Goal: Information Seeking & Learning: Learn about a topic

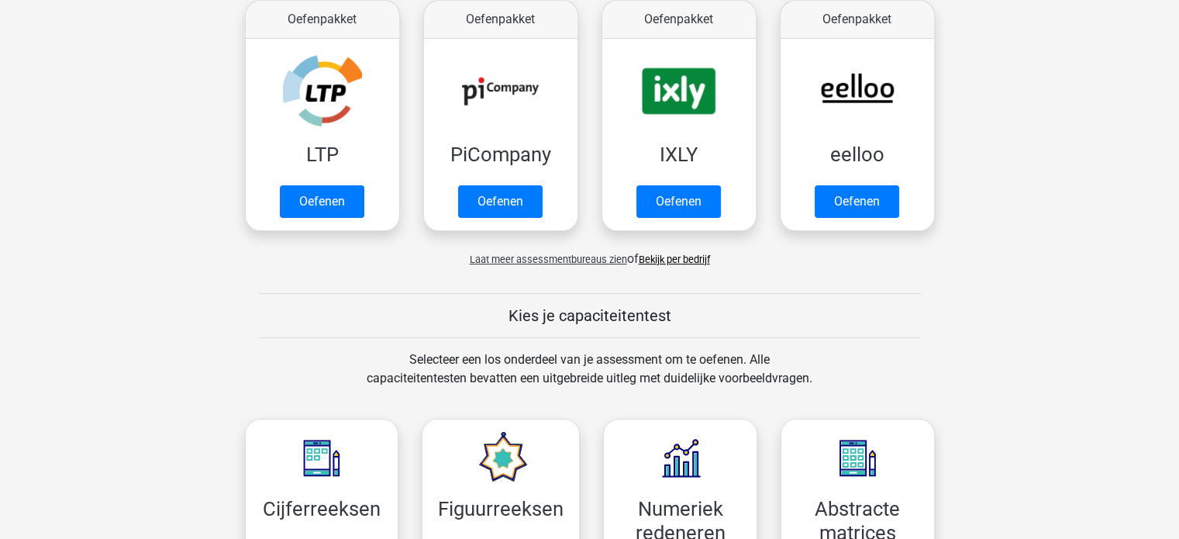
scroll to position [377, 0]
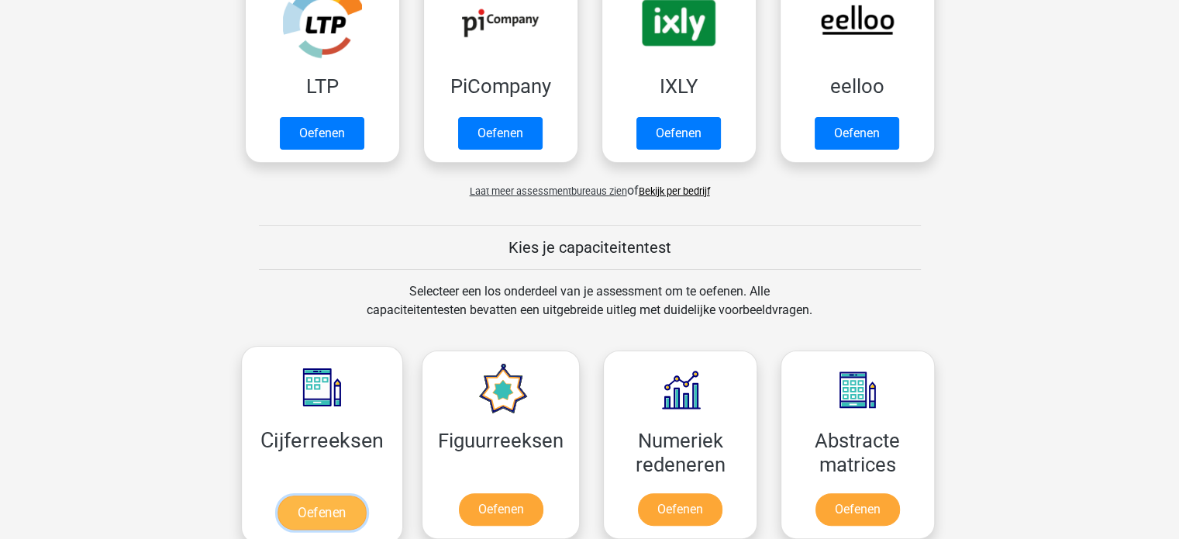
click at [310, 514] on link "Oefenen" at bounding box center [321, 512] width 88 height 34
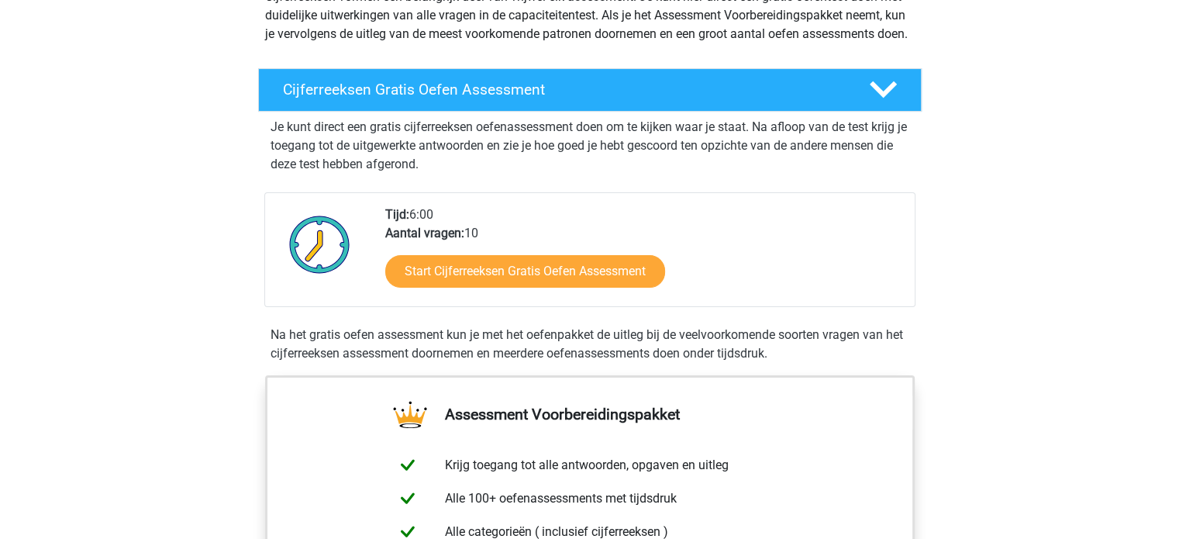
scroll to position [208, 0]
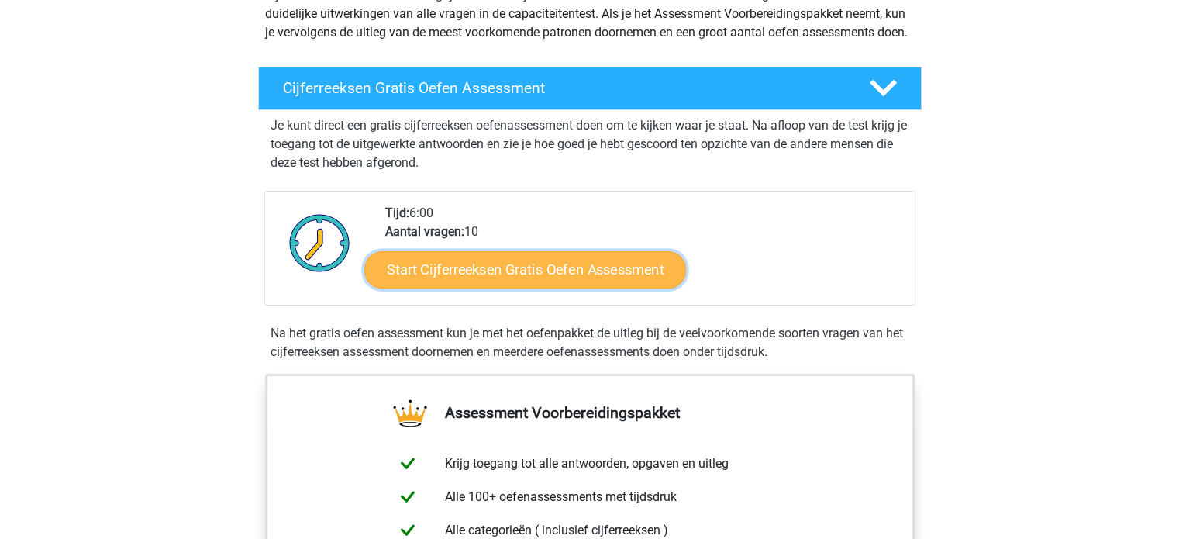
click at [520, 287] on link "Start Cijferreeksen Gratis Oefen Assessment" at bounding box center [525, 268] width 322 height 37
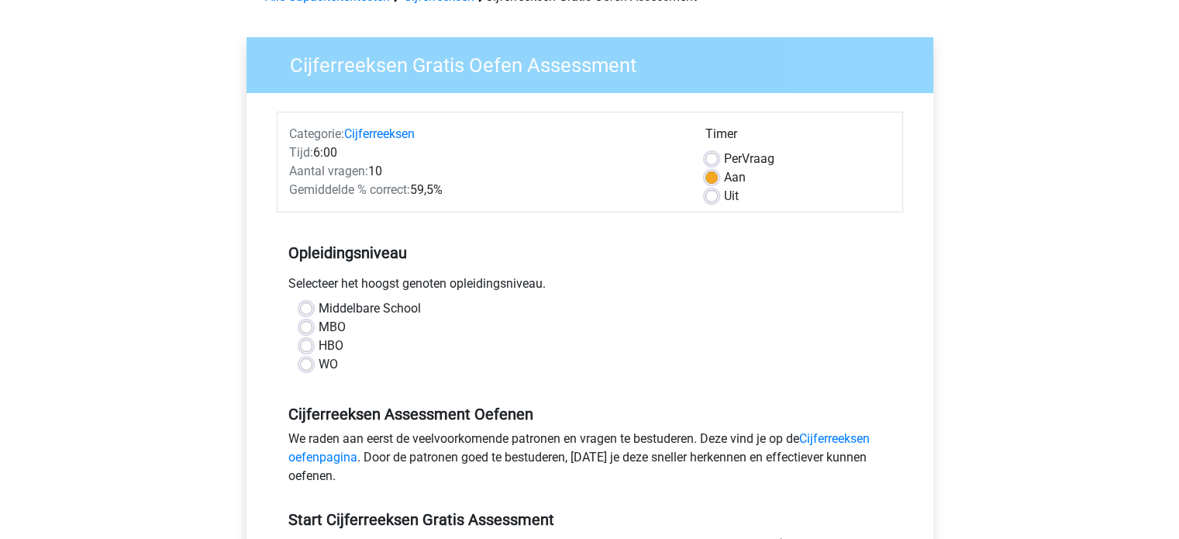
scroll to position [98, 0]
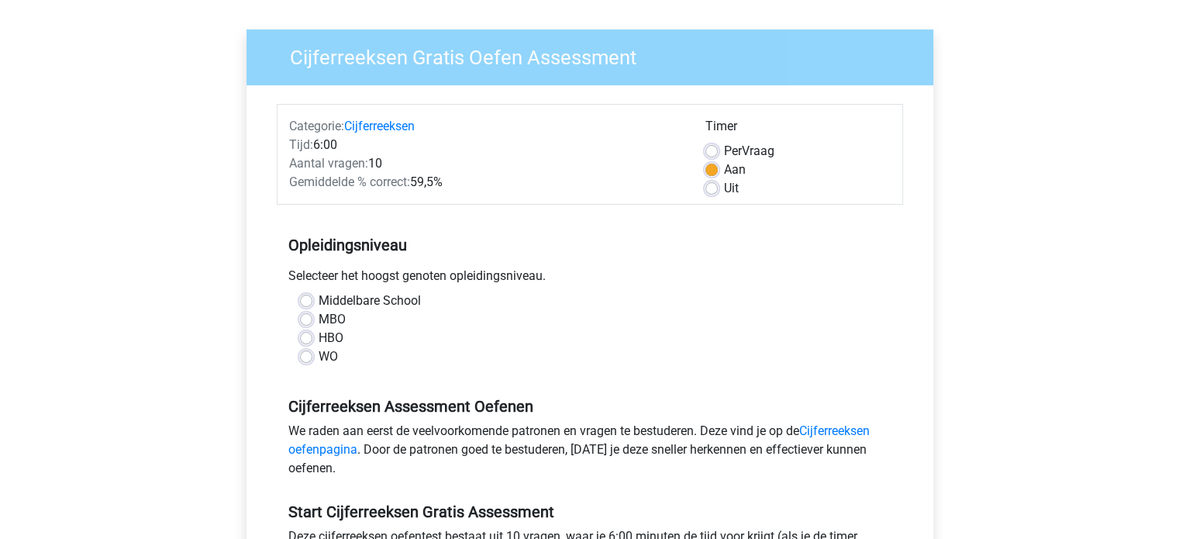
click at [318, 356] on label "WO" at bounding box center [327, 356] width 19 height 19
click at [304, 356] on input "WO" at bounding box center [306, 354] width 12 height 15
radio input "true"
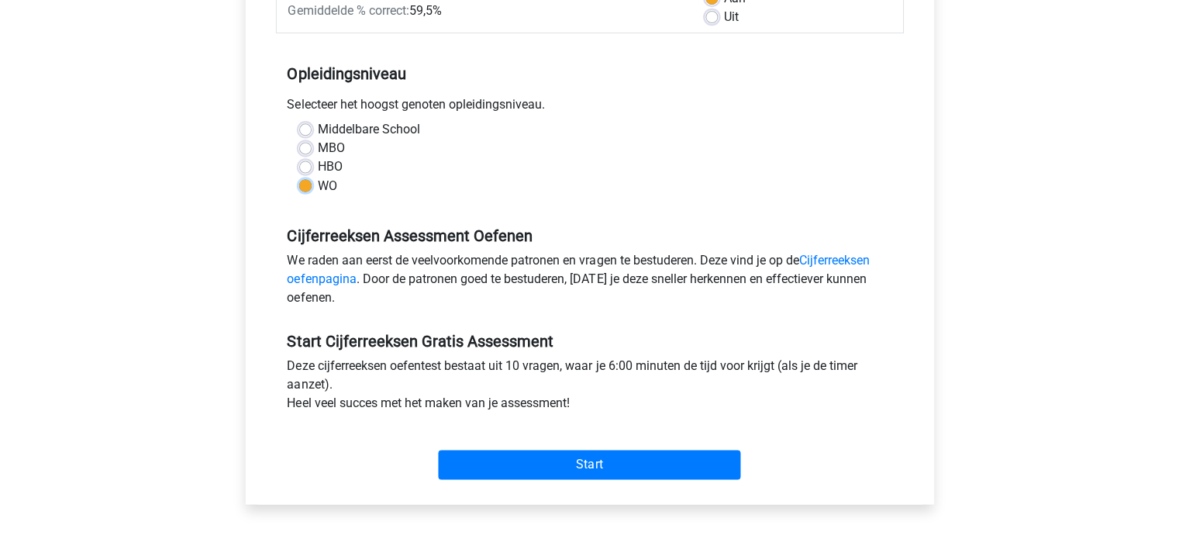
scroll to position [267, 0]
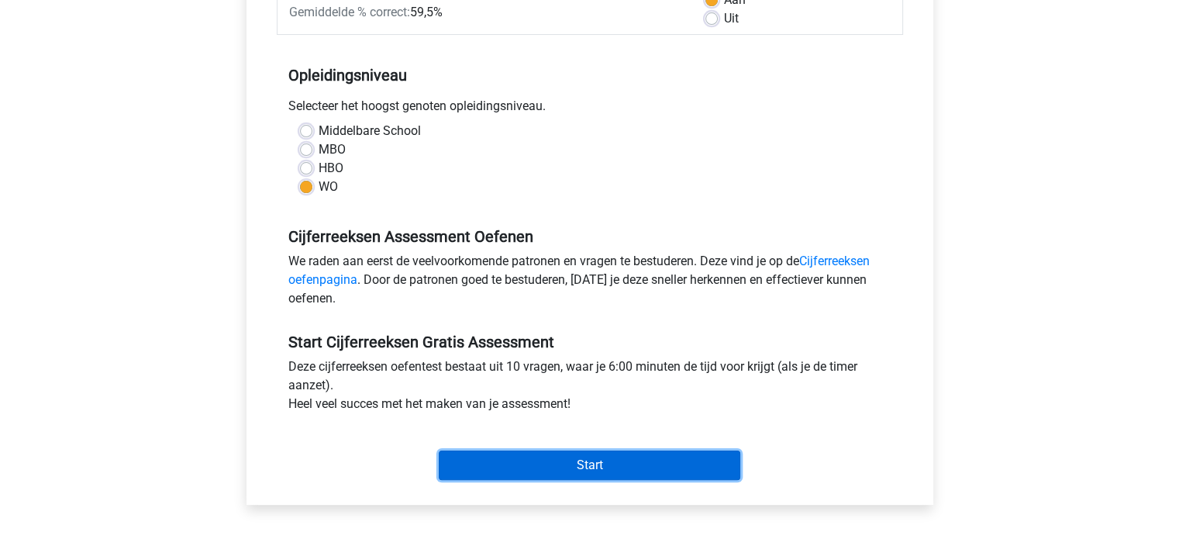
click at [521, 466] on input "Start" at bounding box center [589, 464] width 301 height 29
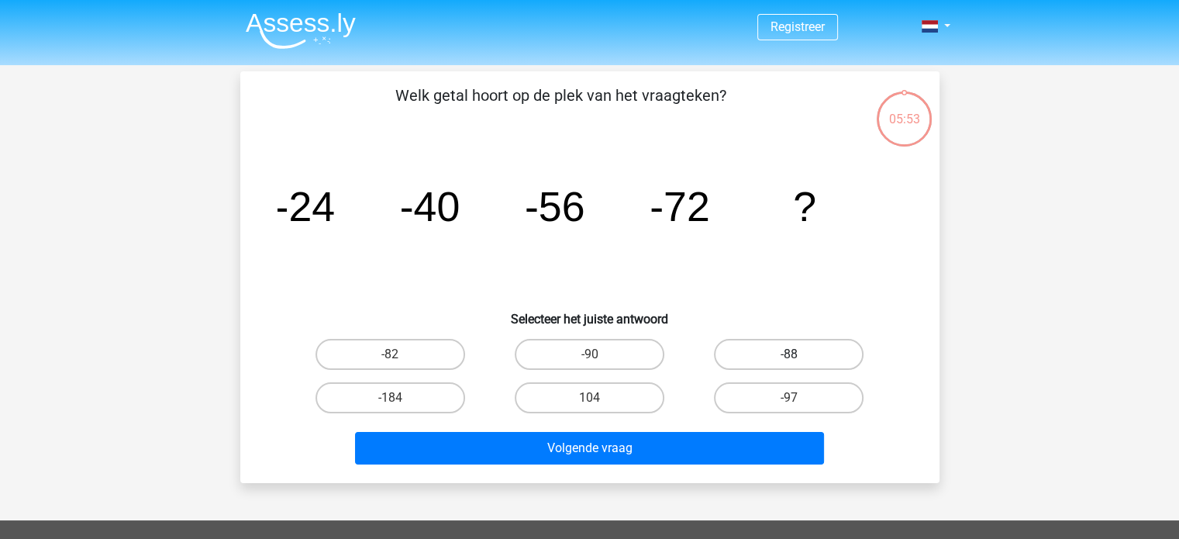
click at [766, 346] on label "-88" at bounding box center [789, 354] width 150 height 31
click at [789, 354] on input "-88" at bounding box center [794, 359] width 10 height 10
radio input "true"
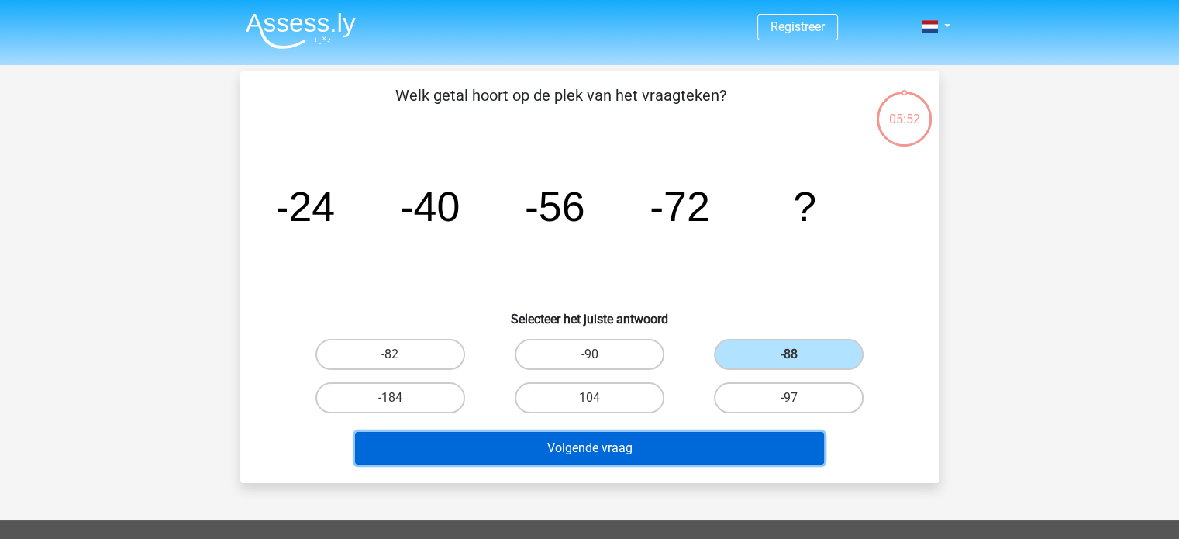
click at [604, 446] on button "Volgende vraag" at bounding box center [589, 448] width 469 height 33
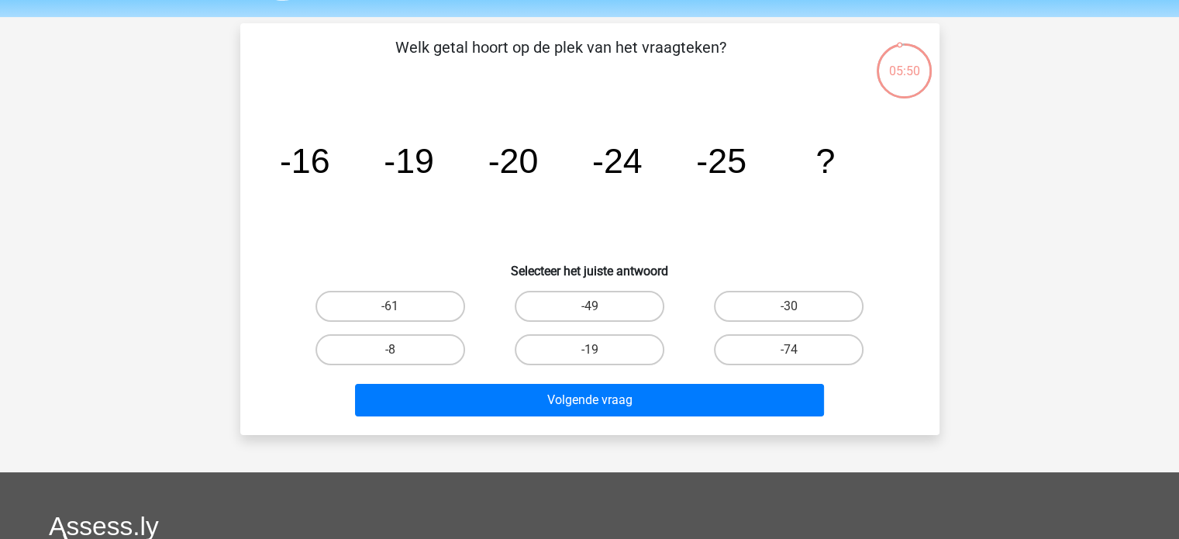
scroll to position [47, 0]
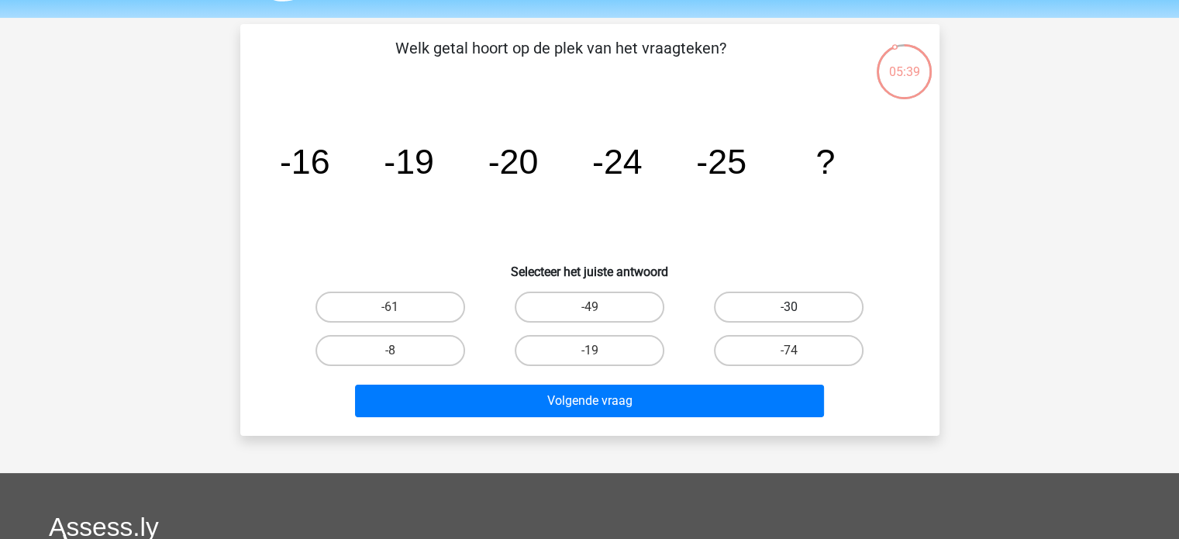
click at [769, 297] on label "-30" at bounding box center [789, 306] width 150 height 31
click at [789, 307] on input "-30" at bounding box center [794, 312] width 10 height 10
radio input "true"
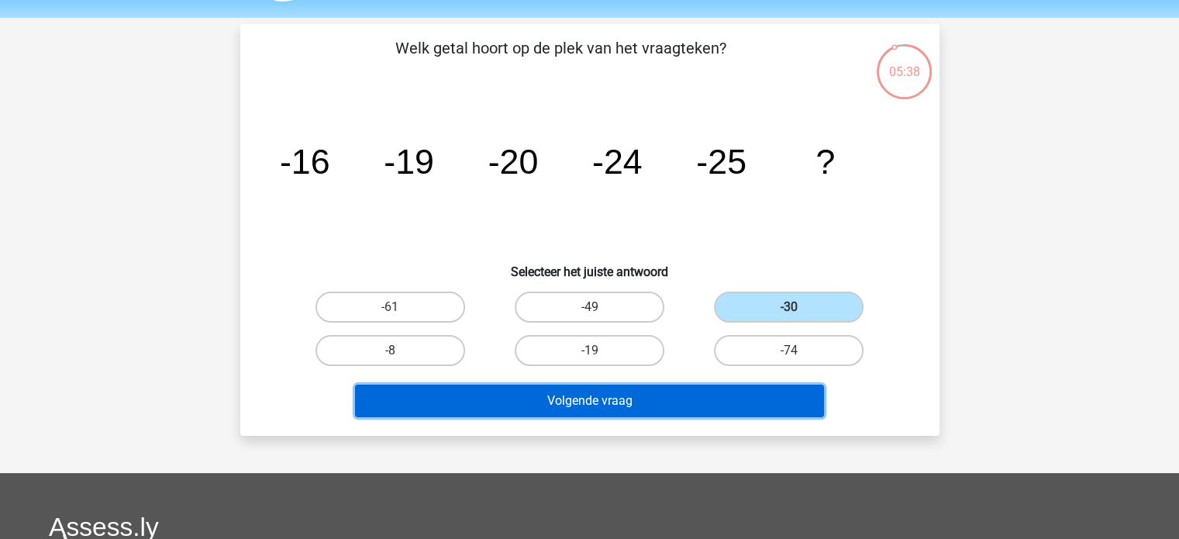
click at [604, 399] on button "Volgende vraag" at bounding box center [589, 400] width 469 height 33
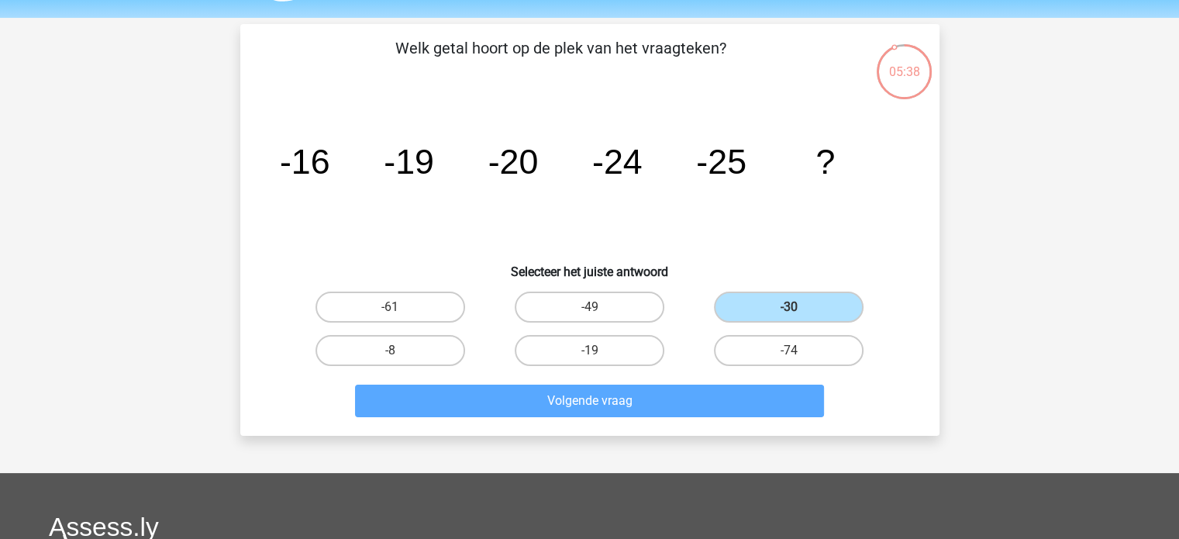
scroll to position [71, 0]
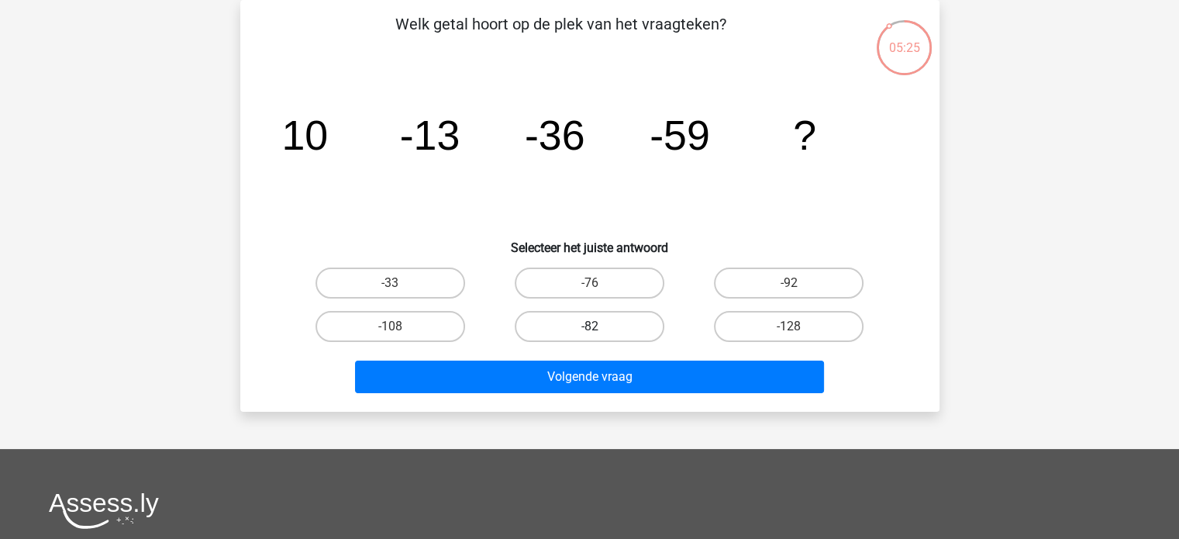
click at [570, 319] on label "-82" at bounding box center [590, 326] width 150 height 31
click at [589, 326] on input "-82" at bounding box center [594, 331] width 10 height 10
radio input "true"
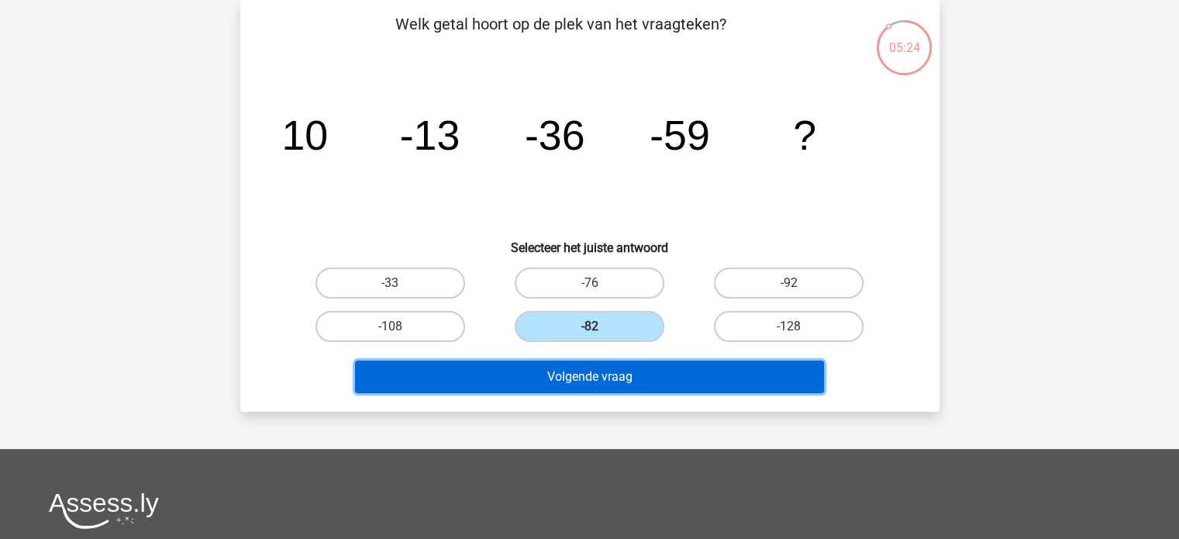
click at [599, 380] on button "Volgende vraag" at bounding box center [589, 376] width 469 height 33
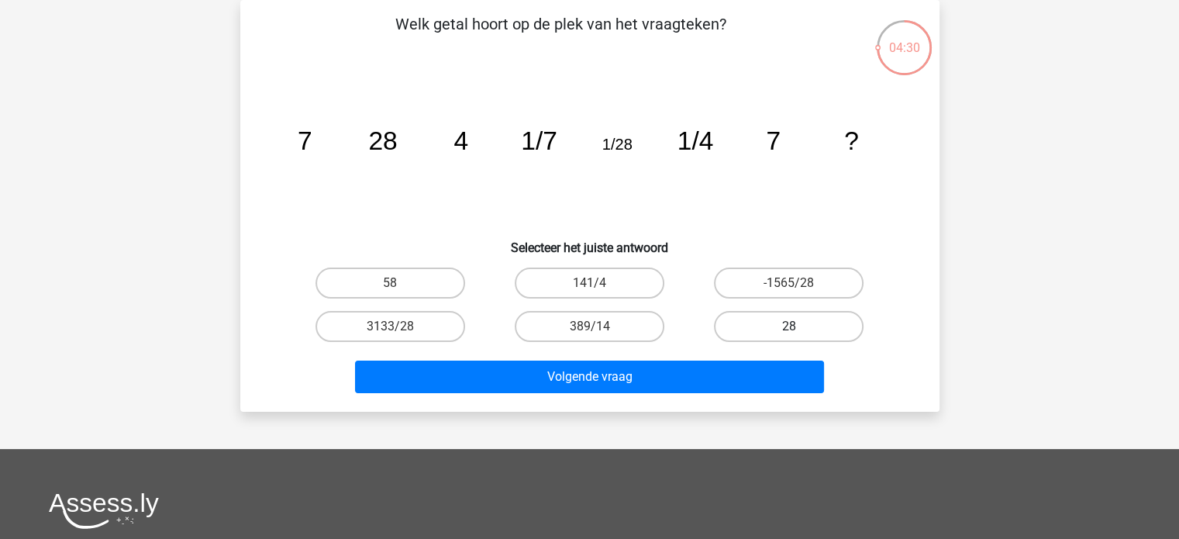
click at [742, 322] on label "28" at bounding box center [789, 326] width 150 height 31
click at [789, 326] on input "28" at bounding box center [794, 331] width 10 height 10
radio input "true"
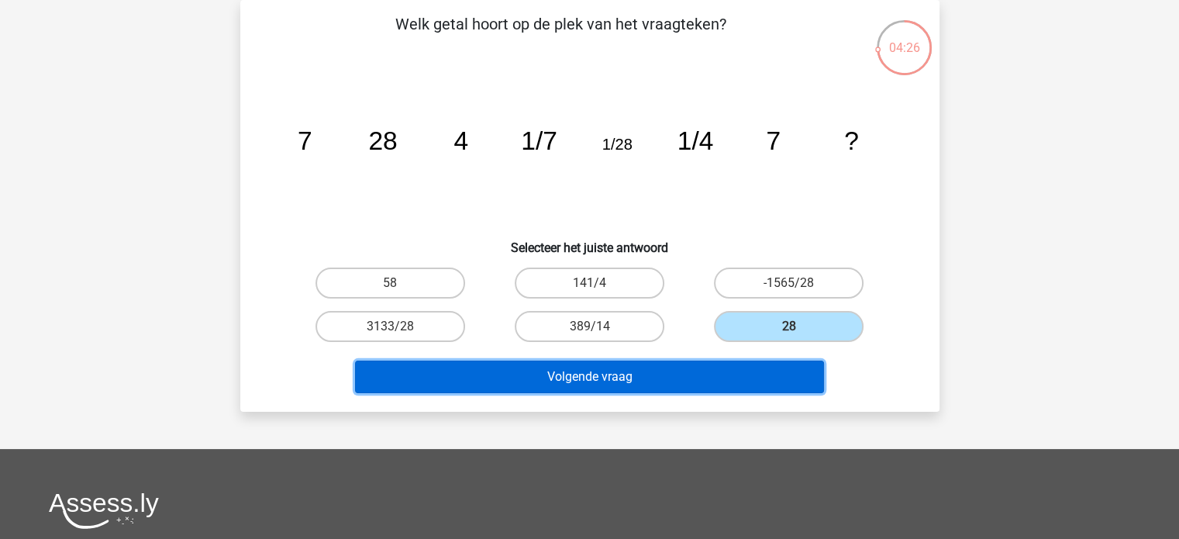
click at [639, 371] on button "Volgende vraag" at bounding box center [589, 376] width 469 height 33
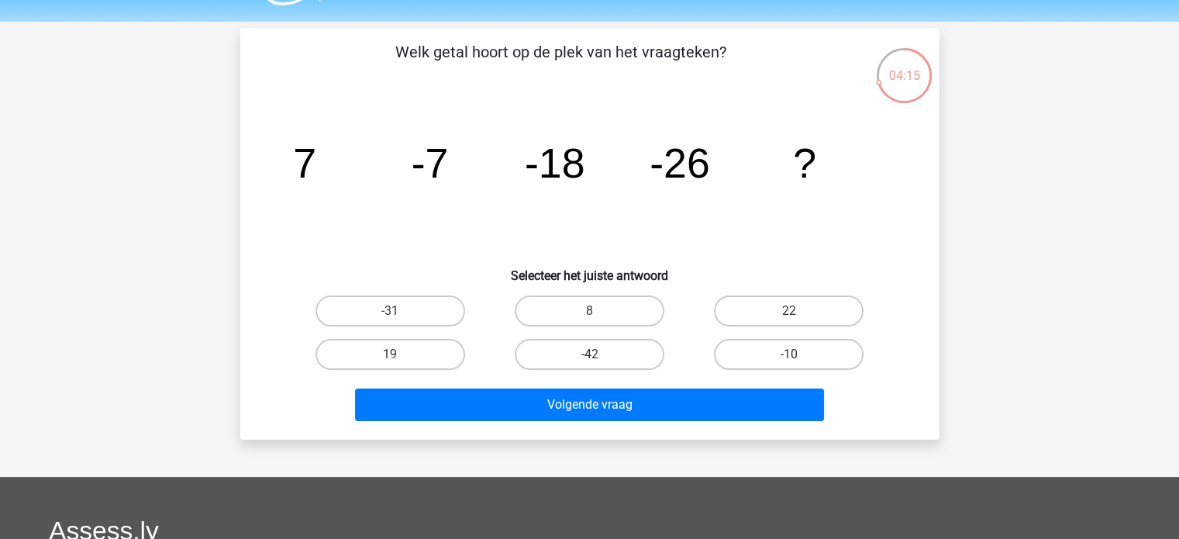
scroll to position [43, 0]
click at [446, 308] on label "-31" at bounding box center [390, 310] width 150 height 31
click at [400, 311] on input "-31" at bounding box center [395, 316] width 10 height 10
radio input "true"
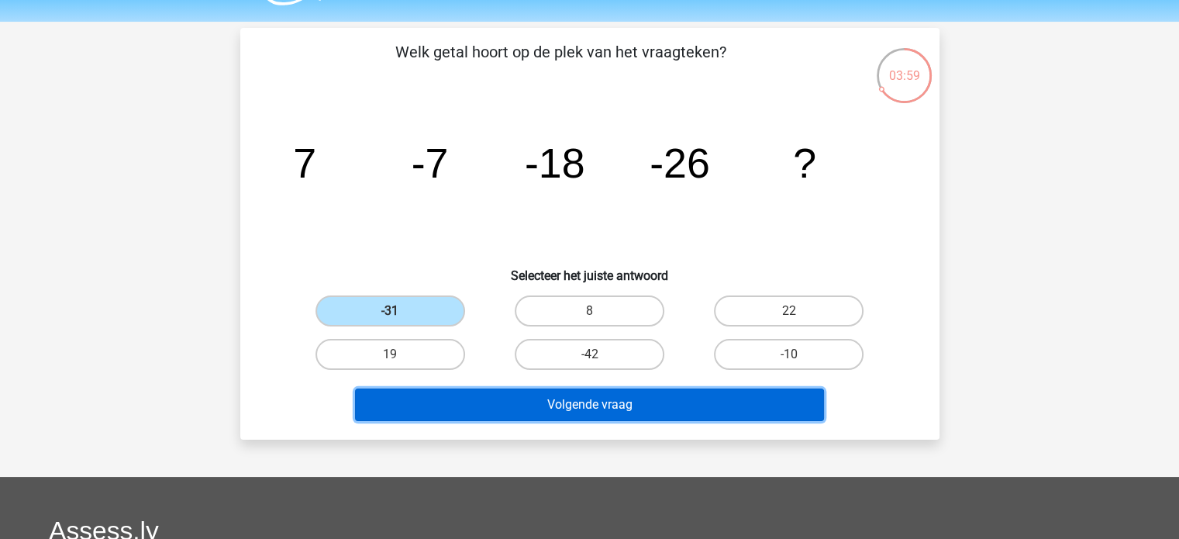
click at [520, 398] on button "Volgende vraag" at bounding box center [589, 404] width 469 height 33
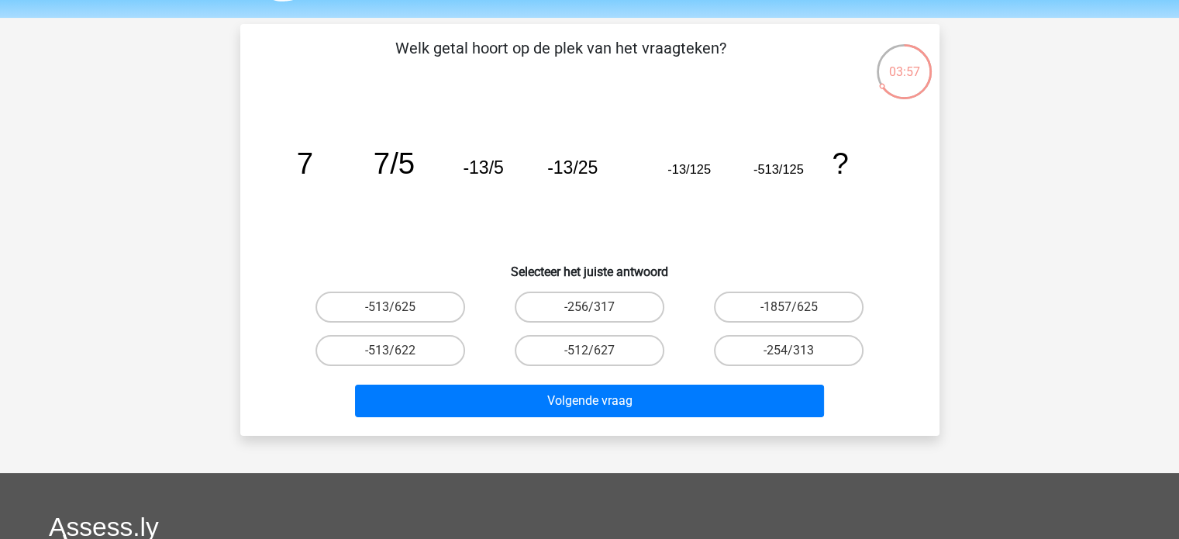
scroll to position [46, 0]
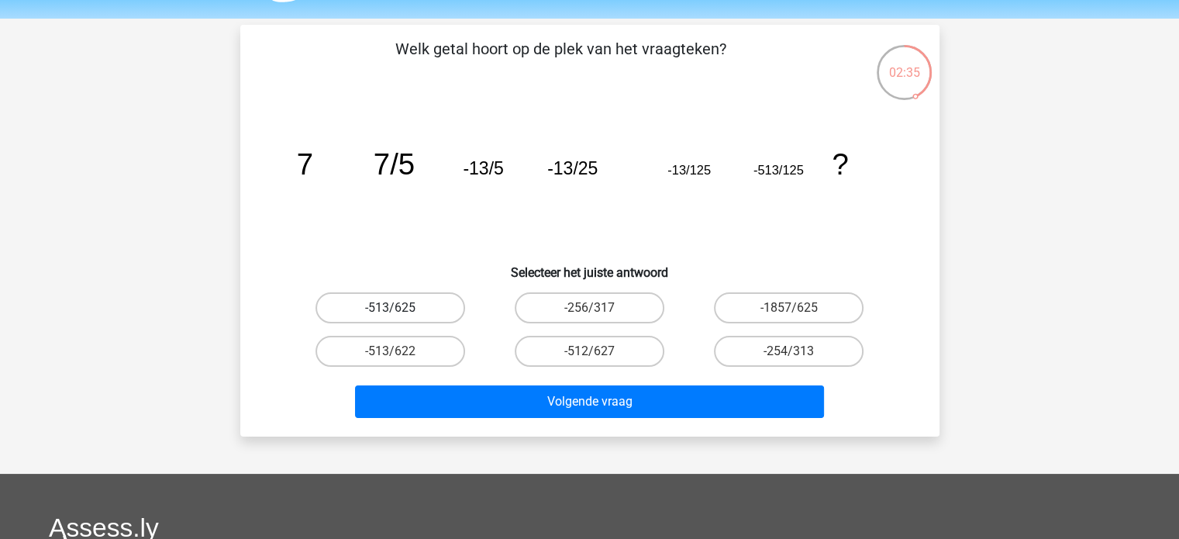
click at [415, 305] on label "-513/625" at bounding box center [390, 307] width 150 height 31
click at [400, 308] on input "-513/625" at bounding box center [395, 313] width 10 height 10
radio input "true"
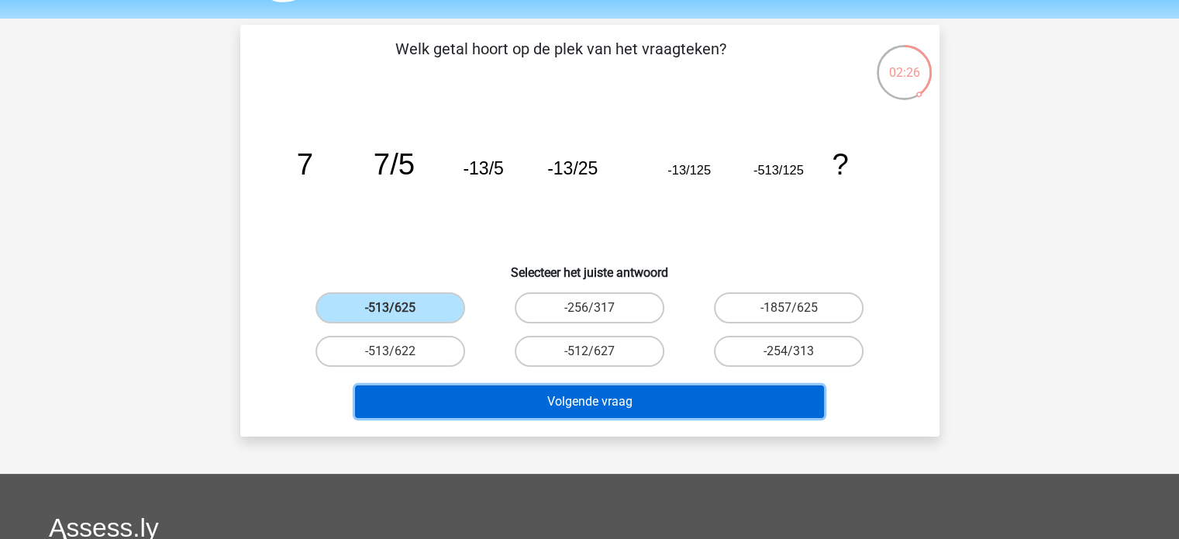
click at [508, 396] on button "Volgende vraag" at bounding box center [589, 401] width 469 height 33
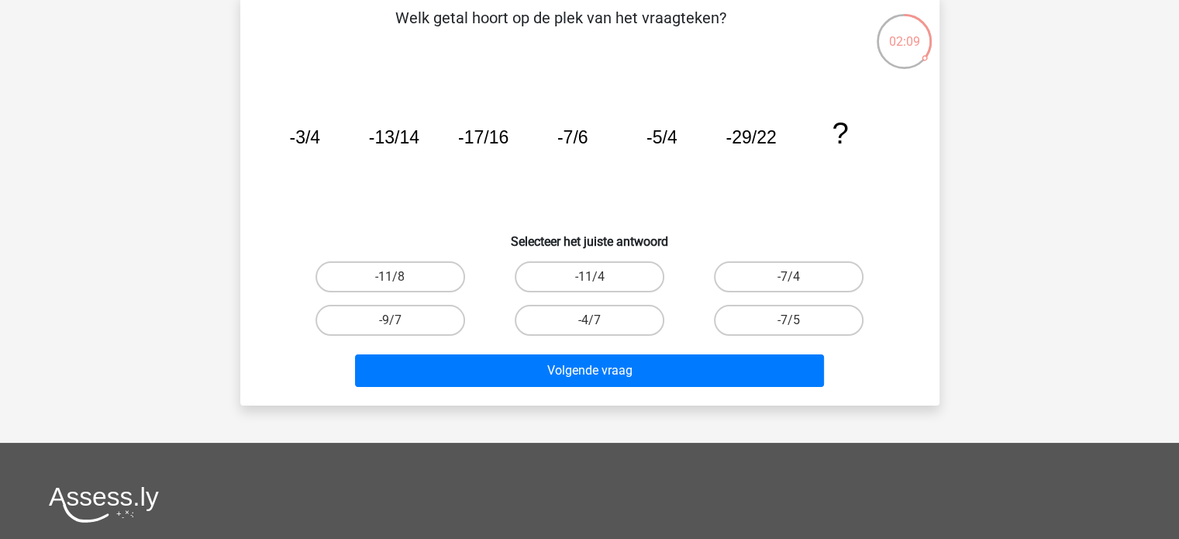
scroll to position [87, 0]
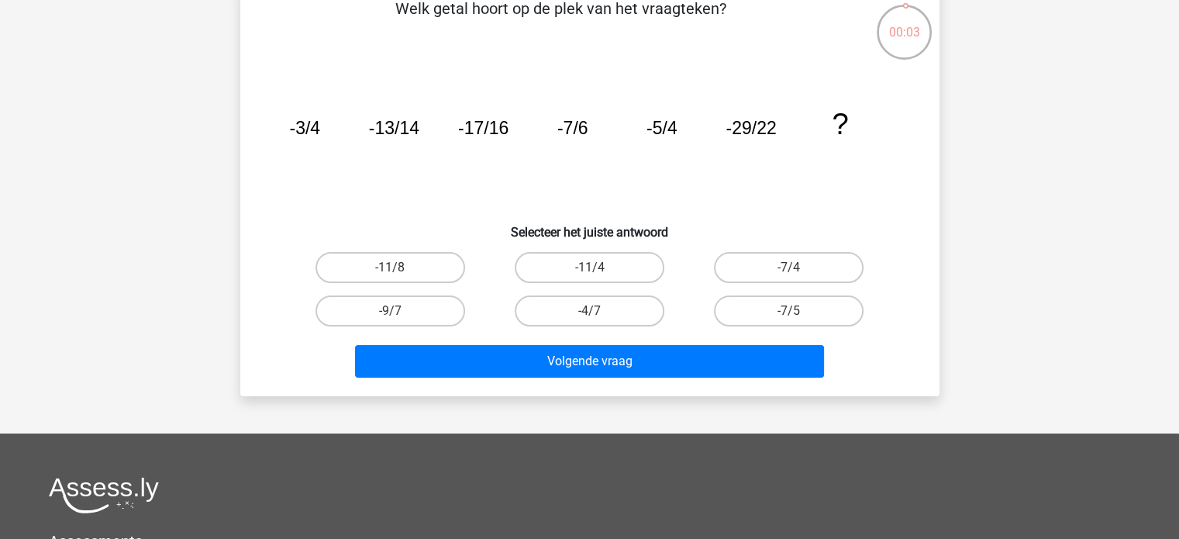
click at [637, 195] on icon "image/svg+xml -3/4 -13/14 -17/16 -7/6 -5/4 -29/22 ?" at bounding box center [589, 134] width 625 height 157
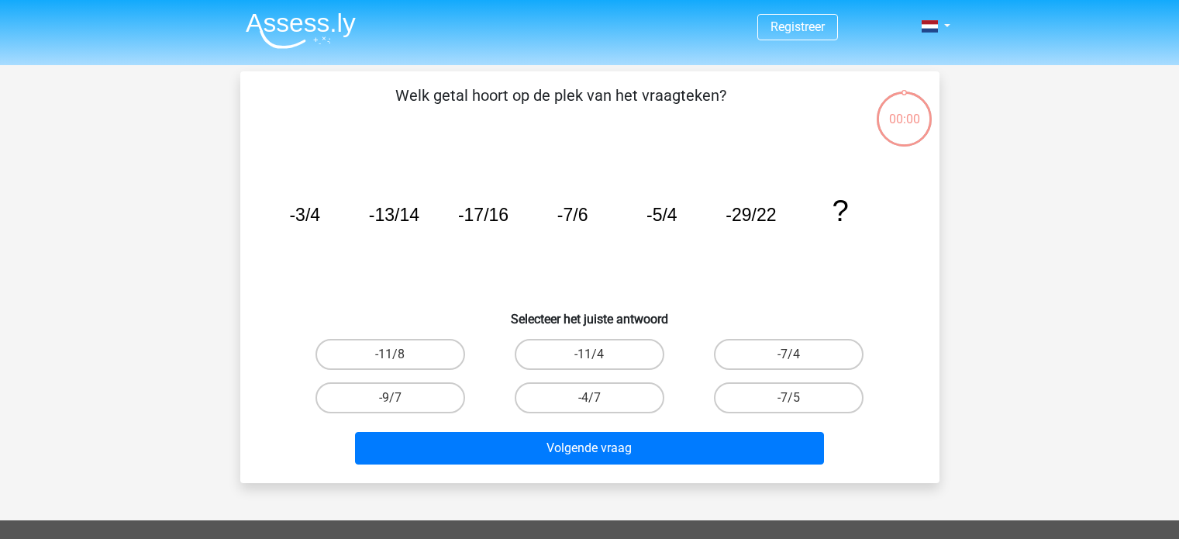
scroll to position [87, 0]
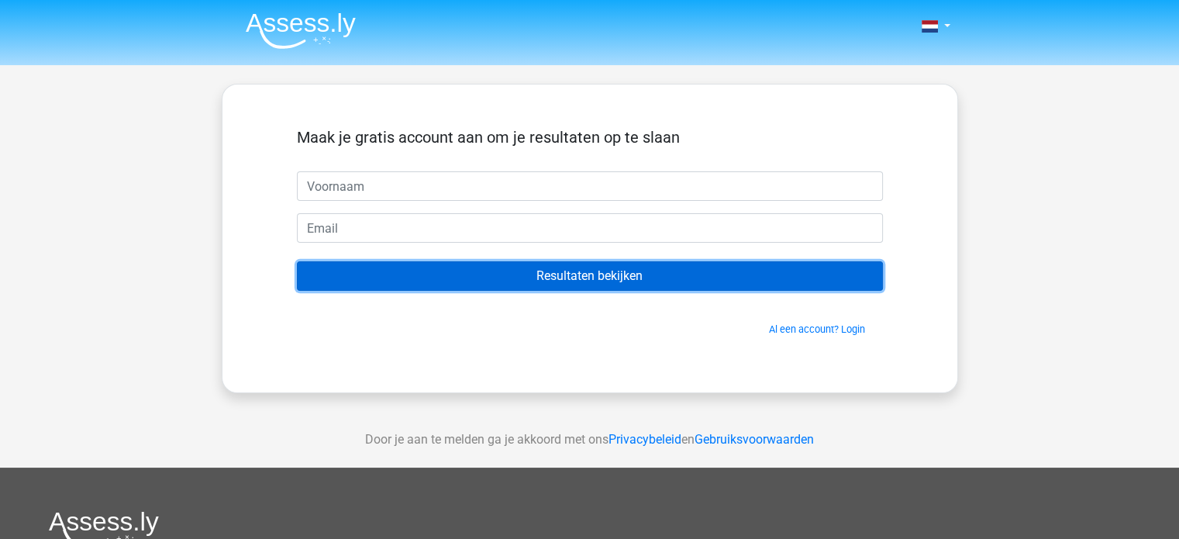
click at [572, 281] on input "Resultaten bekijken" at bounding box center [590, 275] width 586 height 29
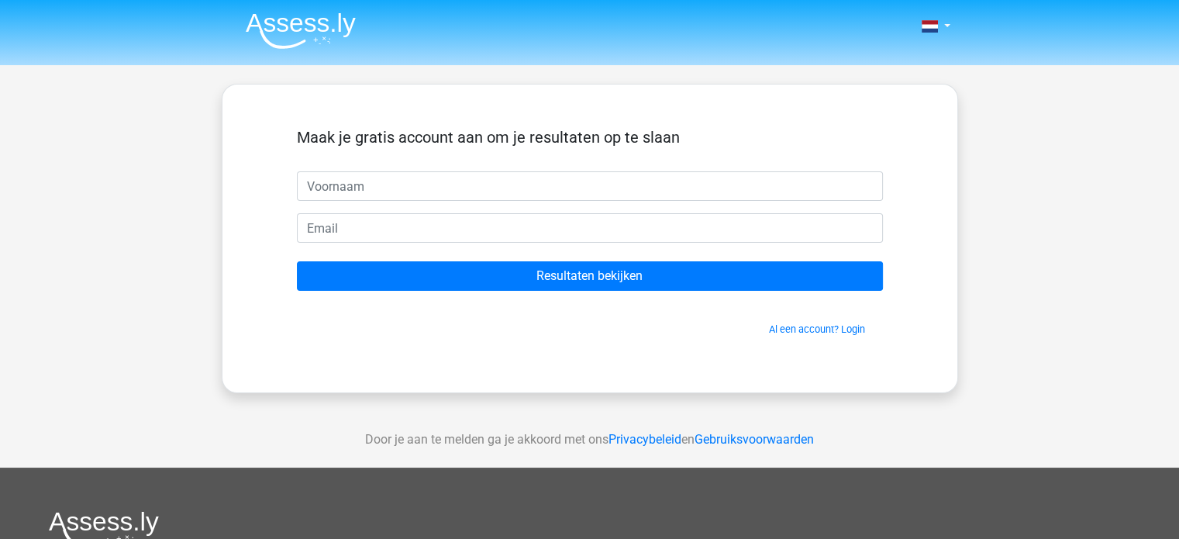
click at [293, 27] on img at bounding box center [301, 30] width 110 height 36
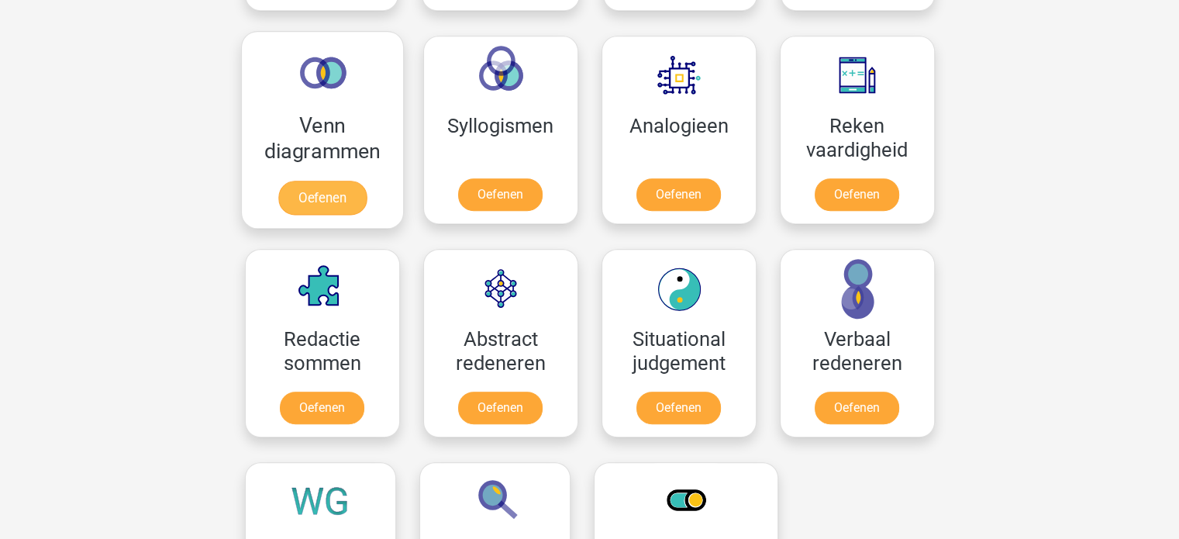
scroll to position [902, 0]
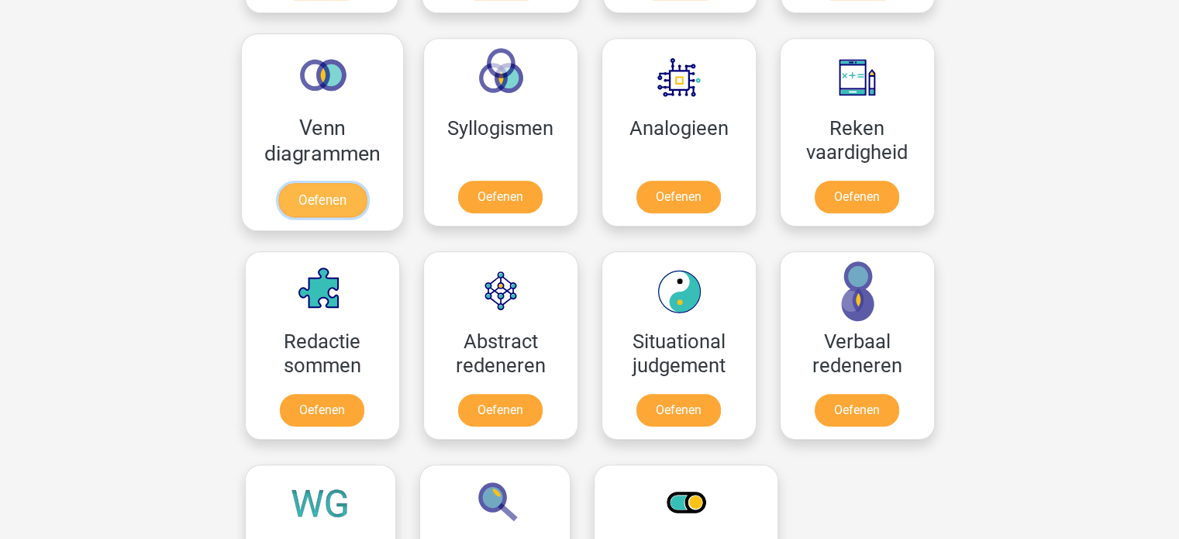
click at [322, 199] on link "Oefenen" at bounding box center [321, 200] width 88 height 34
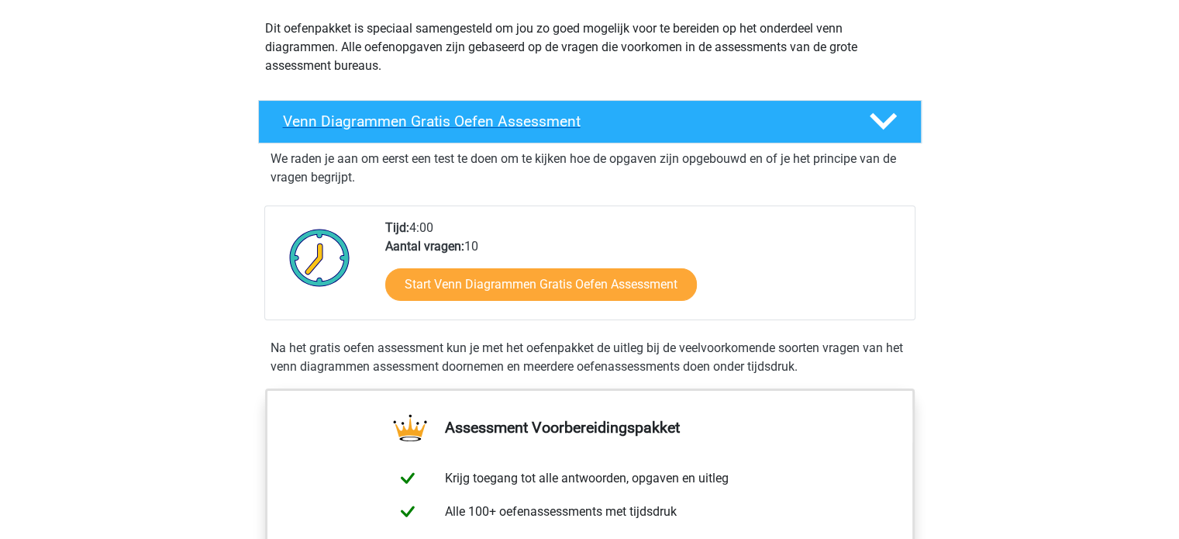
scroll to position [175, 0]
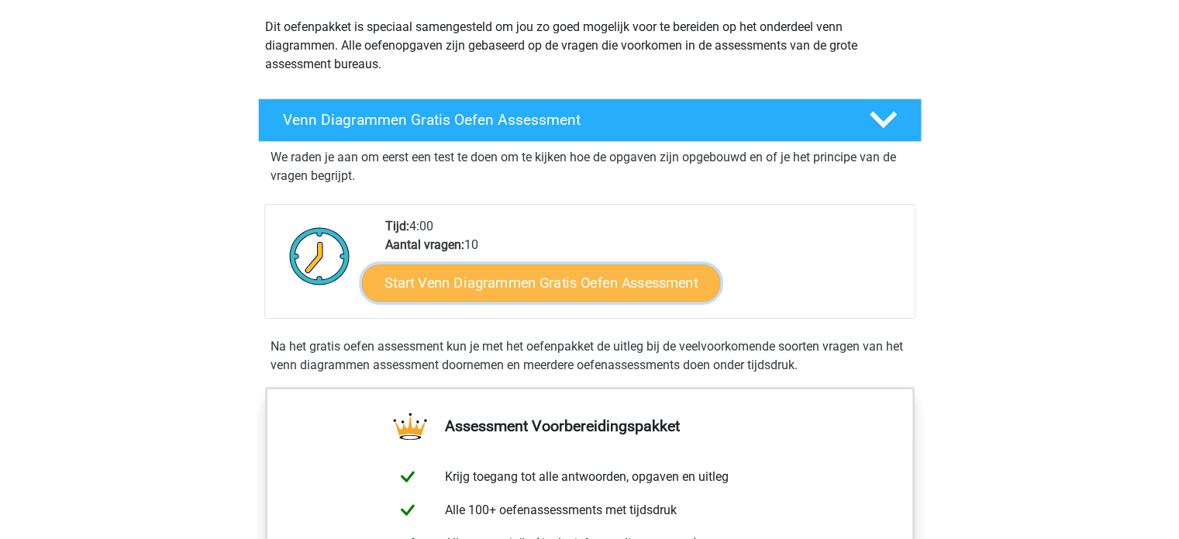
click at [546, 286] on link "Start Venn Diagrammen Gratis Oefen Assessment" at bounding box center [541, 282] width 358 height 37
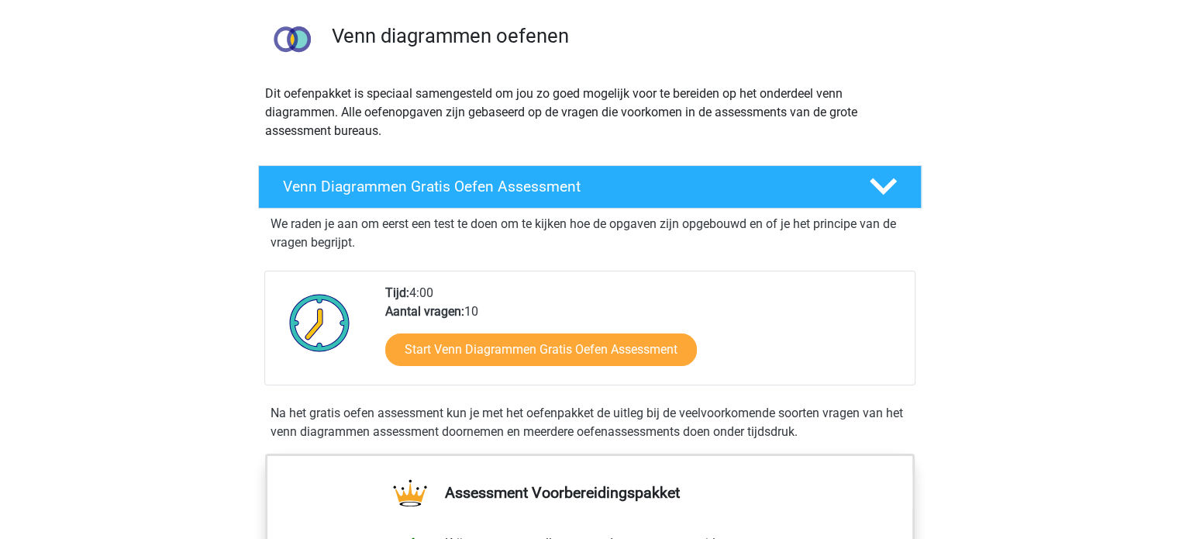
scroll to position [110, 0]
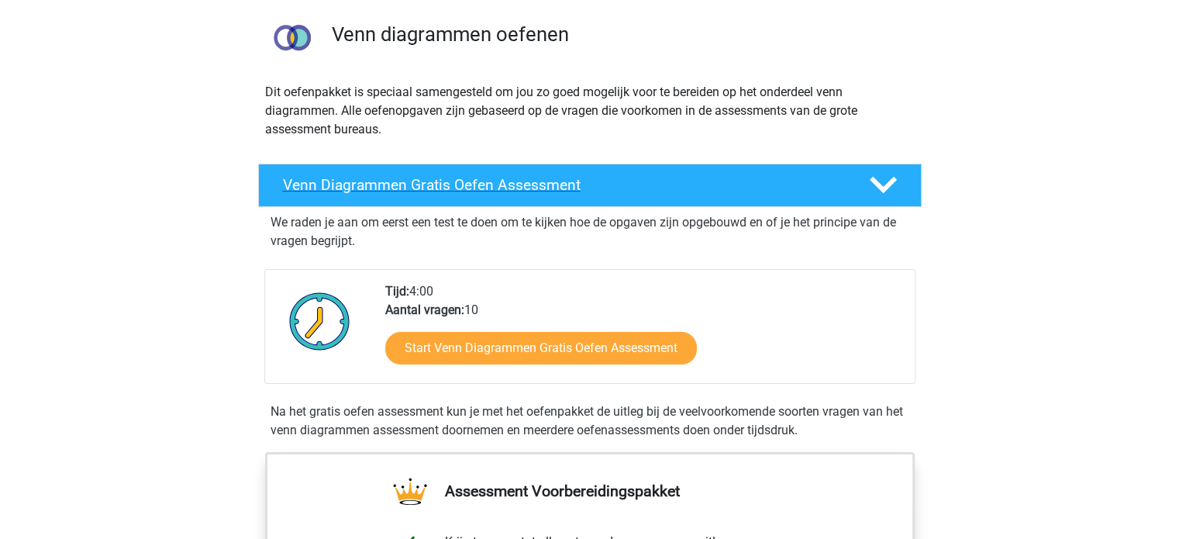
click at [568, 183] on h4 "Venn Diagrammen Gratis Oefen Assessment" at bounding box center [563, 185] width 561 height 18
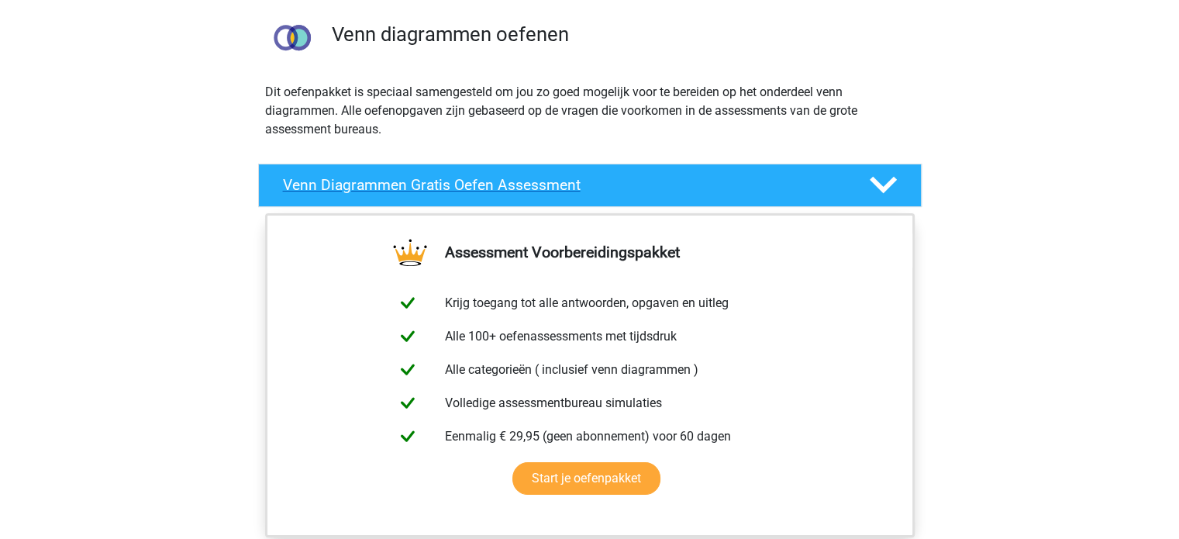
click at [568, 183] on h4 "Venn Diagrammen Gratis Oefen Assessment" at bounding box center [563, 185] width 561 height 18
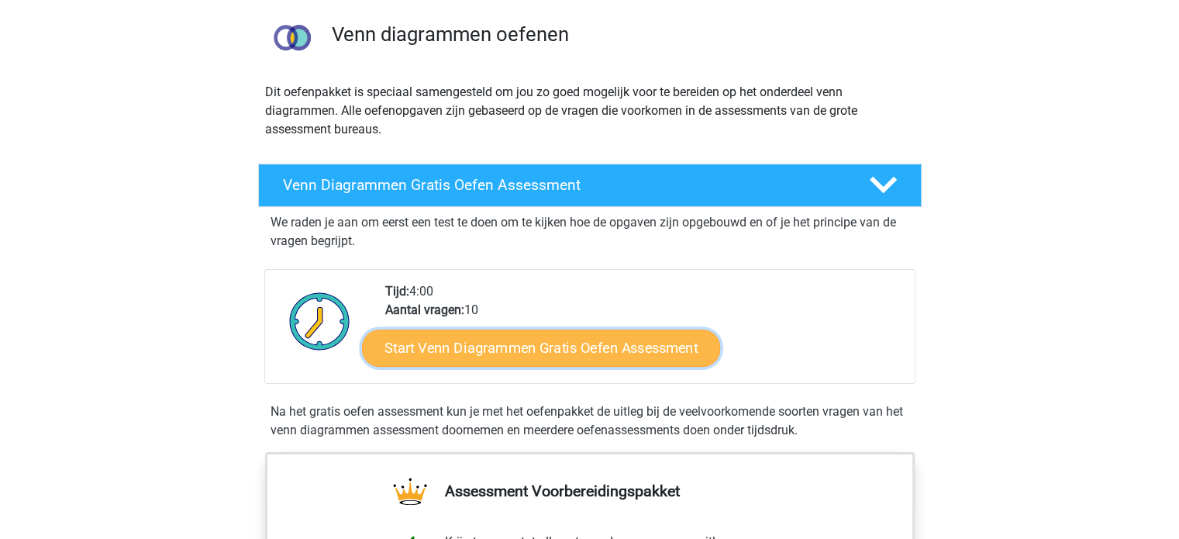
click at [594, 356] on link "Start Venn Diagrammen Gratis Oefen Assessment" at bounding box center [541, 347] width 358 height 37
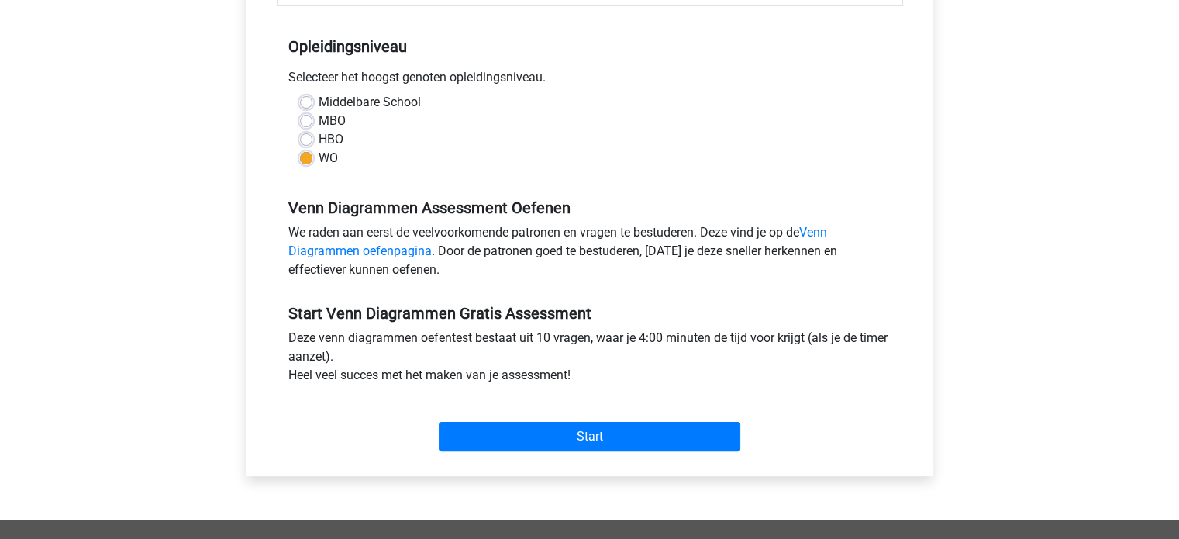
scroll to position [284, 0]
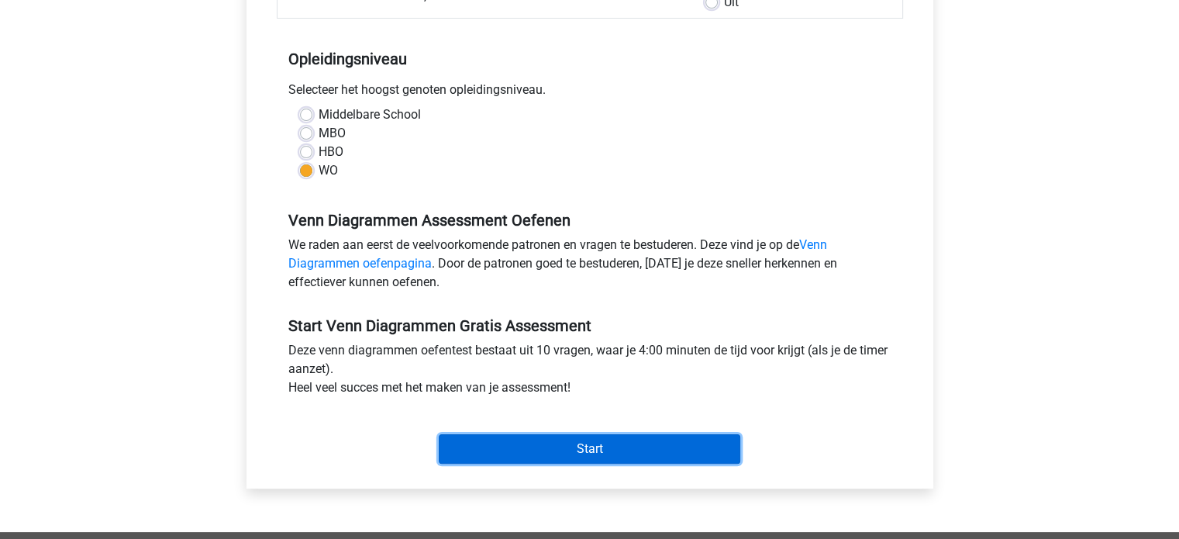
click at [552, 456] on input "Start" at bounding box center [589, 448] width 301 height 29
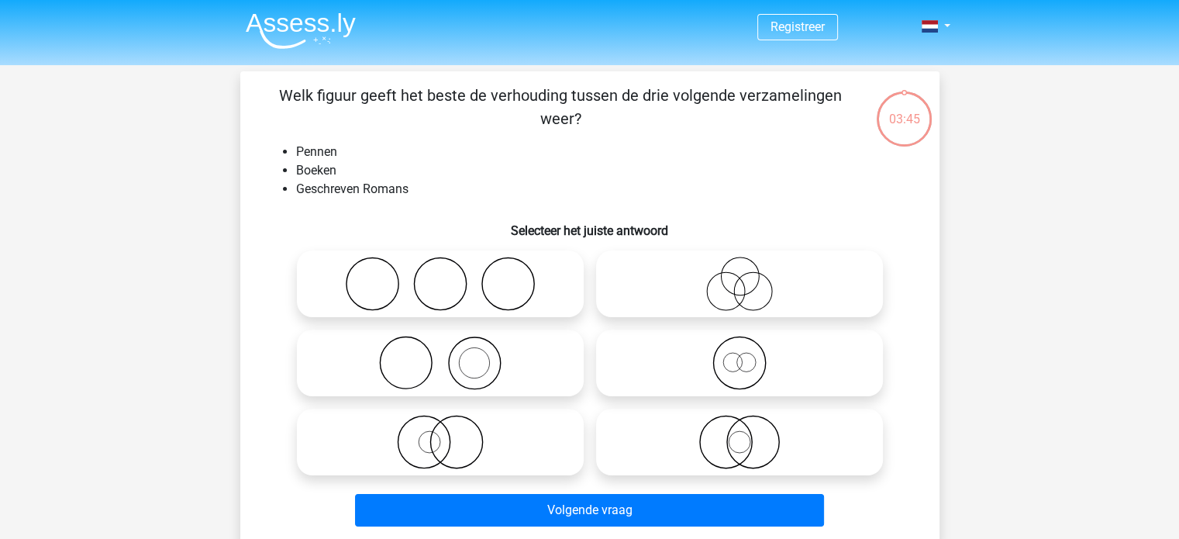
click at [521, 283] on icon at bounding box center [440, 283] width 274 height 54
click at [450, 276] on input "radio" at bounding box center [445, 271] width 10 height 10
radio input "true"
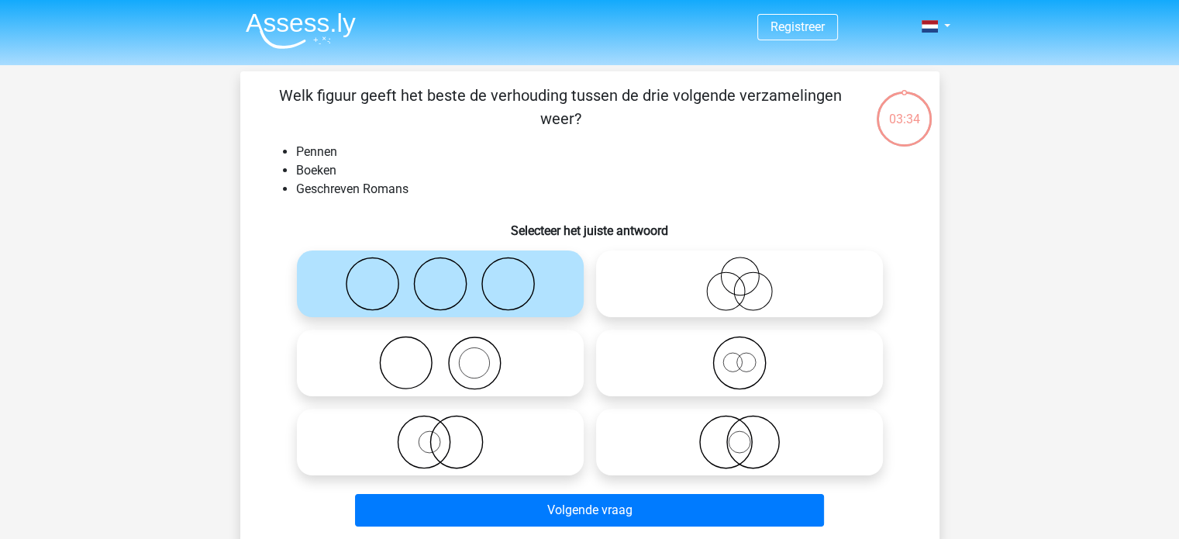
click at [528, 367] on icon at bounding box center [440, 363] width 274 height 54
click at [450, 355] on input "radio" at bounding box center [445, 350] width 10 height 10
radio input "true"
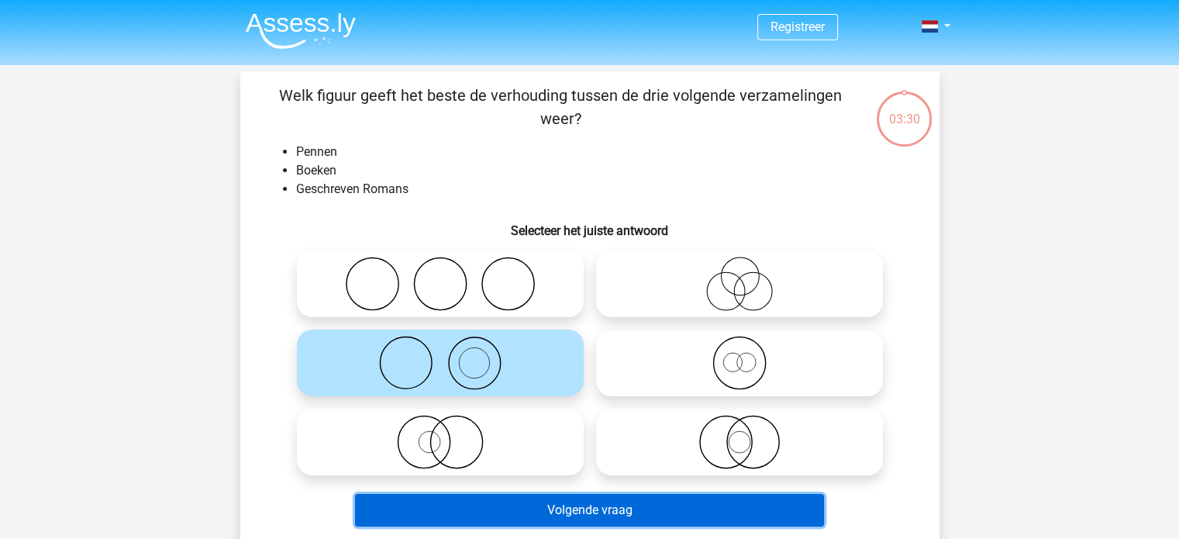
click at [567, 511] on button "Volgende vraag" at bounding box center [589, 510] width 469 height 33
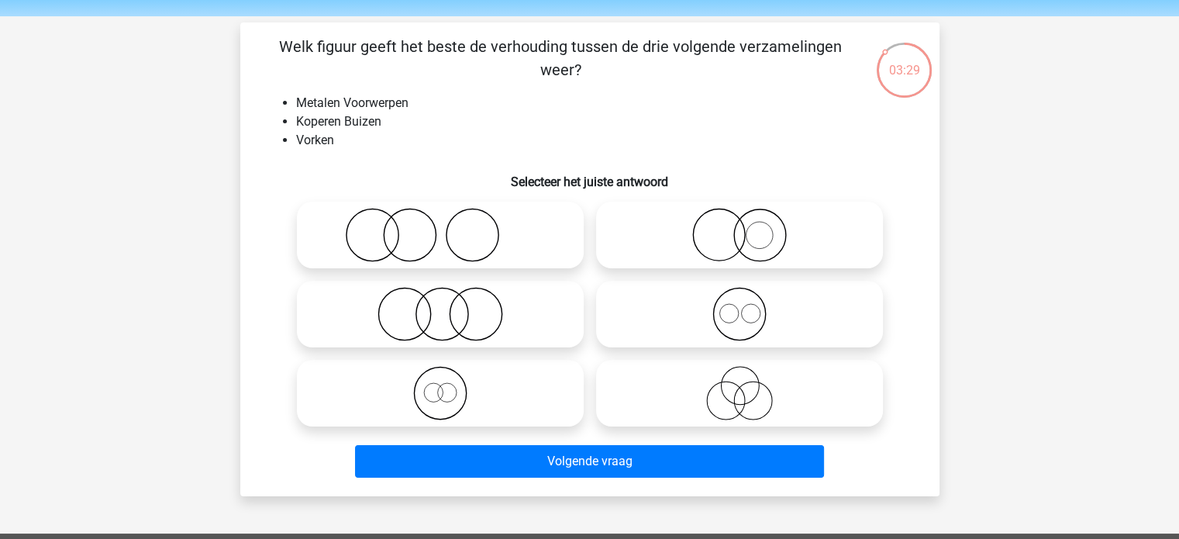
scroll to position [50, 0]
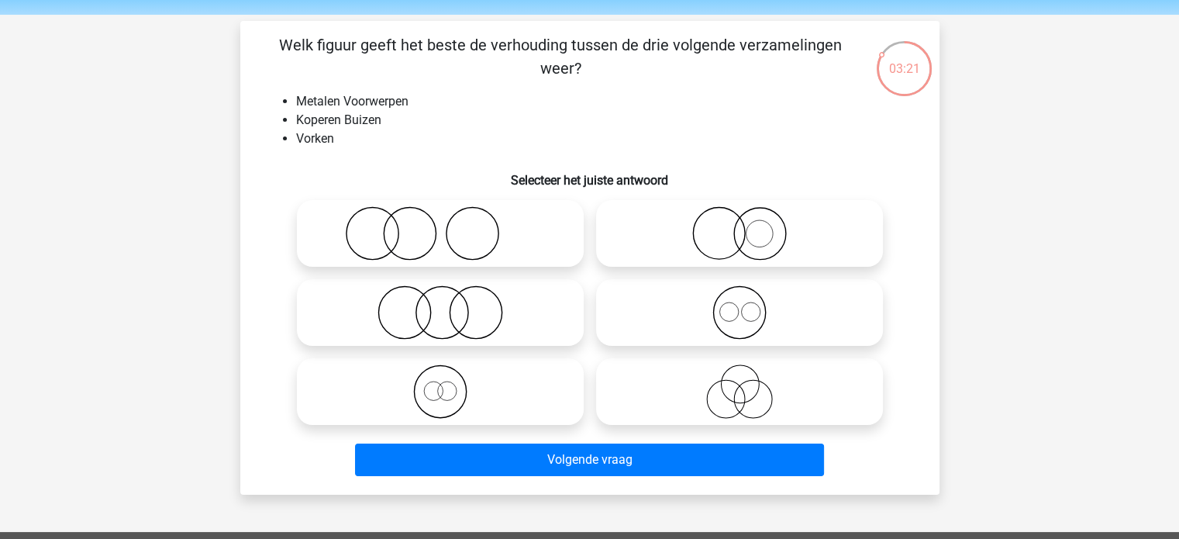
click at [683, 306] on icon at bounding box center [739, 312] width 274 height 54
click at [739, 305] on input "radio" at bounding box center [744, 299] width 10 height 10
radio input "true"
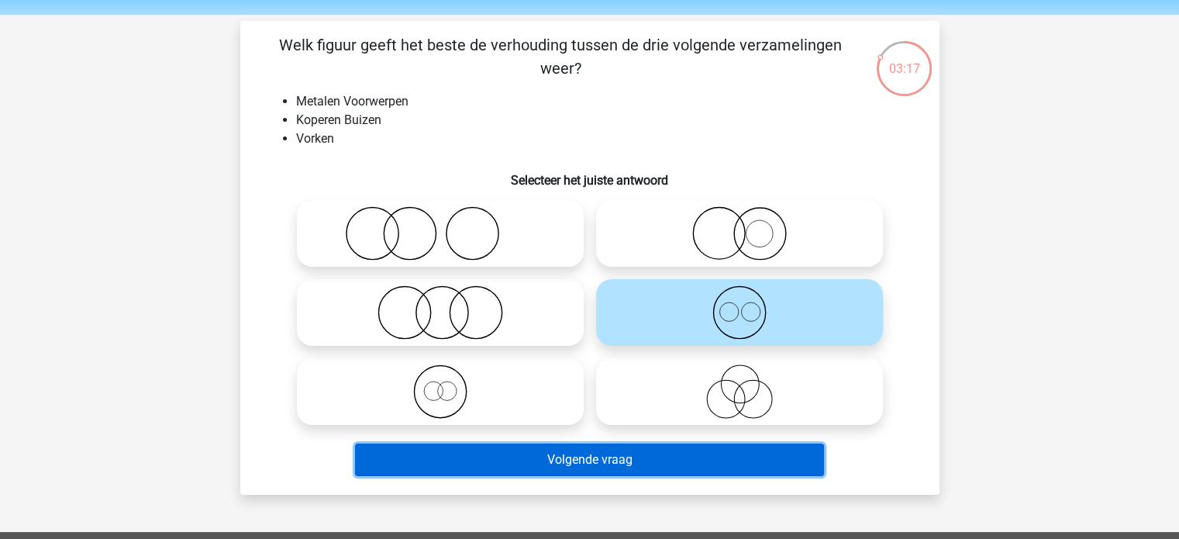
click at [576, 462] on button "Volgende vraag" at bounding box center [589, 459] width 469 height 33
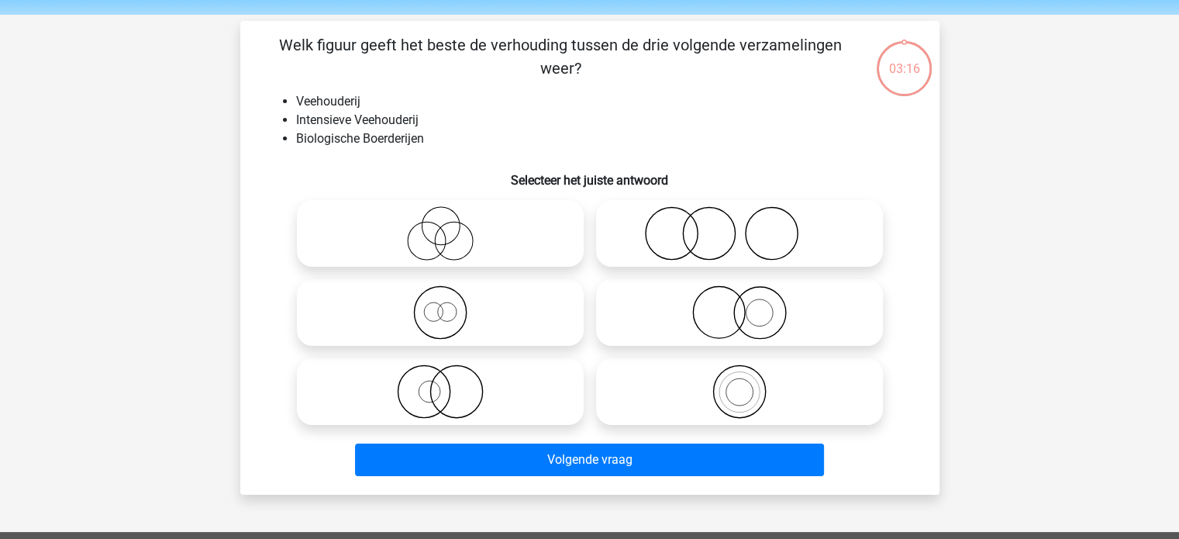
scroll to position [71, 0]
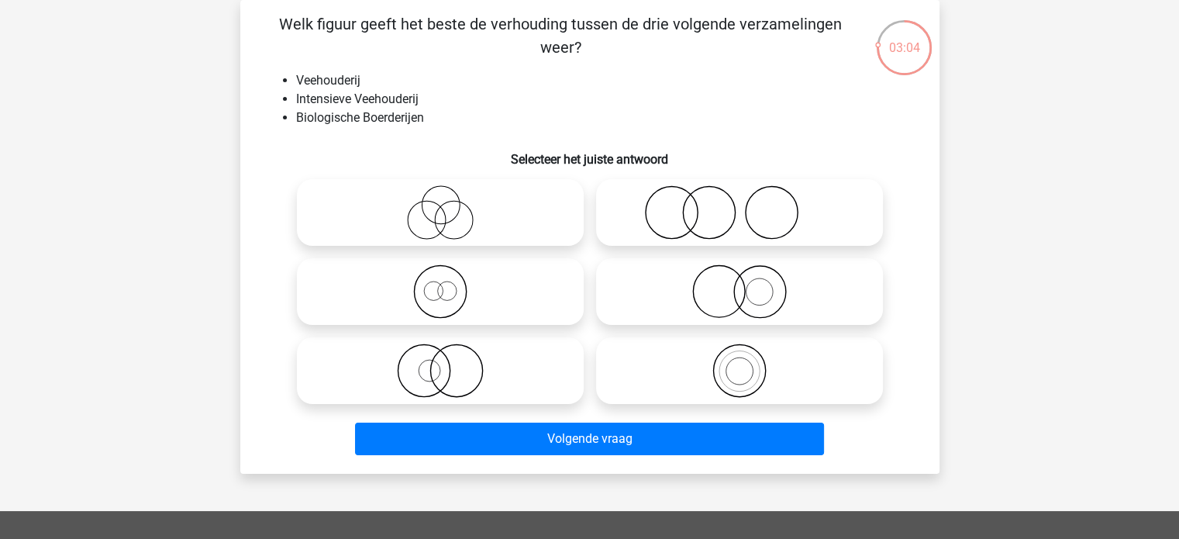
click at [651, 372] on icon at bounding box center [739, 370] width 274 height 54
click at [739, 363] on input "radio" at bounding box center [744, 358] width 10 height 10
radio input "true"
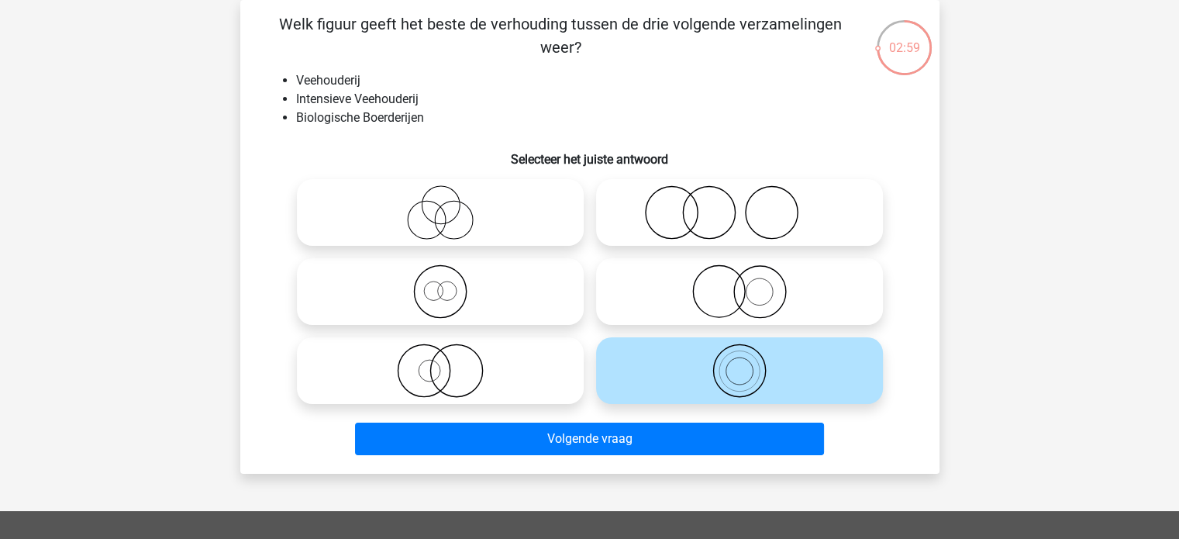
click at [508, 373] on icon at bounding box center [440, 370] width 274 height 54
click at [450, 363] on input "radio" at bounding box center [445, 358] width 10 height 10
radio input "true"
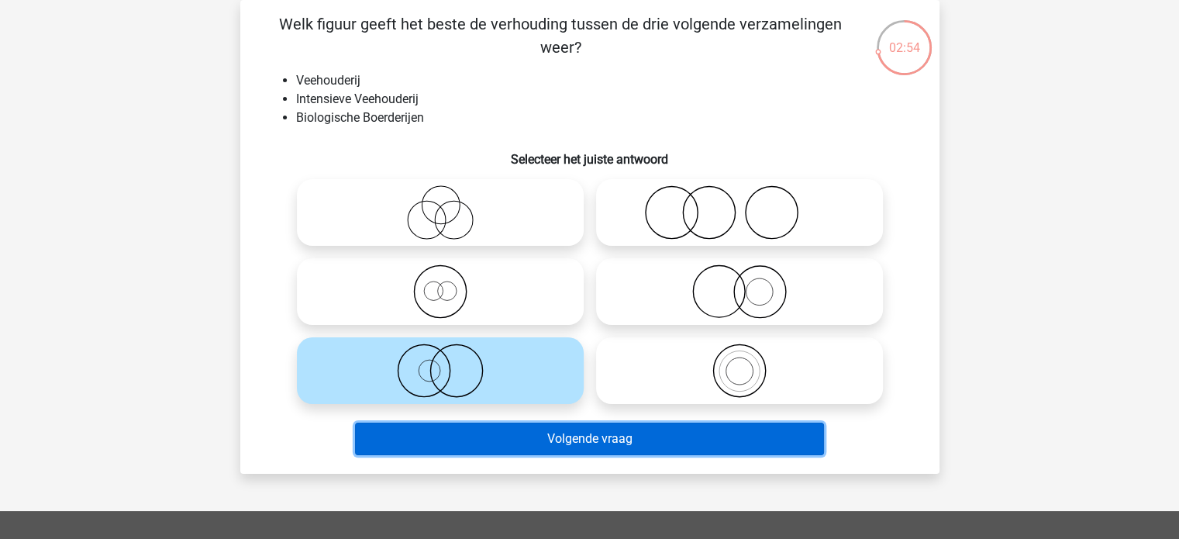
click at [555, 444] on button "Volgende vraag" at bounding box center [589, 438] width 469 height 33
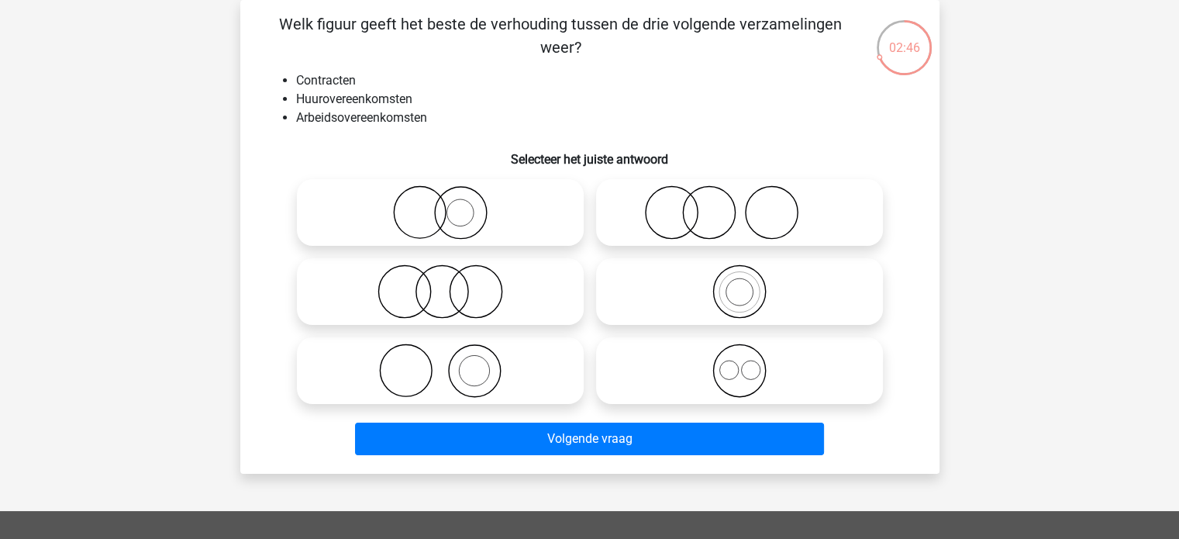
click at [641, 377] on icon at bounding box center [739, 370] width 274 height 54
click at [739, 363] on input "radio" at bounding box center [744, 358] width 10 height 10
radio input "true"
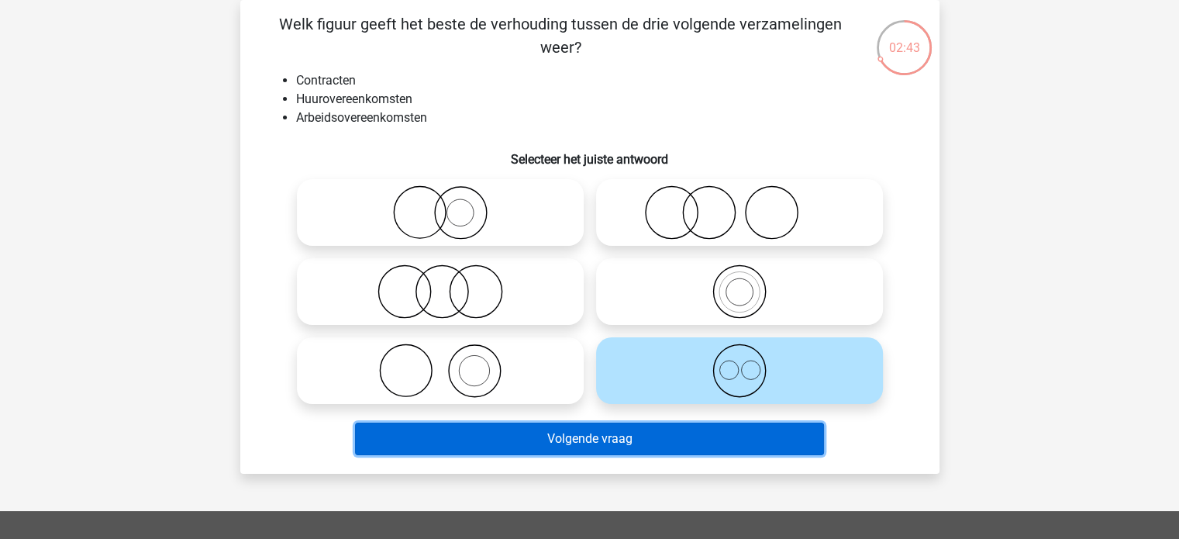
click at [541, 440] on button "Volgende vraag" at bounding box center [589, 438] width 469 height 33
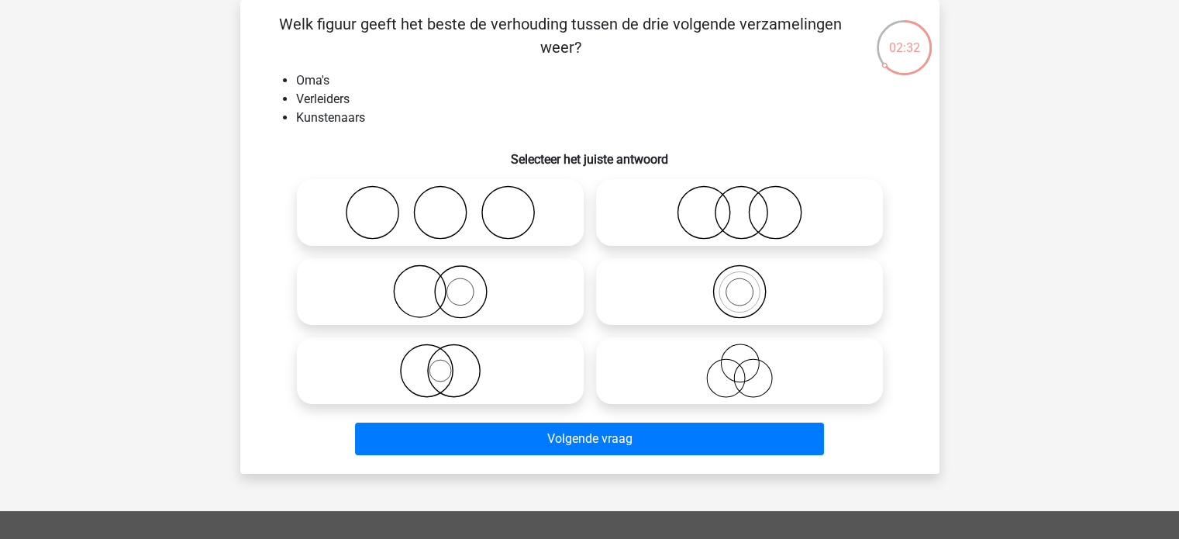
click at [638, 362] on icon at bounding box center [739, 370] width 274 height 54
click at [739, 362] on input "radio" at bounding box center [744, 358] width 10 height 10
radio input "true"
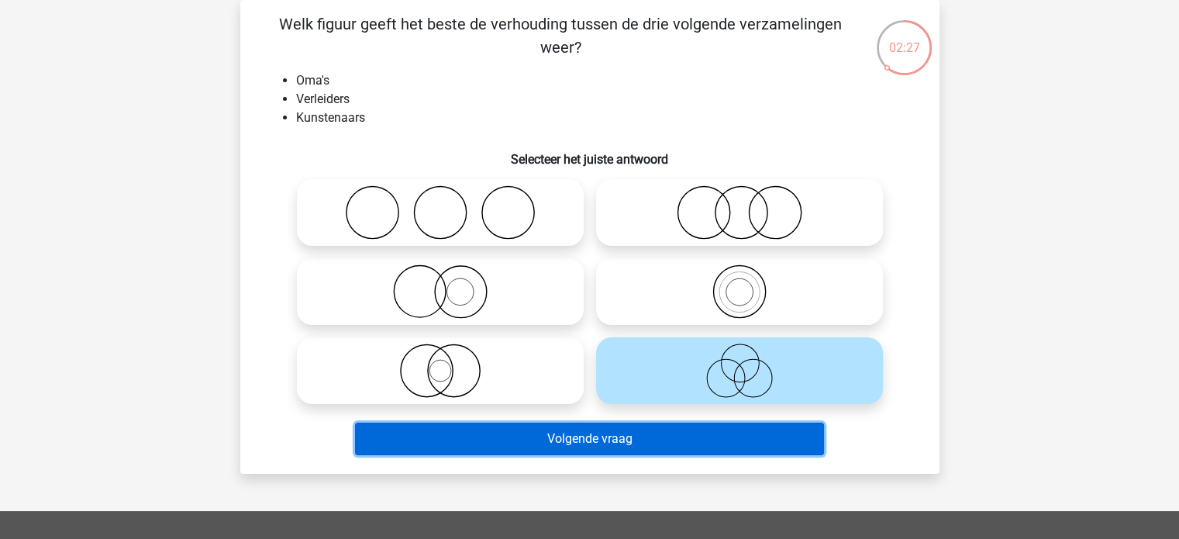
click at [565, 442] on button "Volgende vraag" at bounding box center [589, 438] width 469 height 33
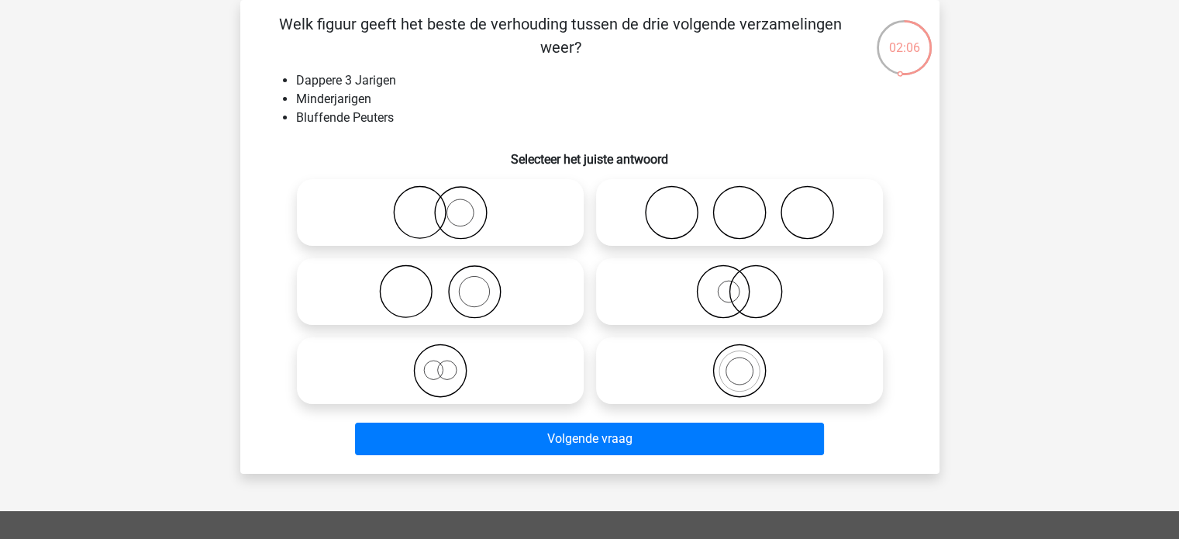
click at [511, 367] on icon at bounding box center [440, 370] width 274 height 54
click at [450, 363] on input "radio" at bounding box center [445, 358] width 10 height 10
radio input "true"
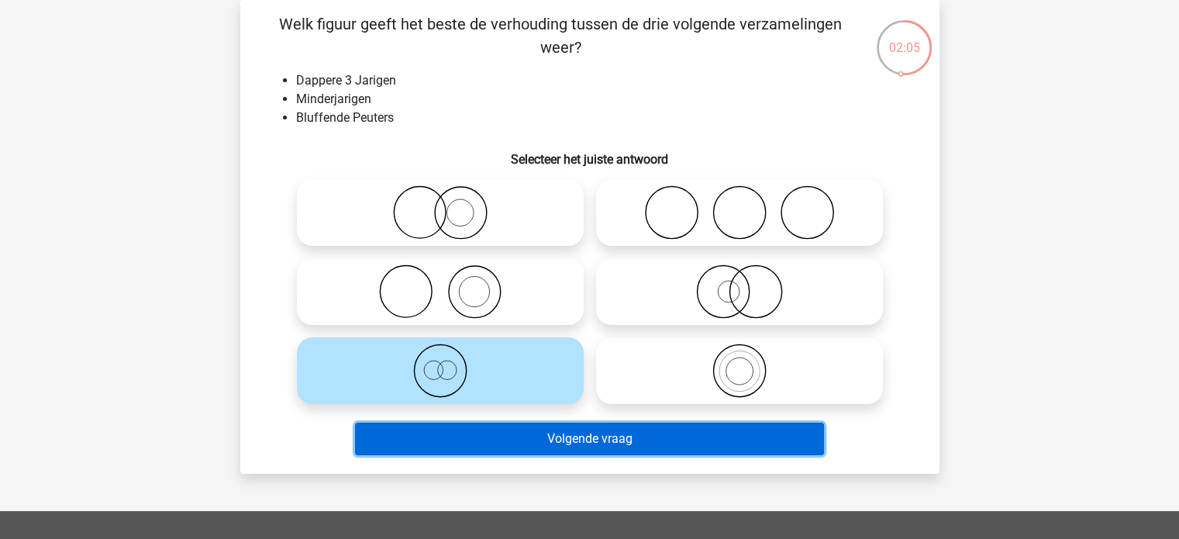
click at [590, 442] on button "Volgende vraag" at bounding box center [589, 438] width 469 height 33
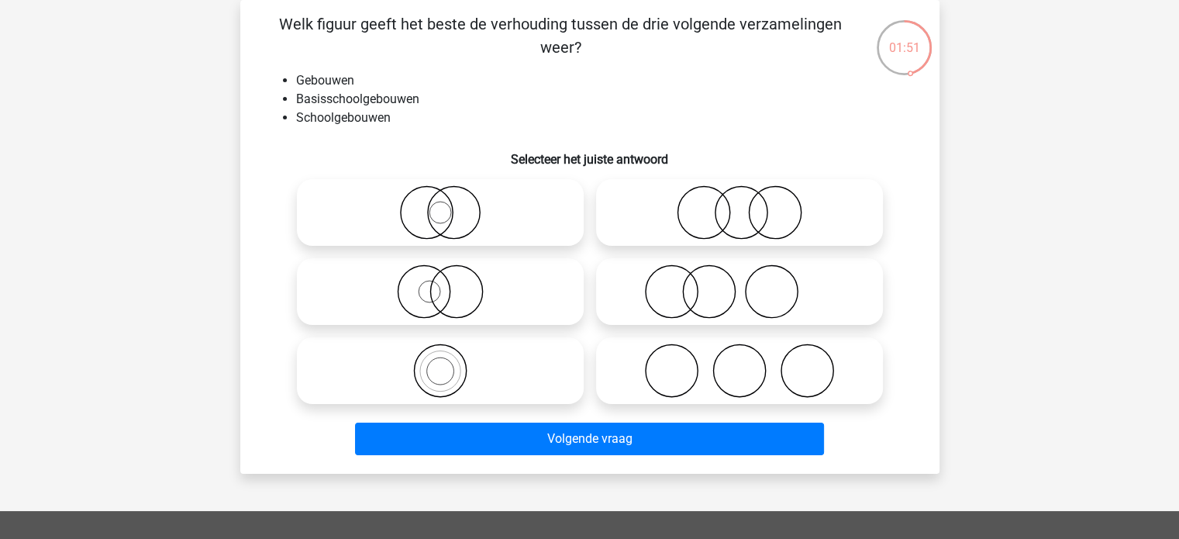
click at [525, 380] on icon at bounding box center [440, 370] width 274 height 54
click at [450, 363] on input "radio" at bounding box center [445, 358] width 10 height 10
radio input "true"
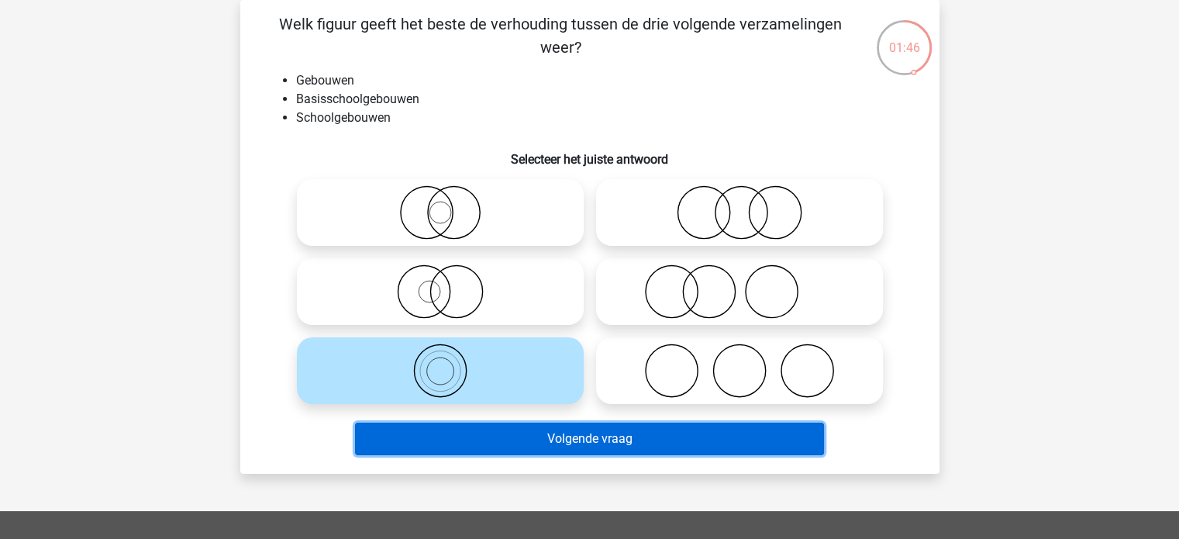
click at [585, 440] on button "Volgende vraag" at bounding box center [589, 438] width 469 height 33
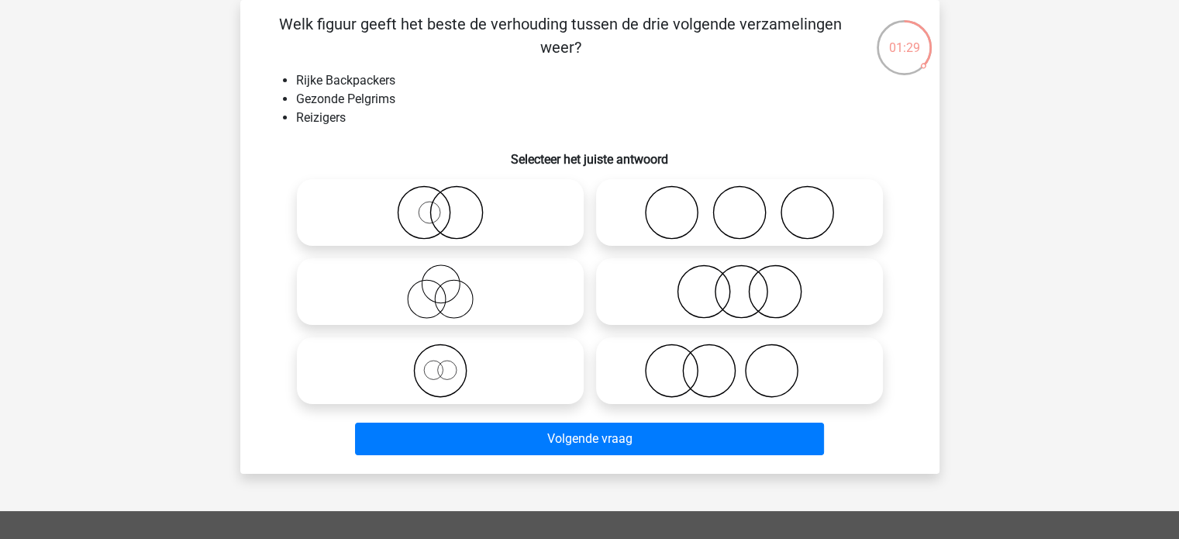
click at [508, 368] on icon at bounding box center [440, 370] width 274 height 54
click at [450, 363] on input "radio" at bounding box center [445, 358] width 10 height 10
radio input "true"
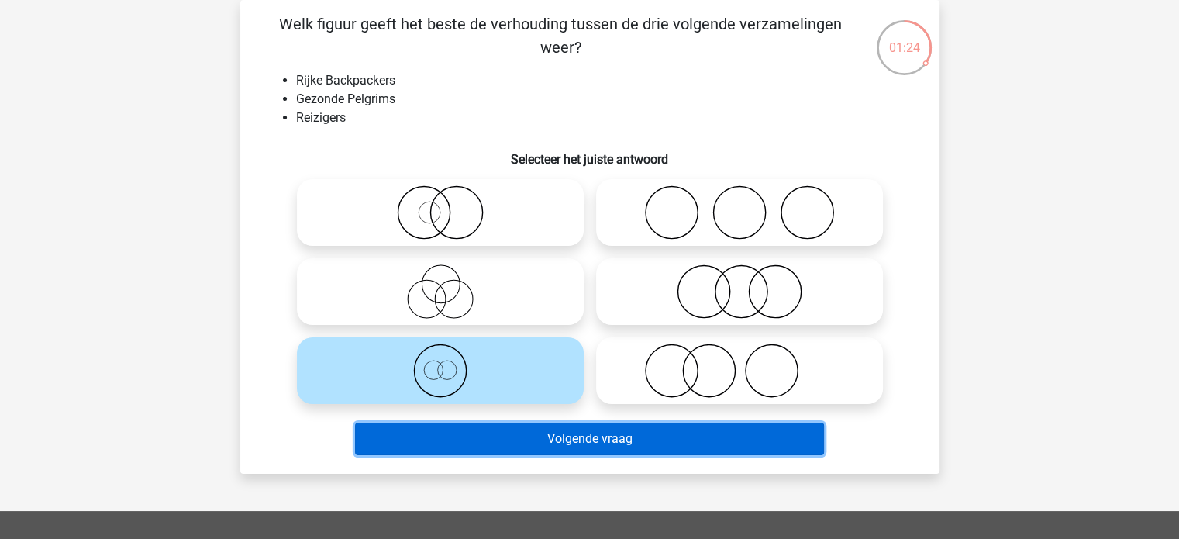
click at [587, 442] on button "Volgende vraag" at bounding box center [589, 438] width 469 height 33
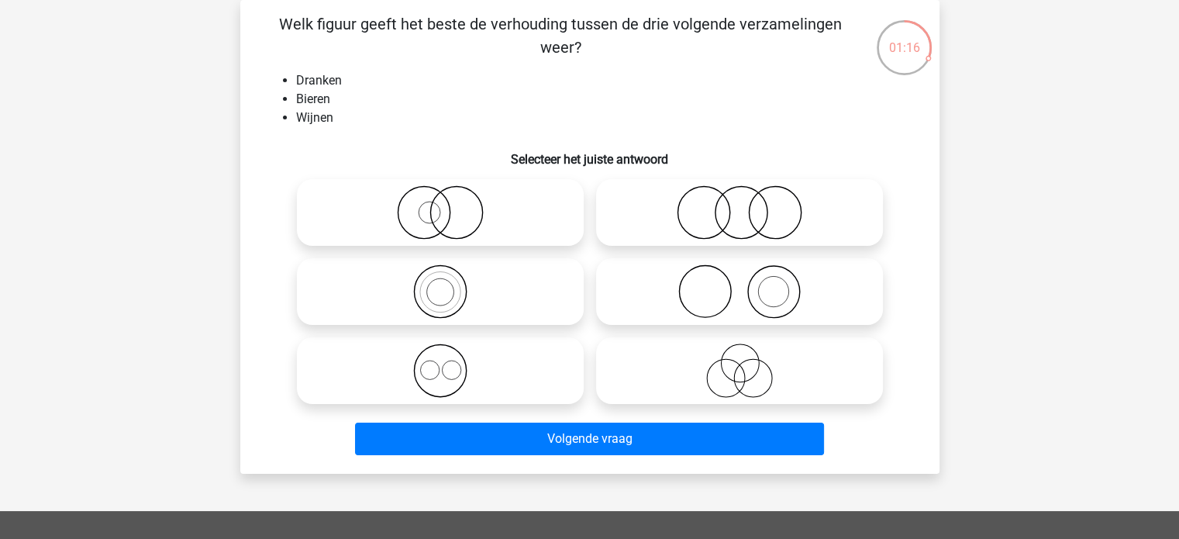
click at [523, 369] on icon at bounding box center [440, 370] width 274 height 54
click at [450, 363] on input "radio" at bounding box center [445, 358] width 10 height 10
radio input "true"
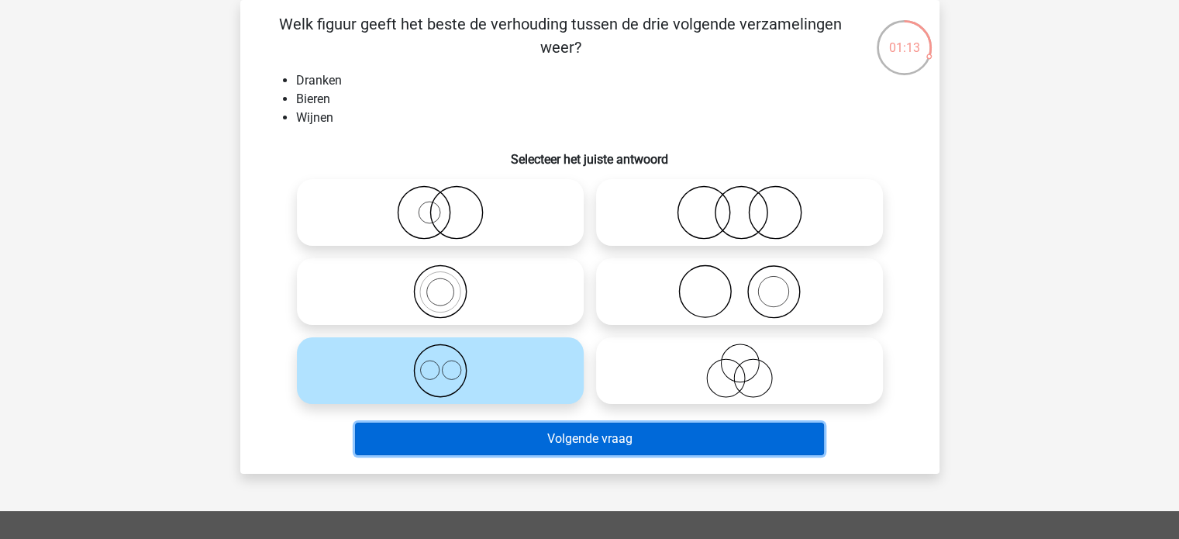
click at [577, 438] on button "Volgende vraag" at bounding box center [589, 438] width 469 height 33
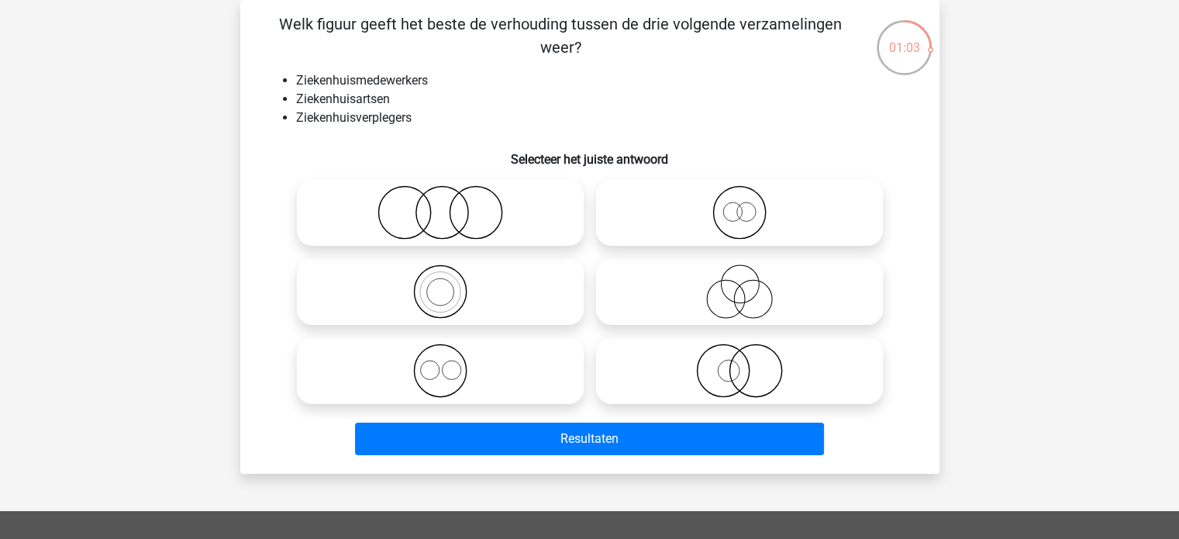
click at [507, 363] on icon at bounding box center [440, 370] width 274 height 54
click at [450, 363] on input "radio" at bounding box center [445, 358] width 10 height 10
radio input "true"
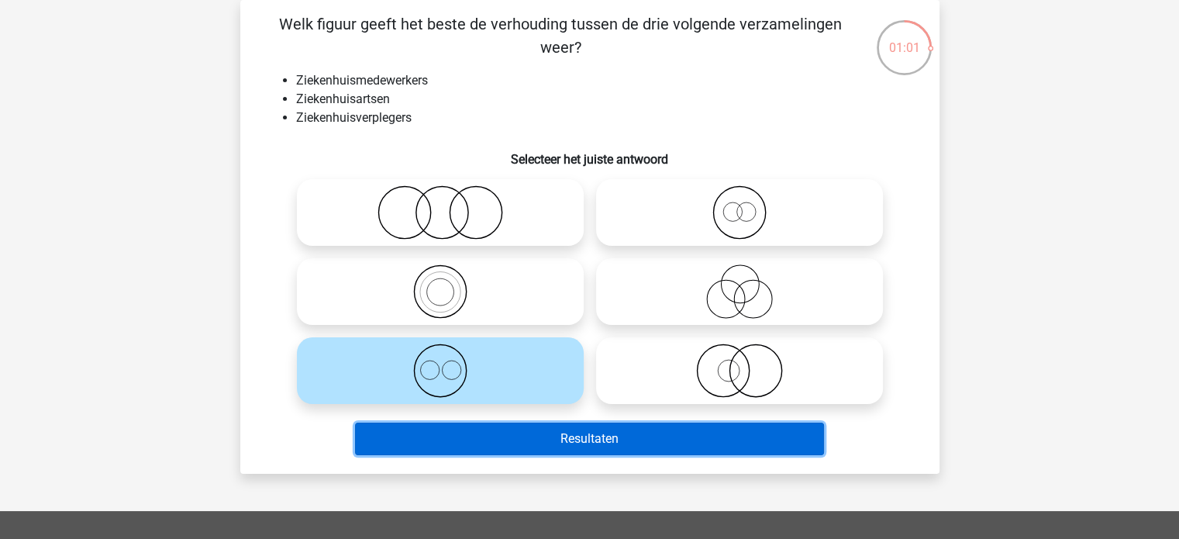
click at [556, 442] on button "Resultaten" at bounding box center [589, 438] width 469 height 33
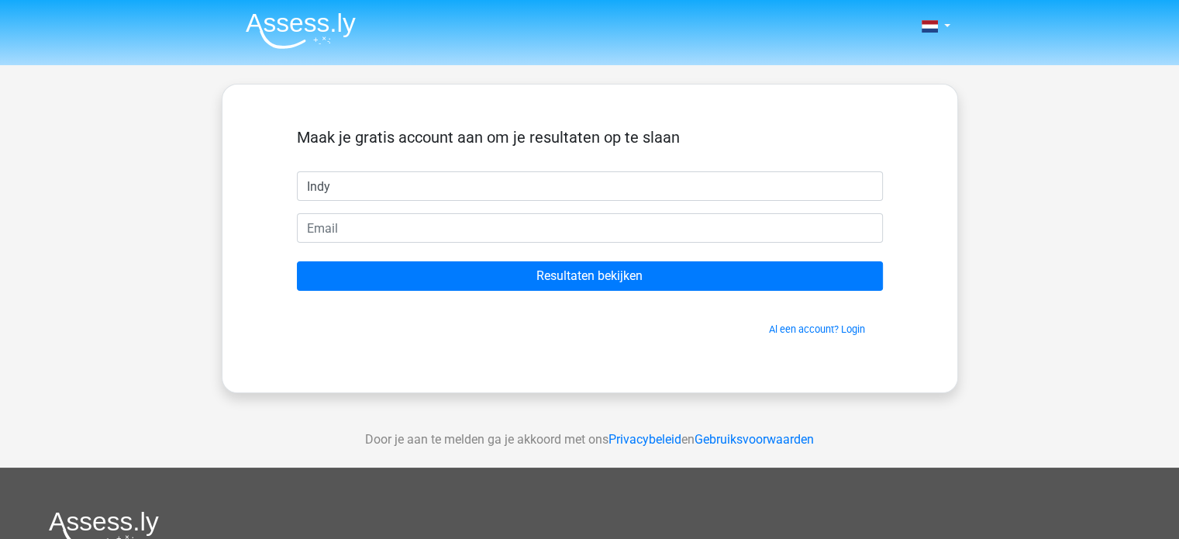
type input "Indy"
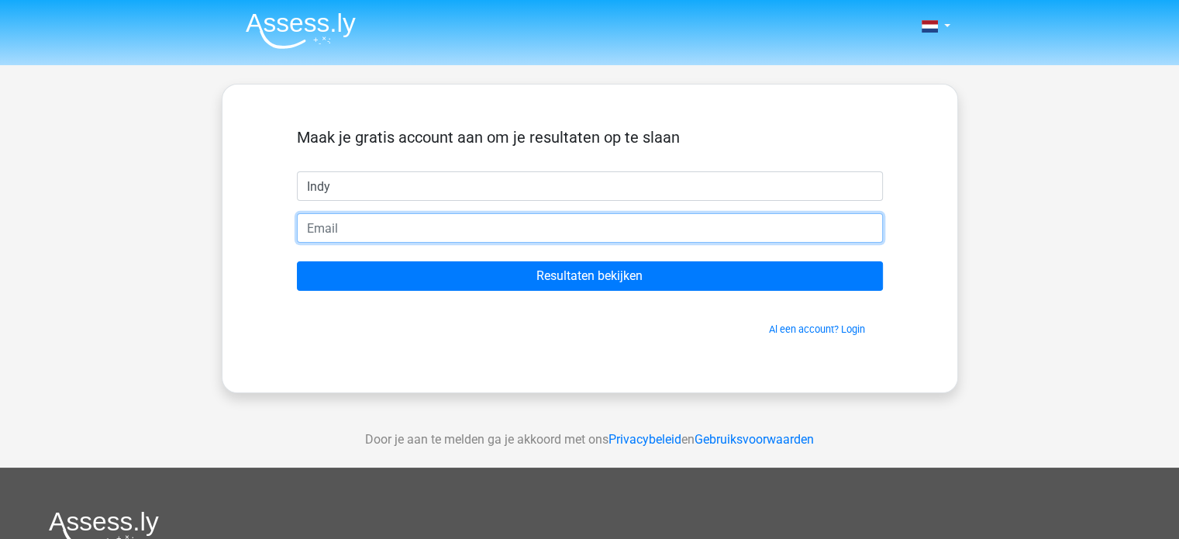
click at [489, 232] on input "email" at bounding box center [590, 227] width 586 height 29
type input "[EMAIL_ADDRESS][DOMAIN_NAME]"
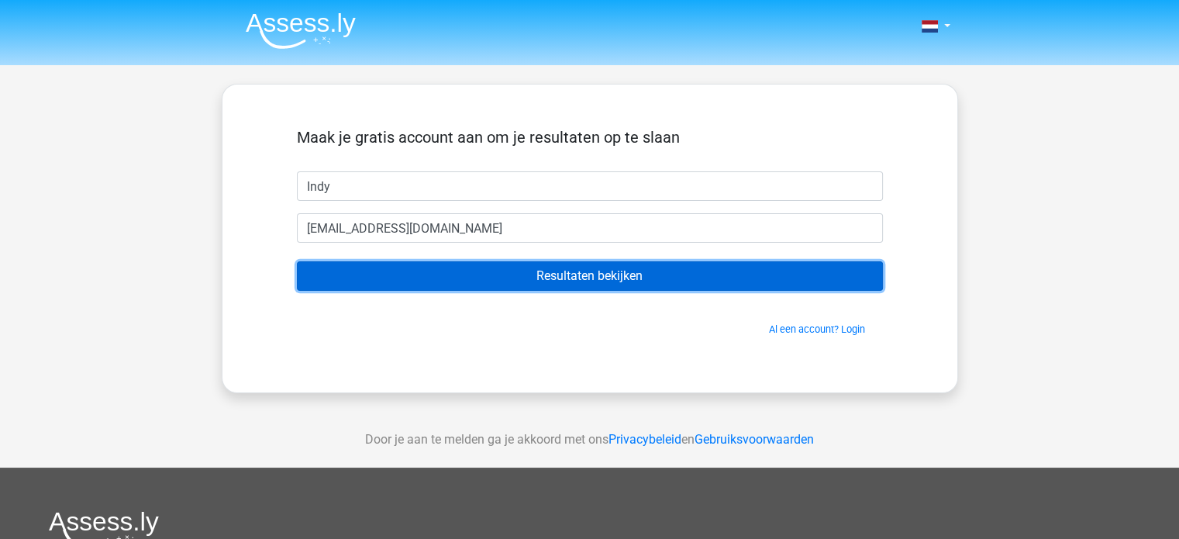
click at [530, 284] on input "Resultaten bekijken" at bounding box center [590, 275] width 586 height 29
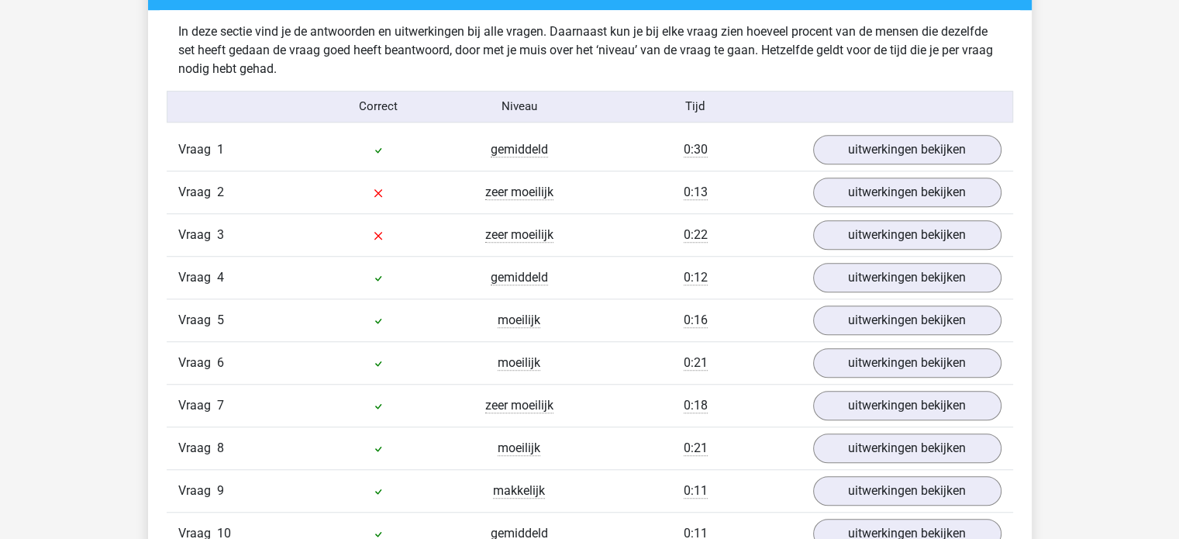
scroll to position [1208, 0]
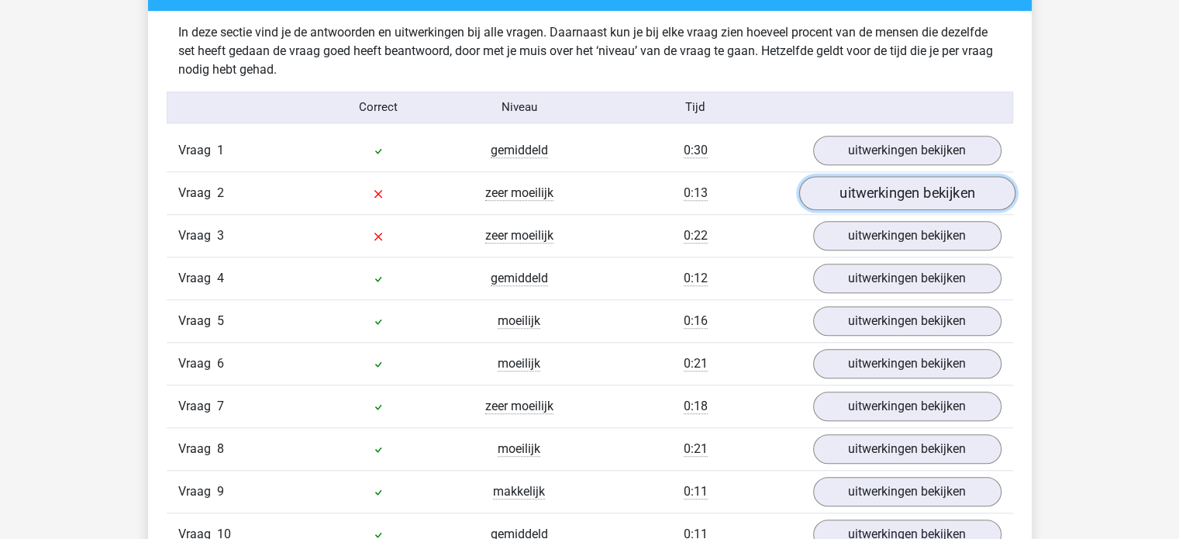
click at [856, 194] on link "uitwerkingen bekijken" at bounding box center [906, 193] width 216 height 34
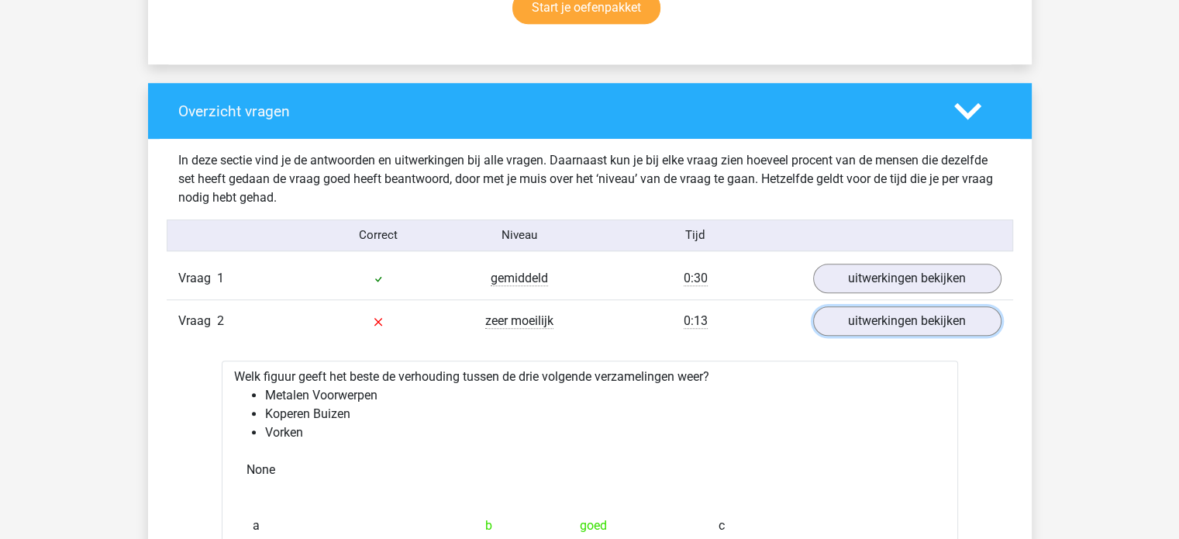
scroll to position [1081, 0]
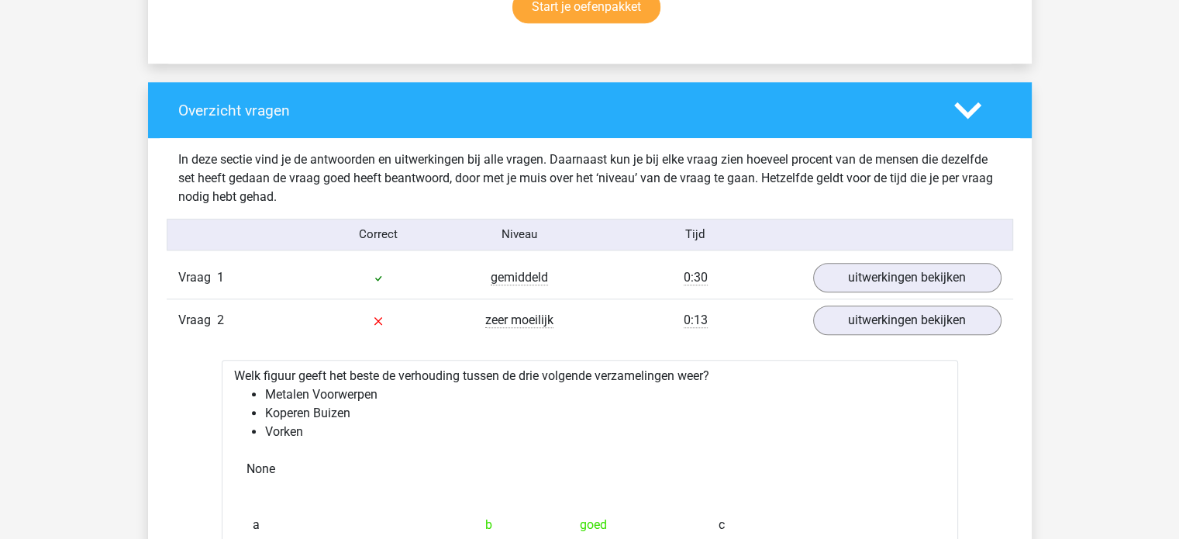
click at [772, 325] on div "0:13" at bounding box center [696, 320] width 212 height 19
click at [208, 318] on span "Vraag" at bounding box center [197, 320] width 39 height 19
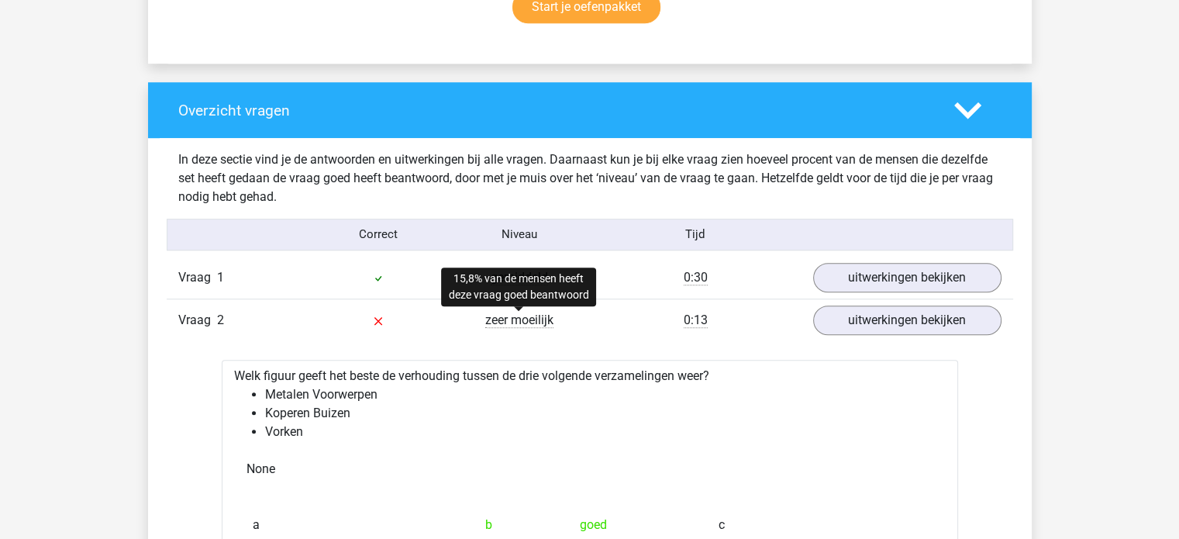
click at [546, 320] on span "zeer moeilijk" at bounding box center [519, 319] width 68 height 15
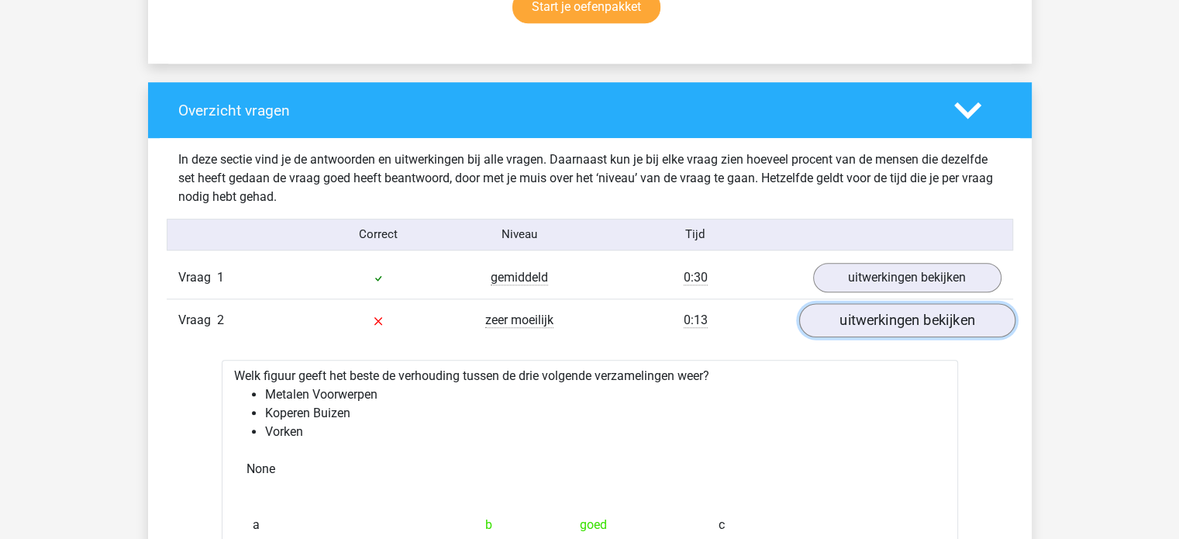
click at [840, 326] on link "uitwerkingen bekijken" at bounding box center [906, 320] width 216 height 34
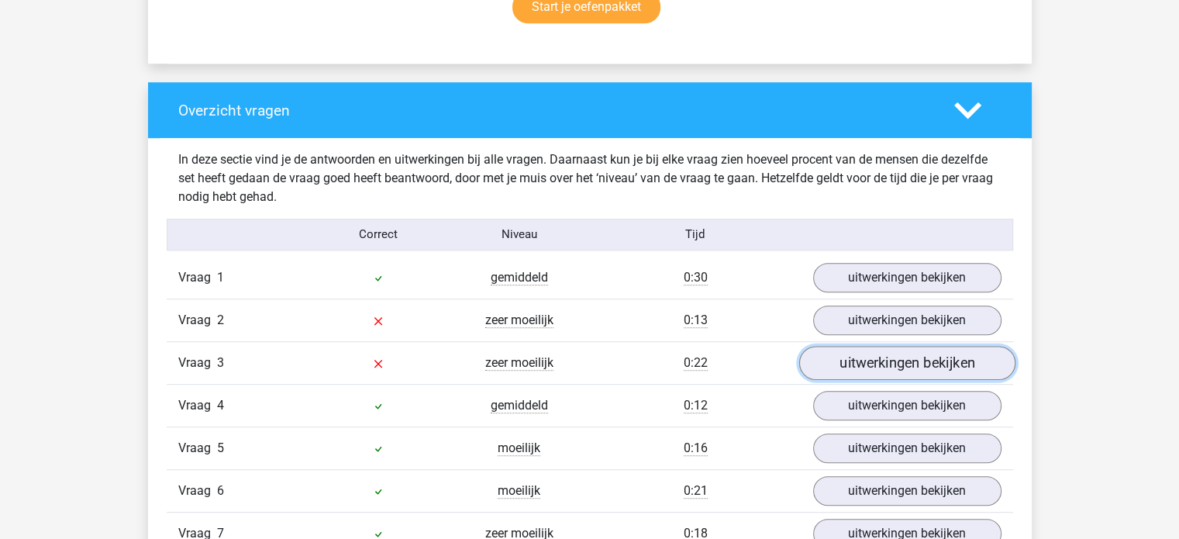
click at [824, 365] on link "uitwerkingen bekijken" at bounding box center [906, 363] width 216 height 34
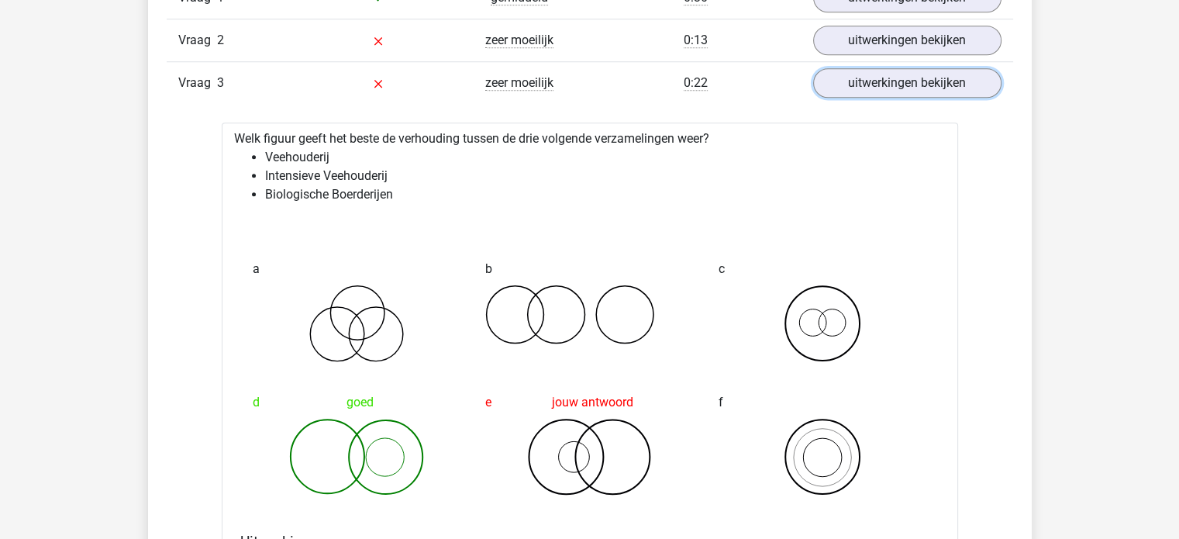
scroll to position [1361, 0]
click at [879, 55] on div "Vraag 2 zeer moeilijk 0:13 uitwerkingen bekijken" at bounding box center [590, 40] width 846 height 43
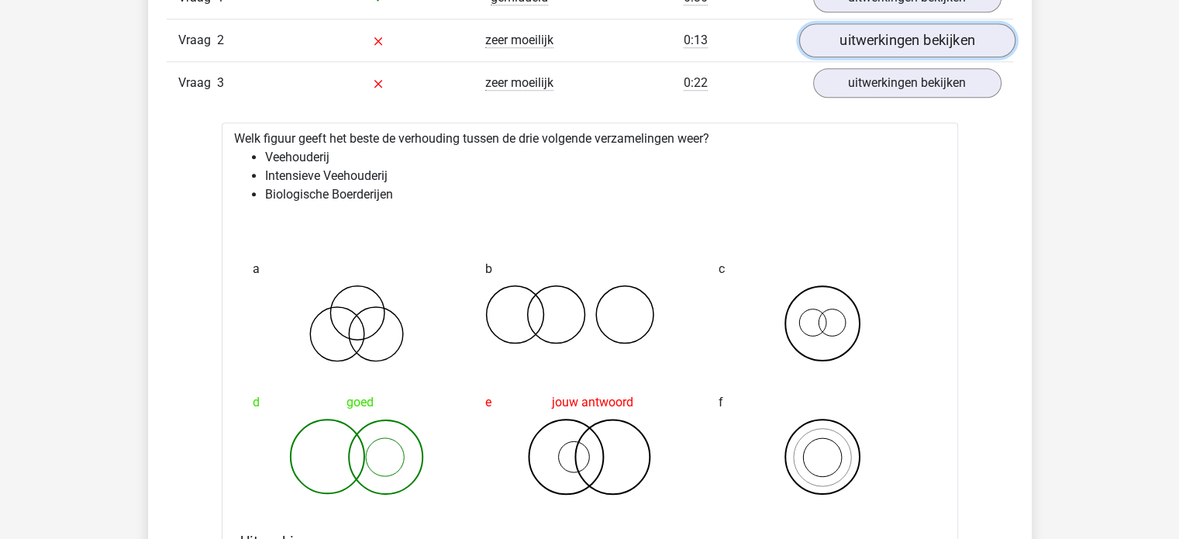
click at [877, 45] on link "uitwerkingen bekijken" at bounding box center [906, 40] width 216 height 34
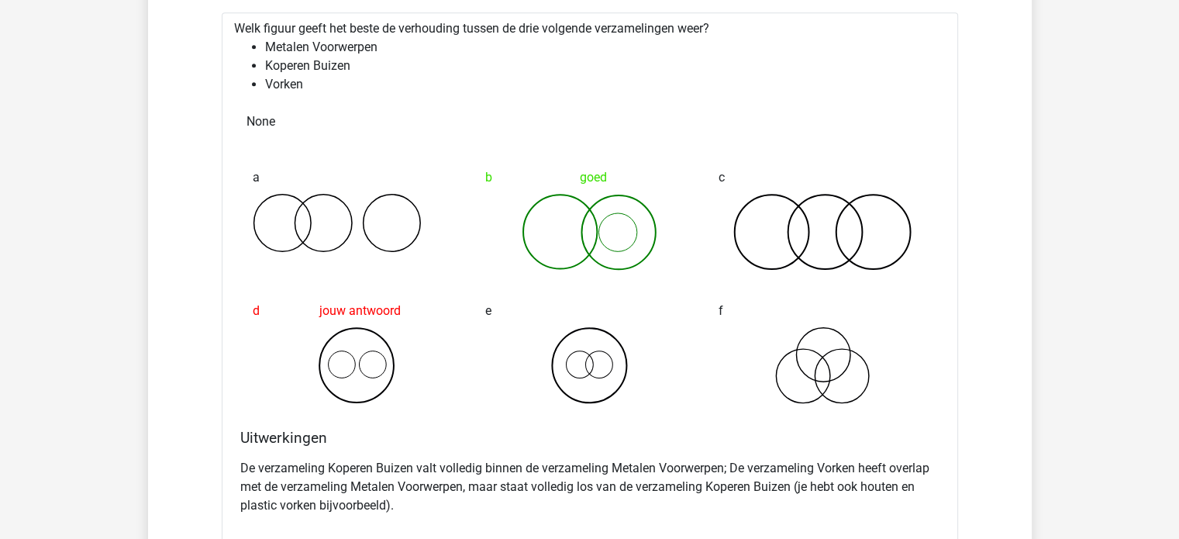
scroll to position [1292, 0]
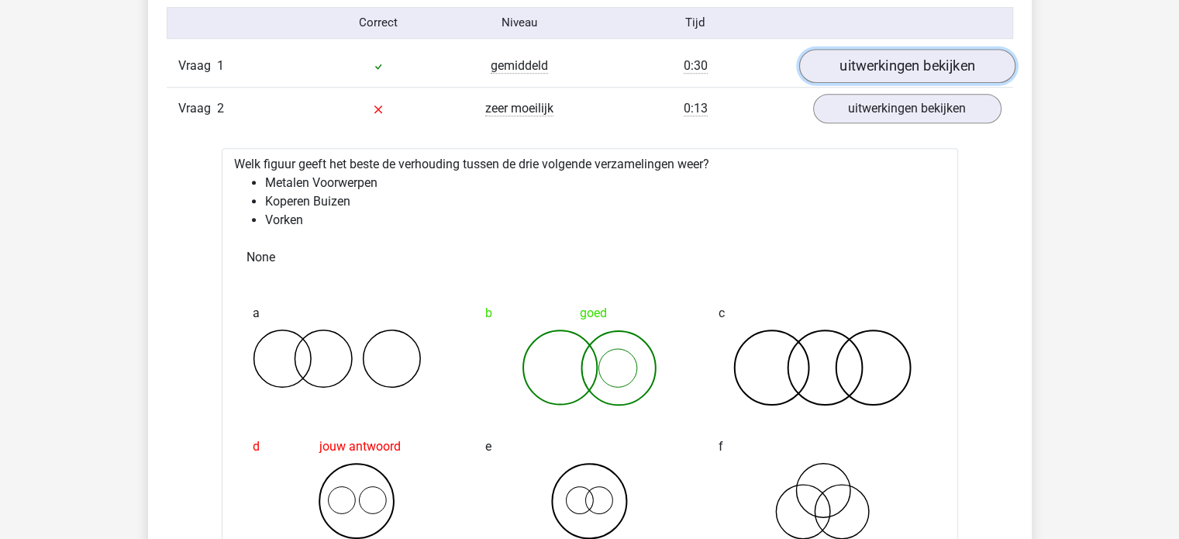
click at [893, 53] on link "uitwerkingen bekijken" at bounding box center [906, 66] width 216 height 34
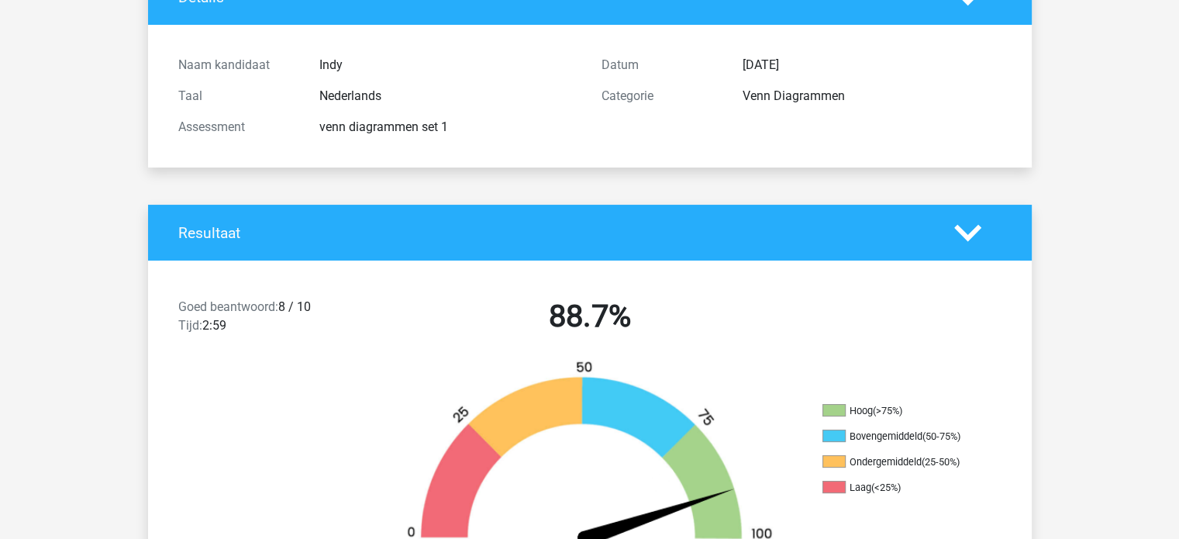
scroll to position [0, 0]
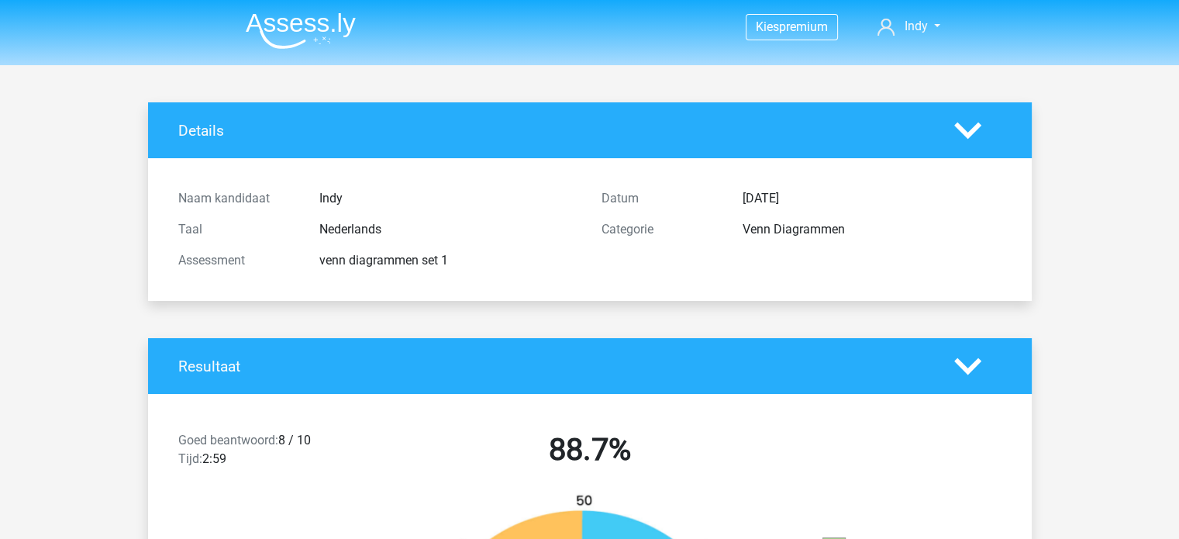
click at [242, 29] on li at bounding box center [294, 27] width 122 height 43
click at [261, 27] on img at bounding box center [301, 30] width 110 height 36
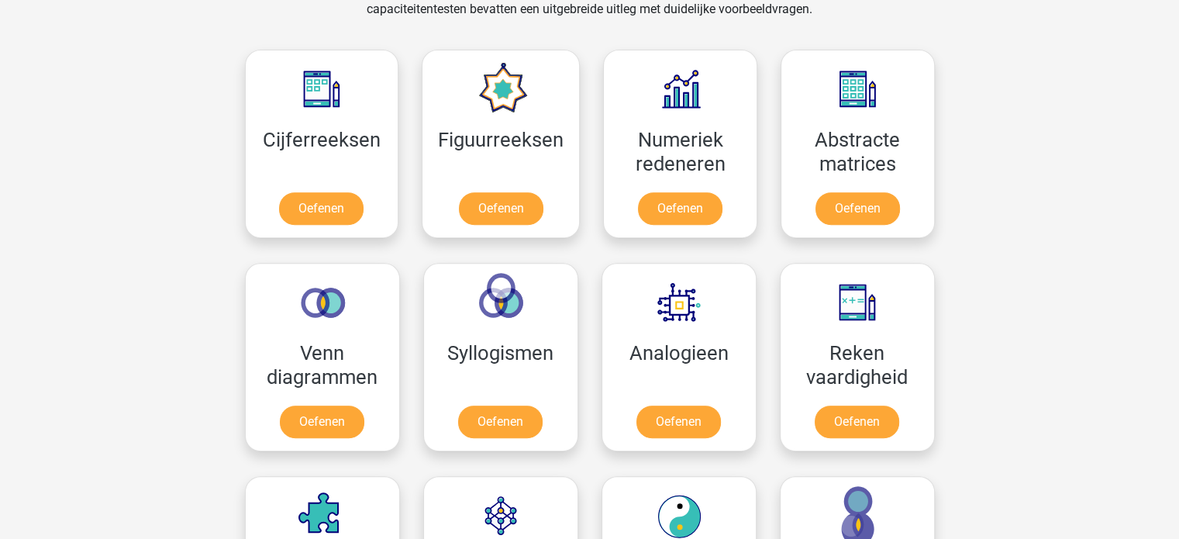
scroll to position [676, 0]
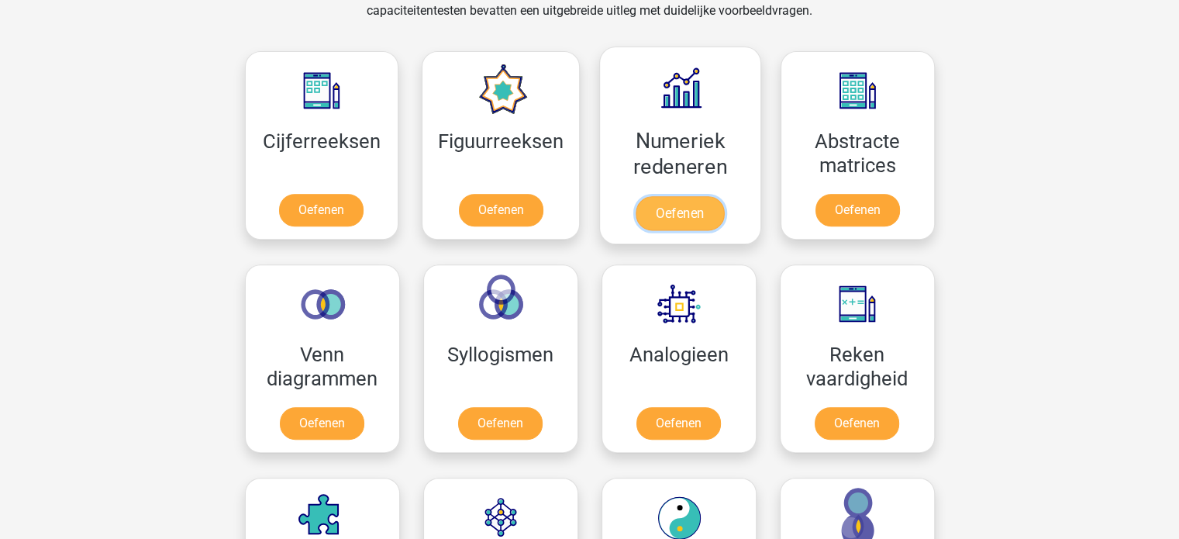
click at [682, 218] on link "Oefenen" at bounding box center [679, 213] width 88 height 34
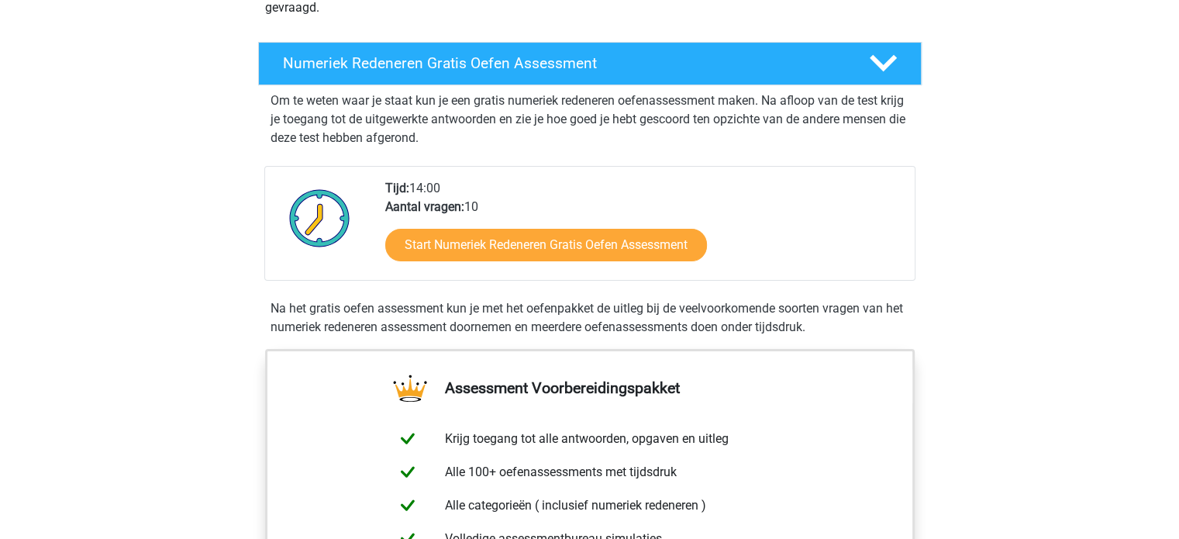
scroll to position [270, 0]
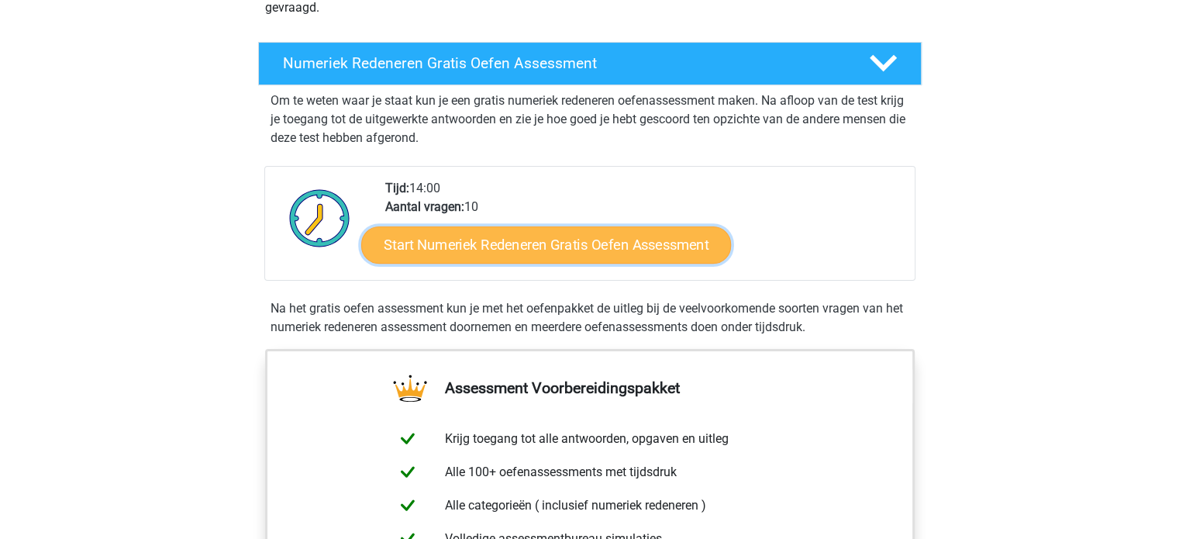
click at [566, 250] on link "Start Numeriek Redeneren Gratis Oefen Assessment" at bounding box center [546, 243] width 370 height 37
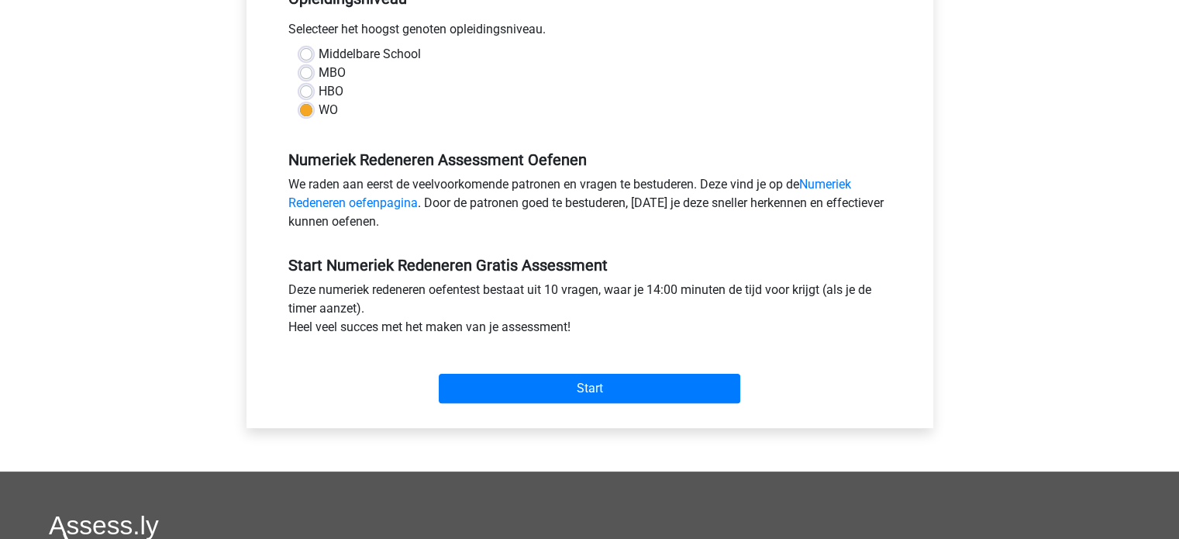
scroll to position [344, 0]
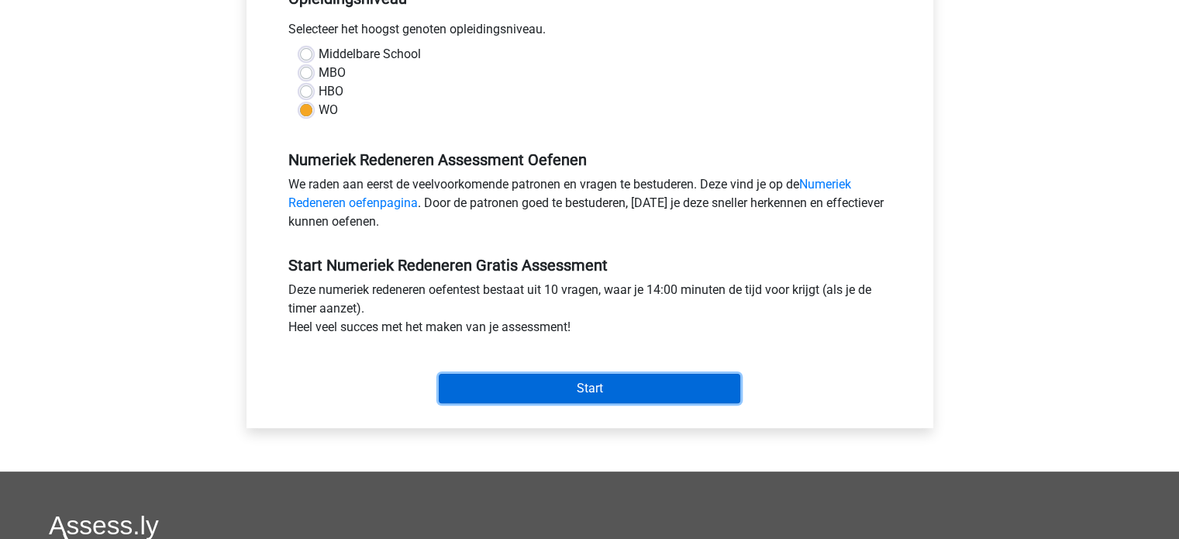
click at [551, 382] on input "Start" at bounding box center [589, 387] width 301 height 29
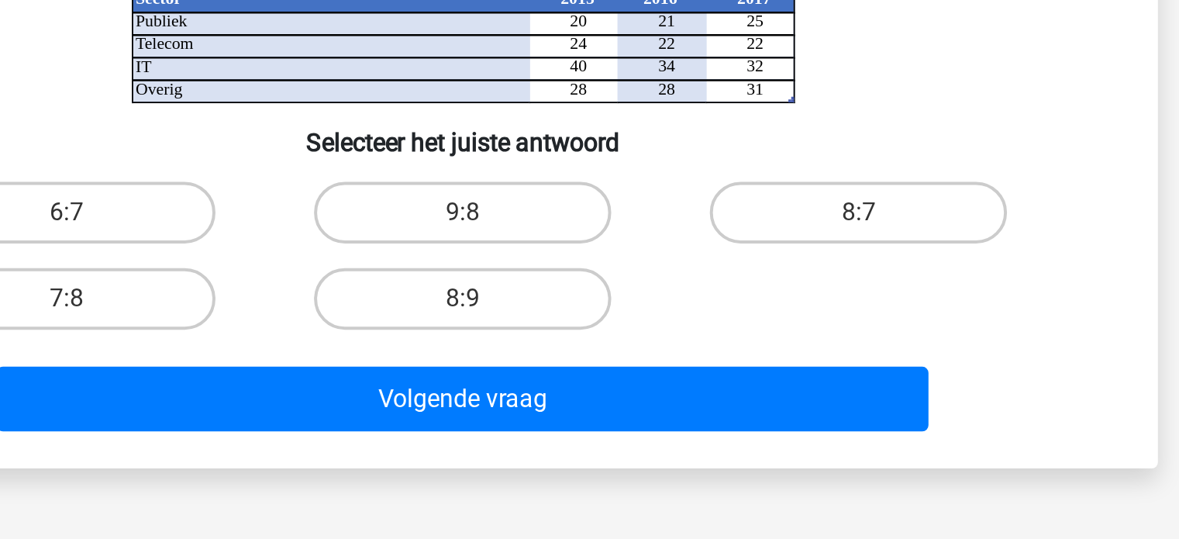
scroll to position [167, 0]
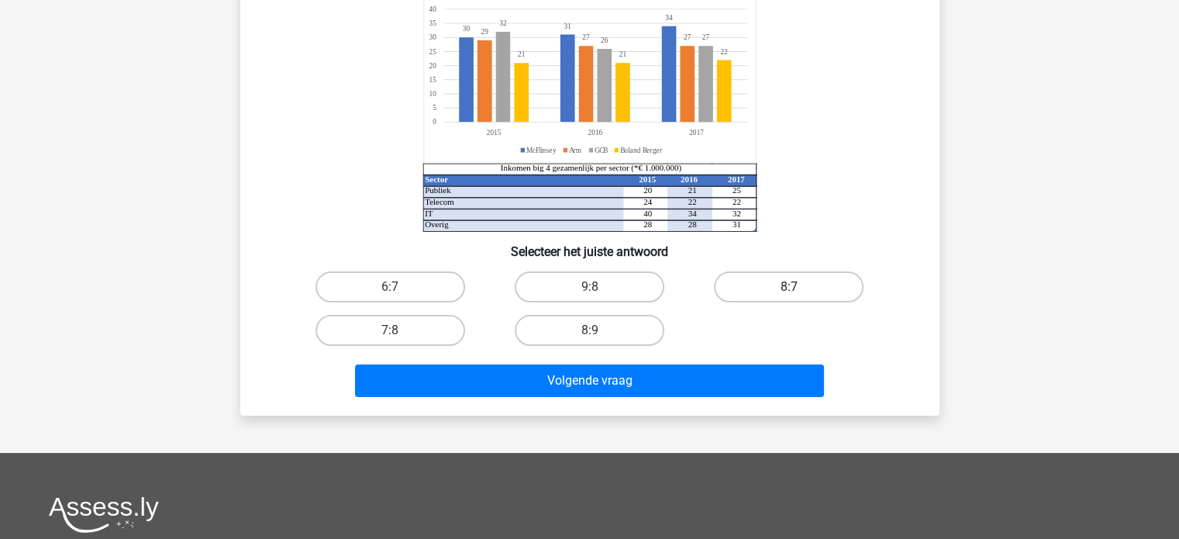
click at [735, 287] on label "8:7" at bounding box center [789, 286] width 150 height 31
click at [789, 287] on input "8:7" at bounding box center [794, 292] width 10 height 10
radio input "true"
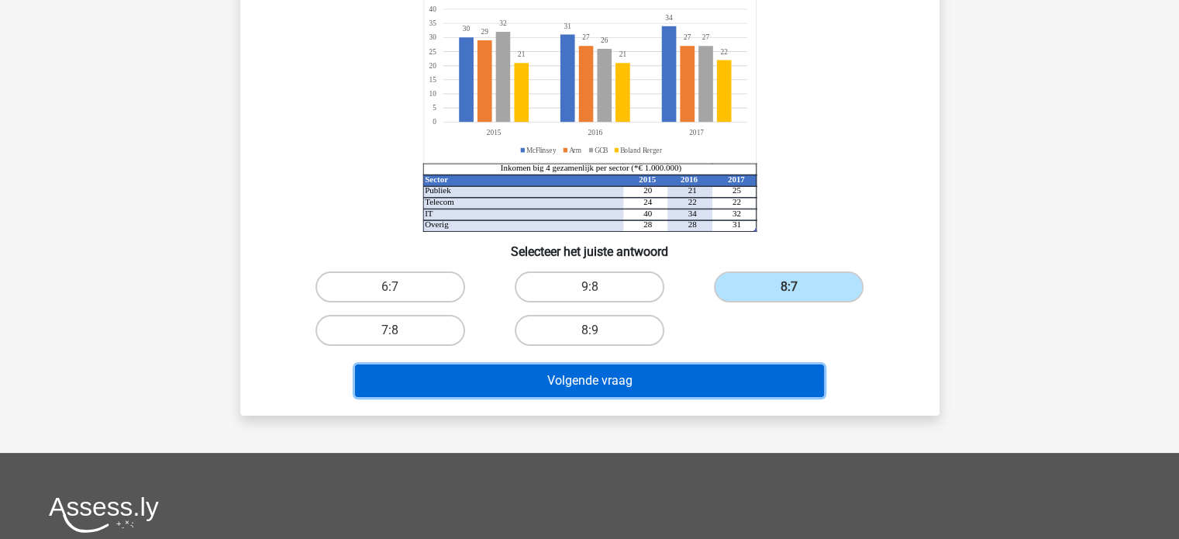
click at [649, 393] on button "Volgende vraag" at bounding box center [589, 380] width 469 height 33
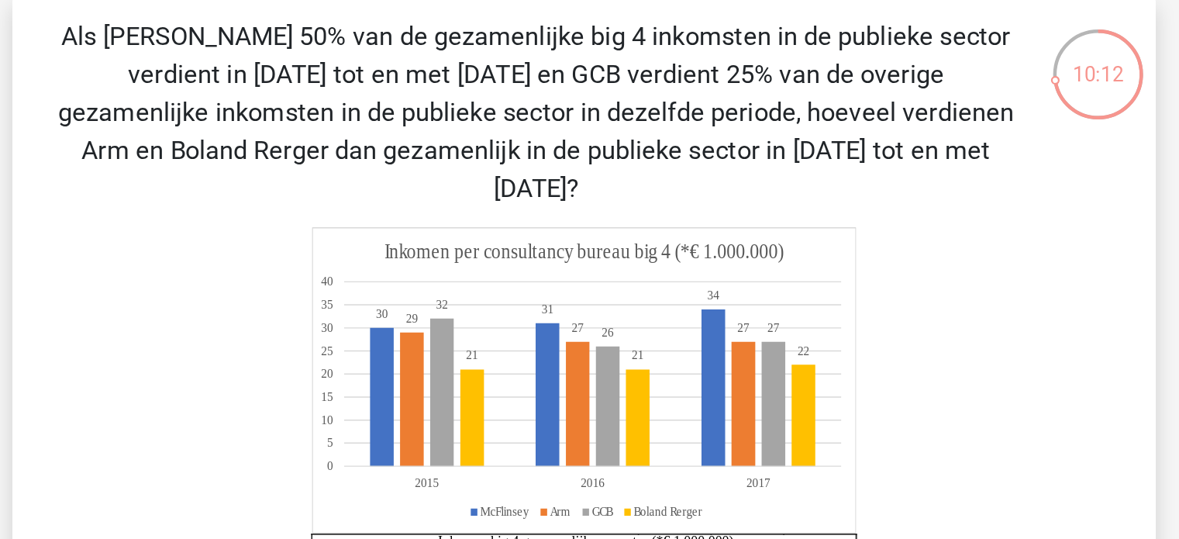
scroll to position [9, 0]
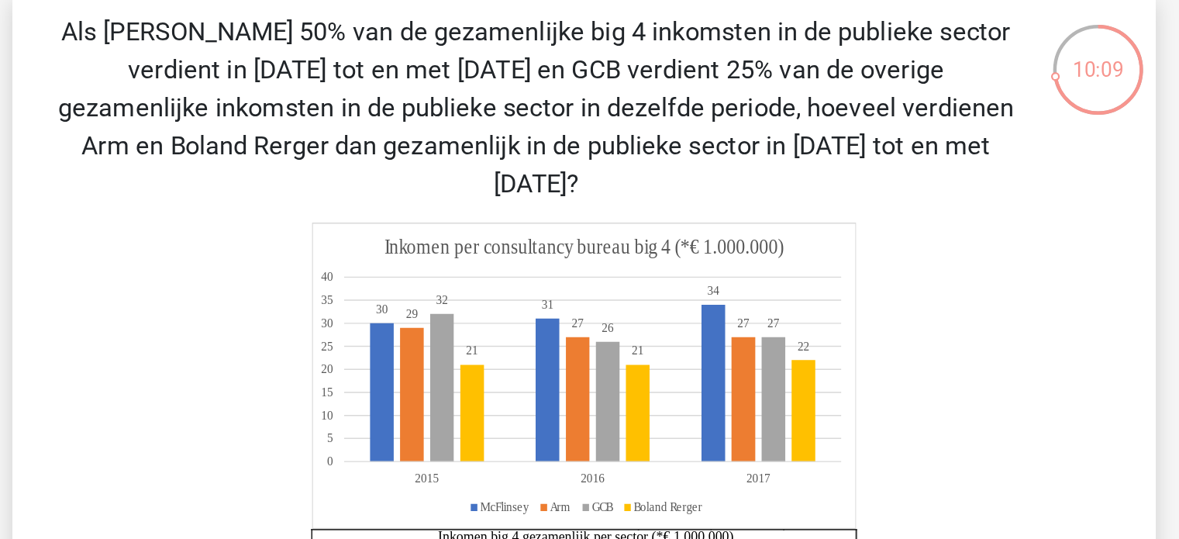
click at [528, 239] on icon at bounding box center [589, 298] width 332 height 187
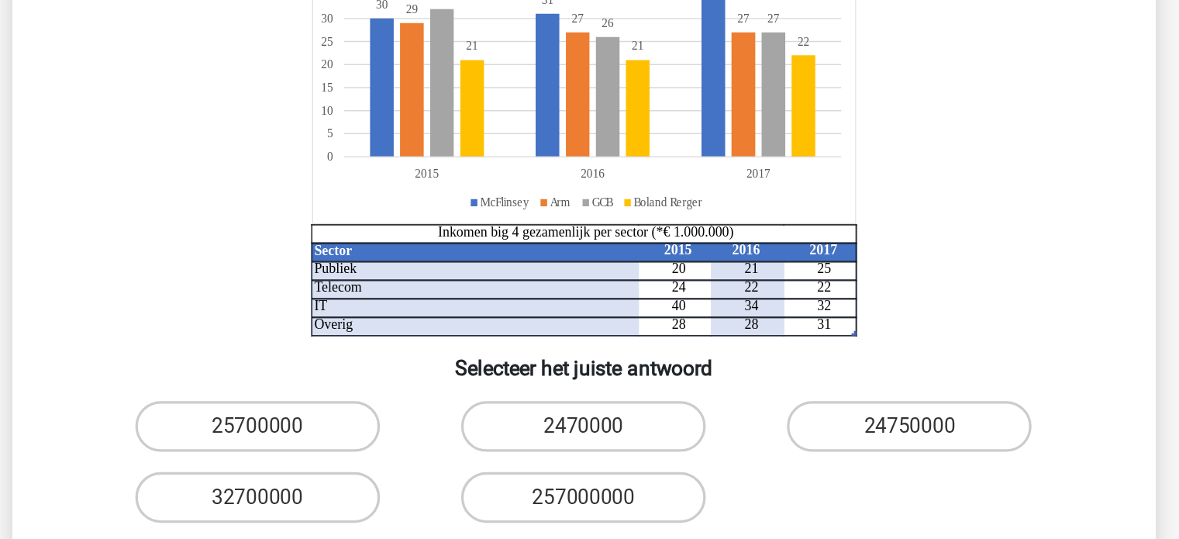
scroll to position [53, 0]
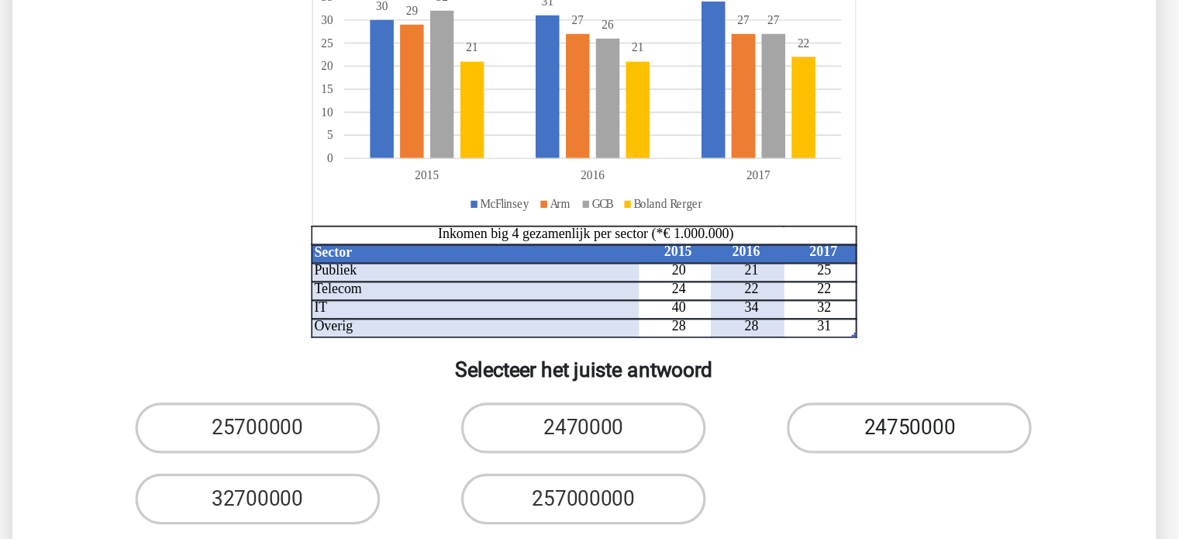
click at [771, 455] on label "24750000" at bounding box center [789, 470] width 150 height 31
click at [789, 470] on input "24750000" at bounding box center [794, 475] width 10 height 10
radio input "true"
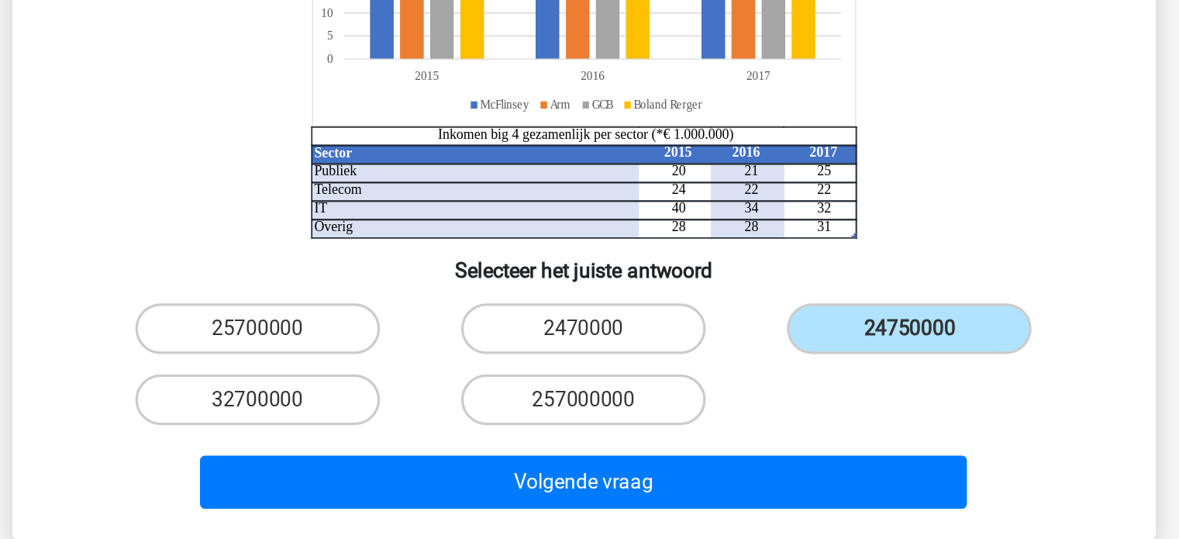
scroll to position [119, 0]
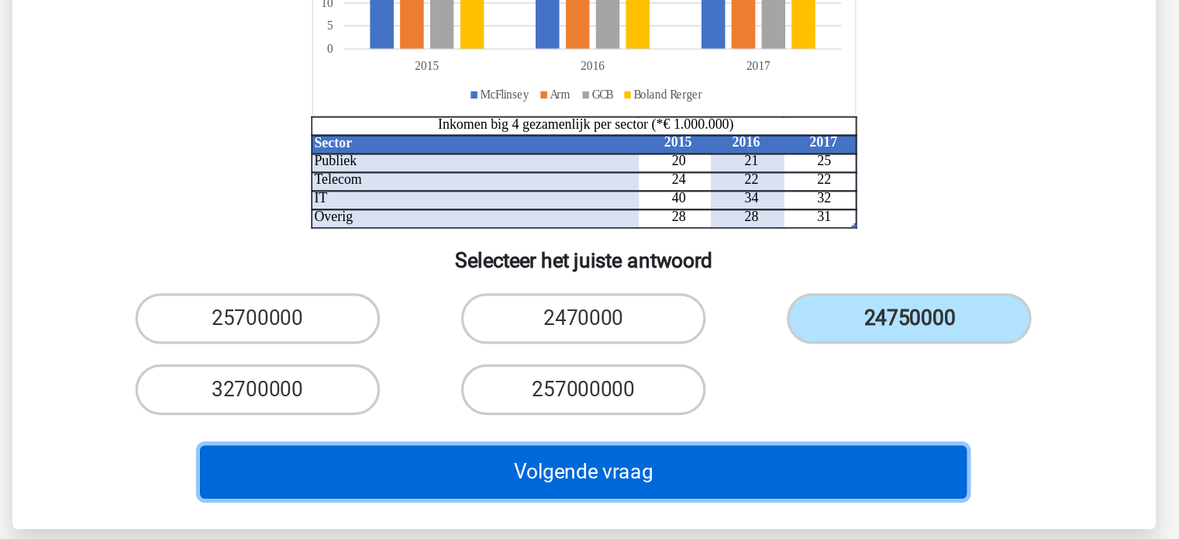
click at [662, 481] on button "Volgende vraag" at bounding box center [589, 497] width 469 height 33
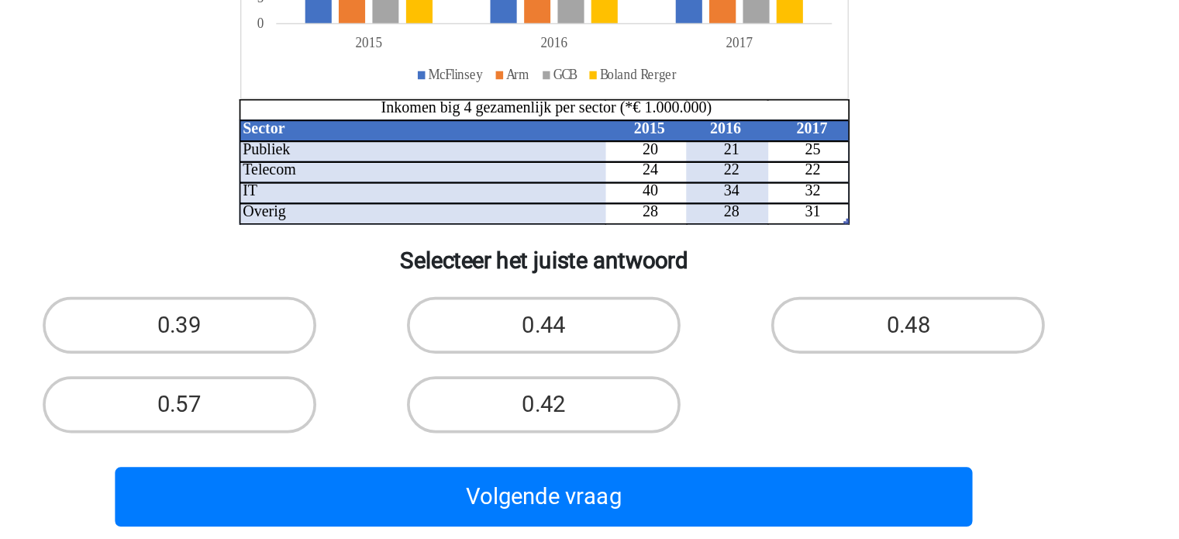
scroll to position [56, 0]
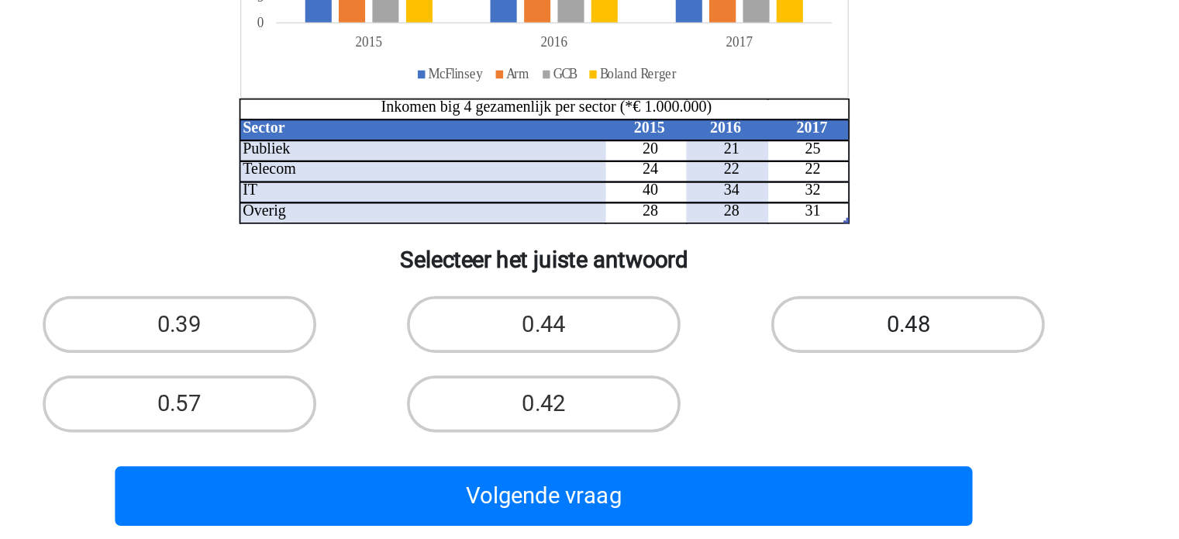
click at [760, 411] on label "0.48" at bounding box center [789, 420] width 150 height 31
click at [789, 421] on input "0.48" at bounding box center [794, 426] width 10 height 10
radio input "true"
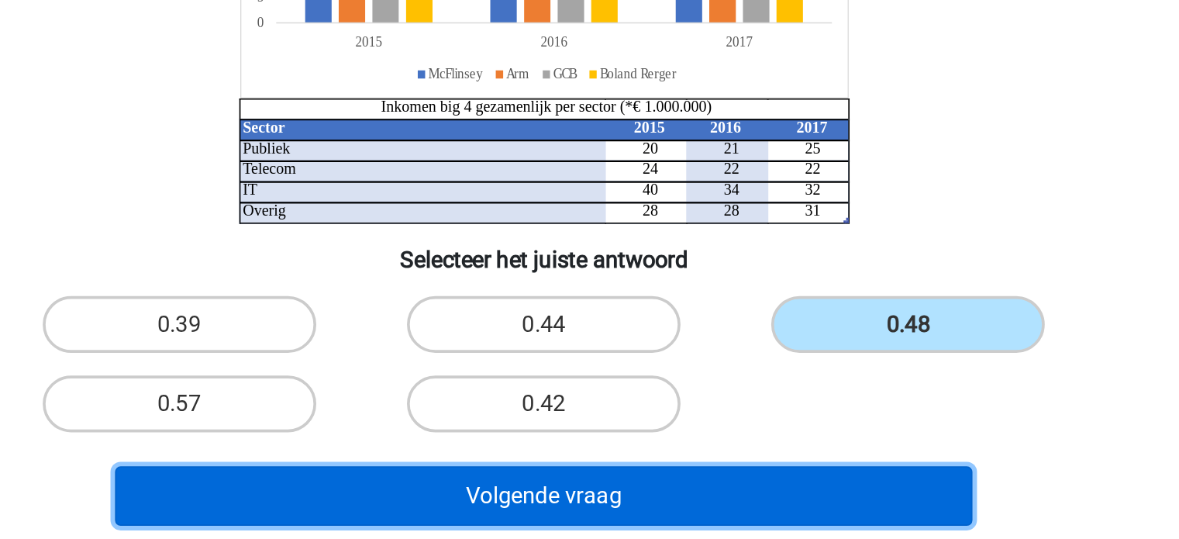
click at [638, 524] on button "Volgende vraag" at bounding box center [589, 514] width 469 height 33
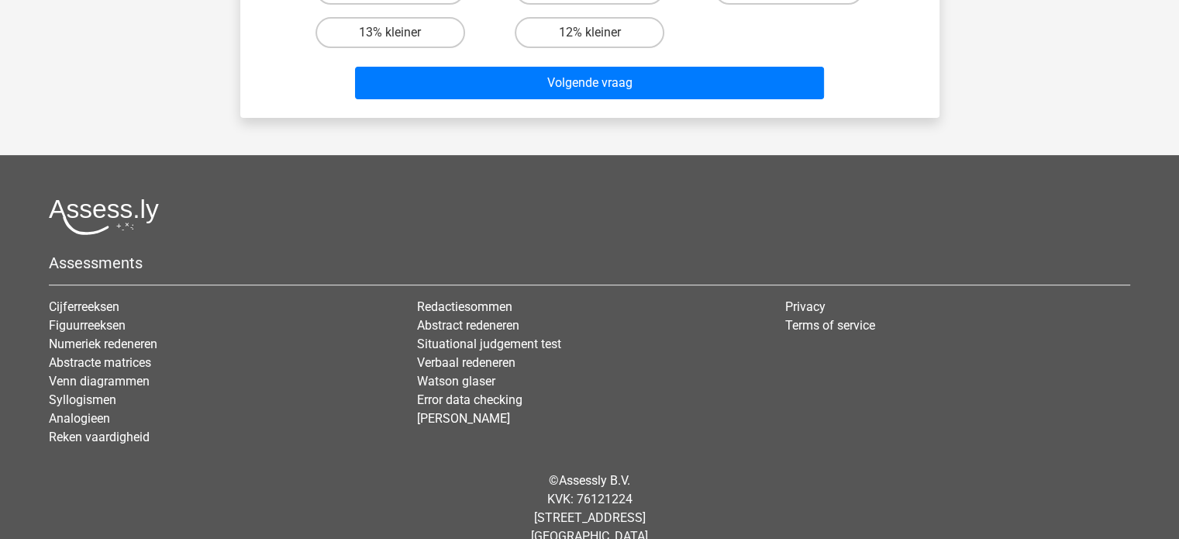
scroll to position [0, 0]
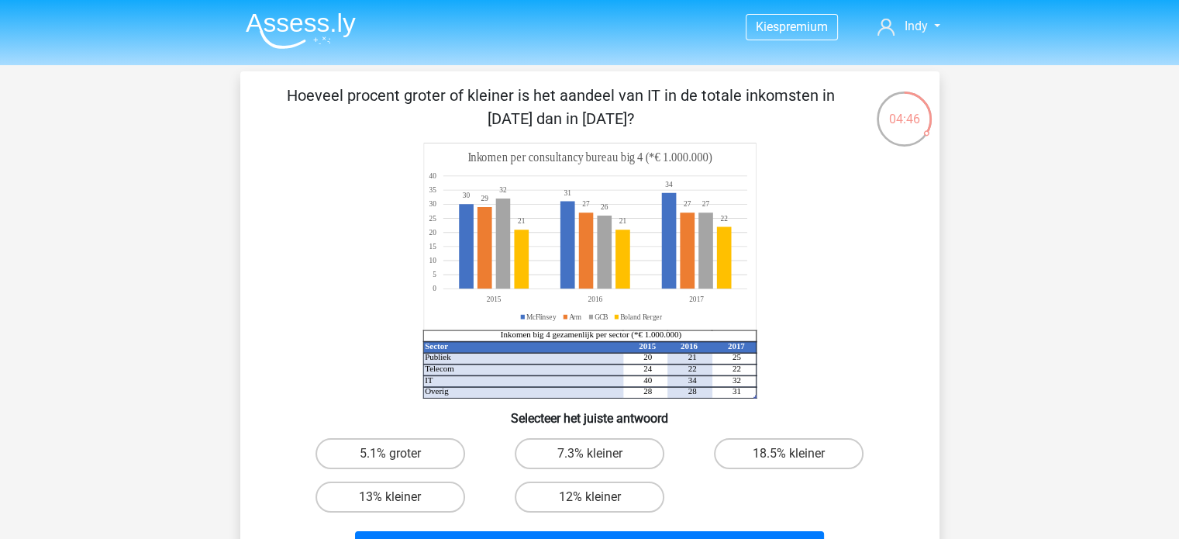
click at [264, 9] on li at bounding box center [294, 27] width 122 height 43
click at [286, 29] on img at bounding box center [301, 30] width 110 height 36
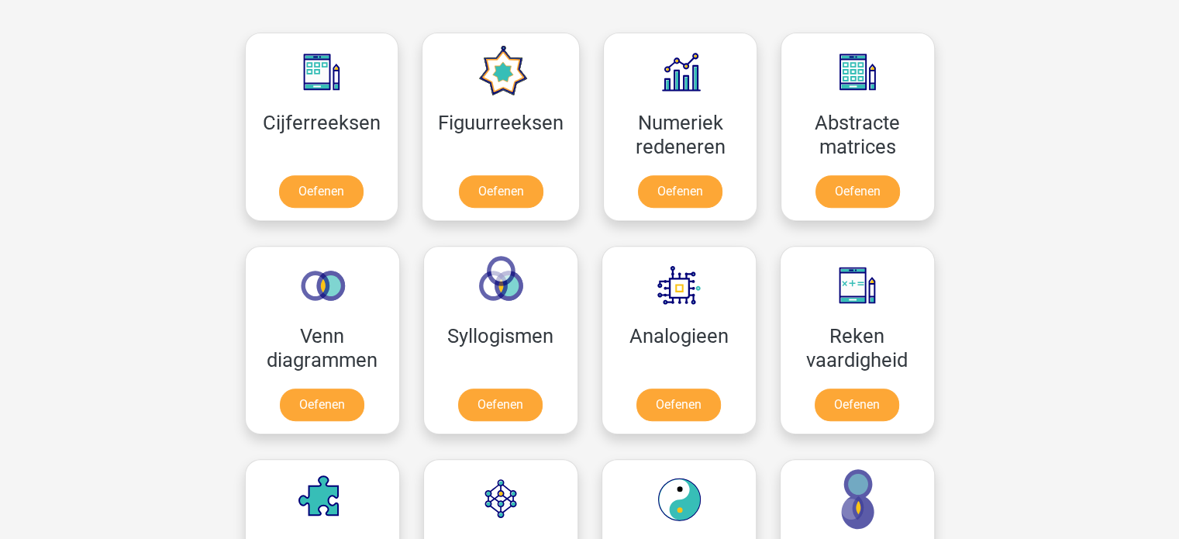
scroll to position [693, 0]
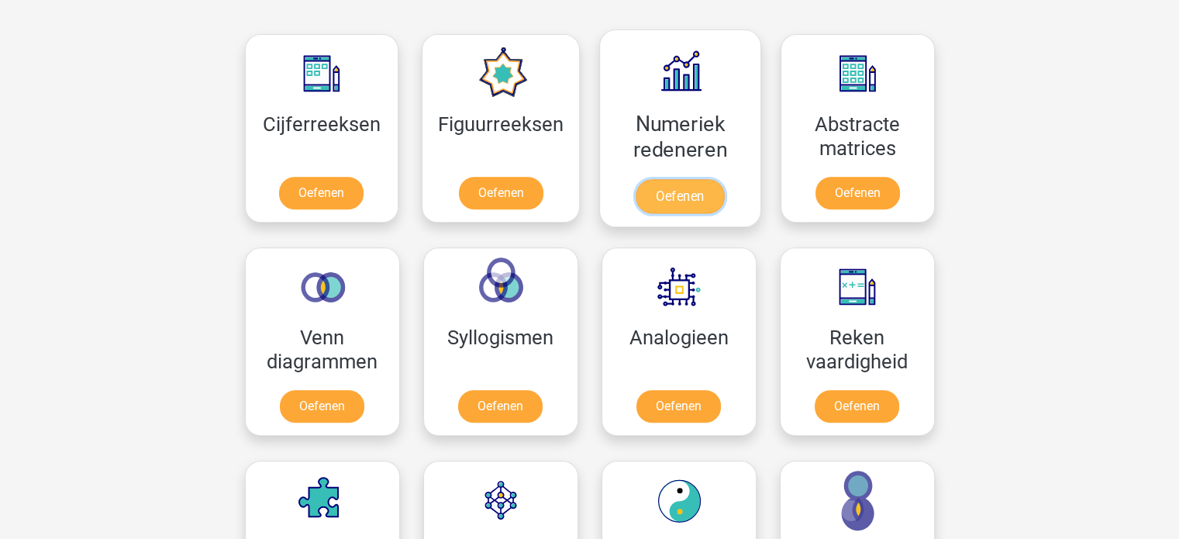
click at [669, 179] on link "Oefenen" at bounding box center [679, 196] width 88 height 34
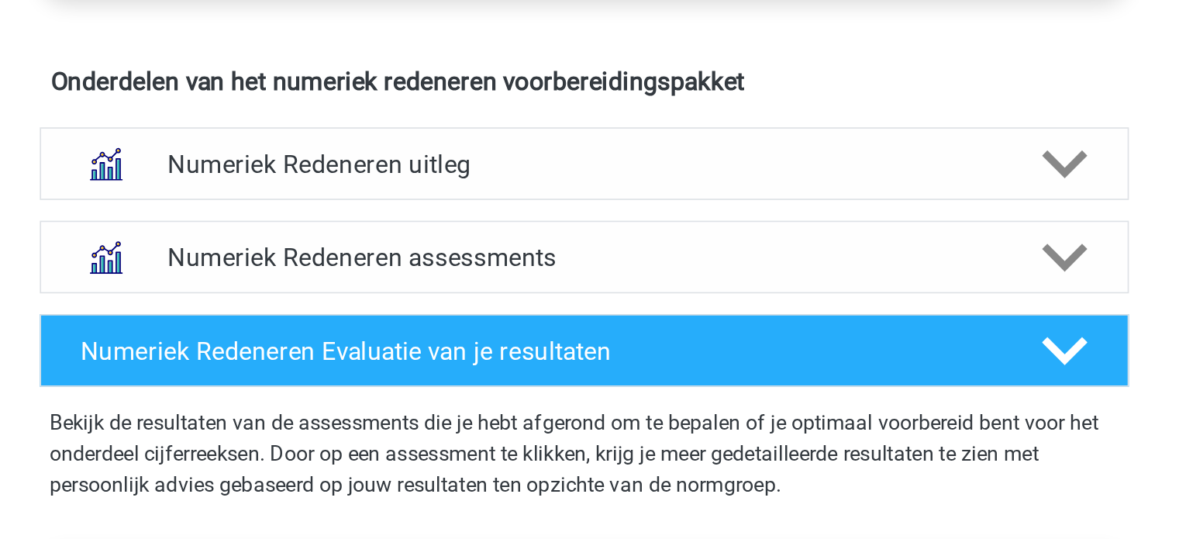
scroll to position [819, 0]
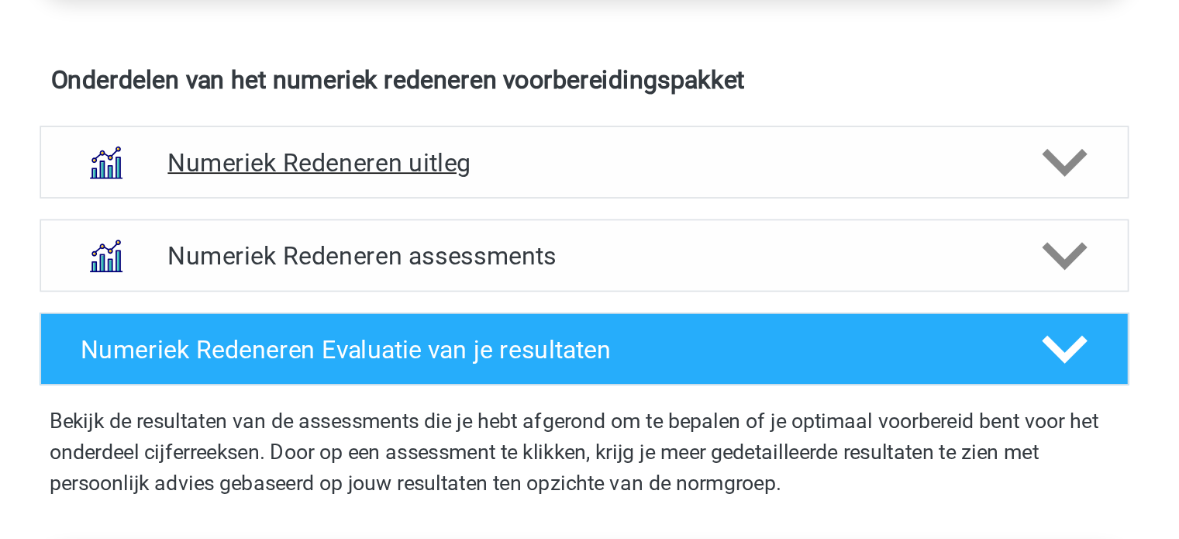
click at [566, 221] on h4 "Numeriek Redeneren uitleg" at bounding box center [589, 225] width 497 height 18
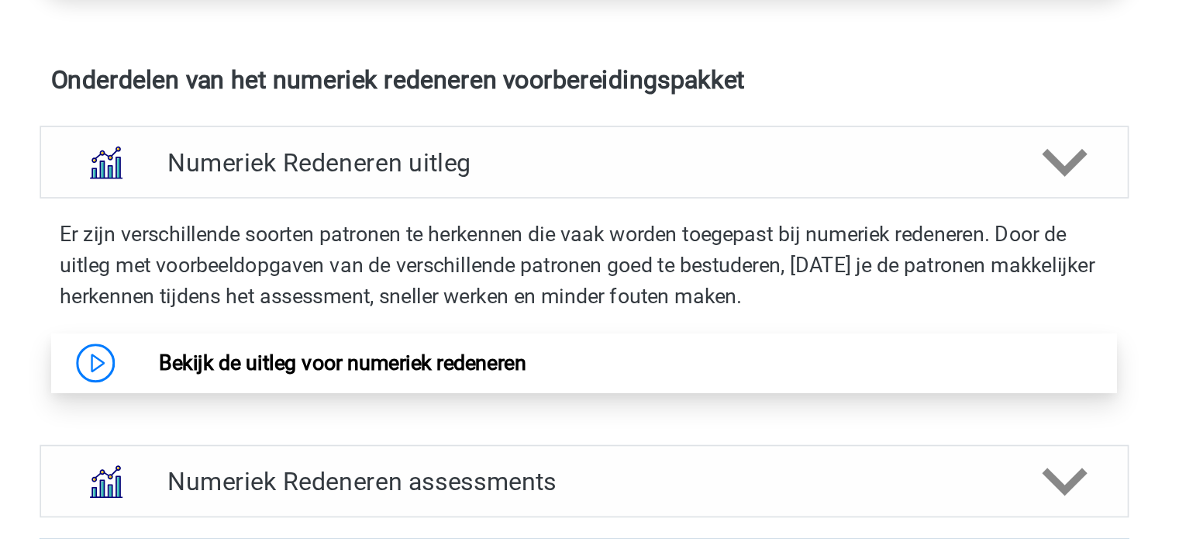
click at [336, 345] on link "Bekijk de uitleg voor numeriek redeneren" at bounding box center [445, 344] width 219 height 15
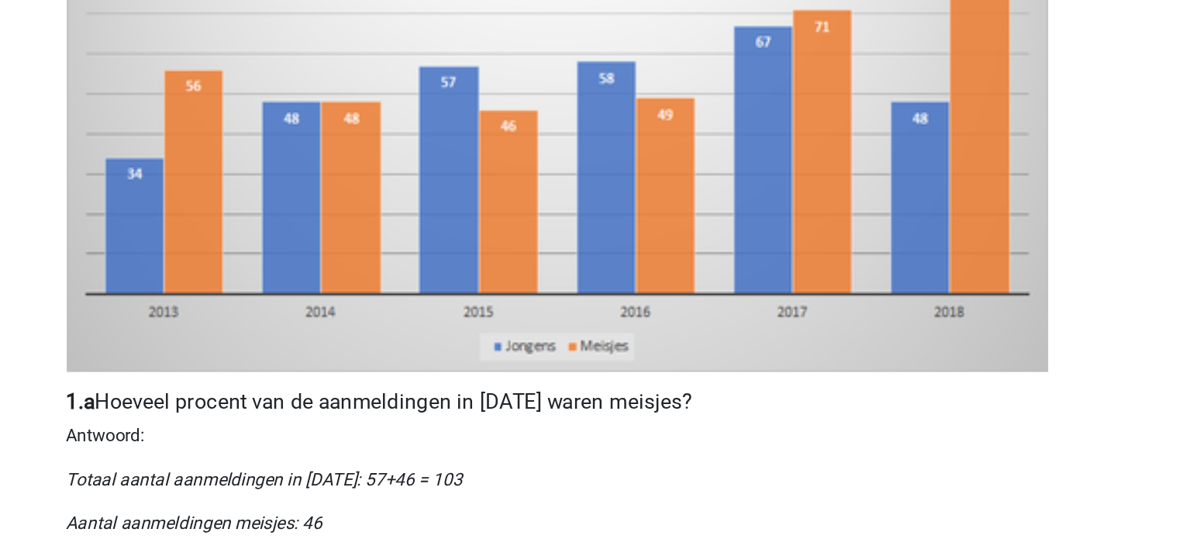
scroll to position [357, 0]
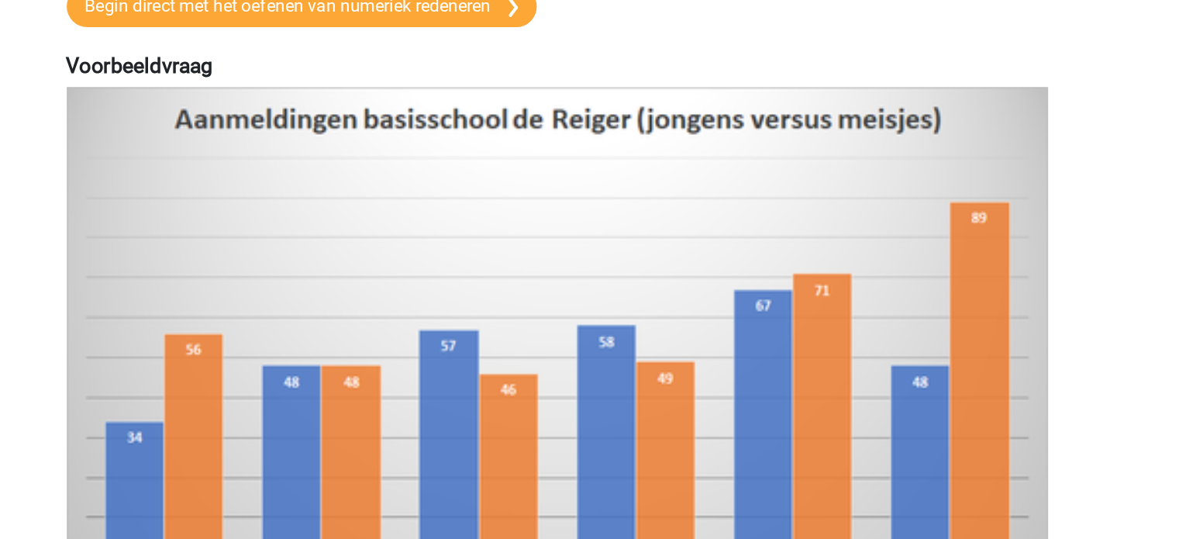
scroll to position [0, 0]
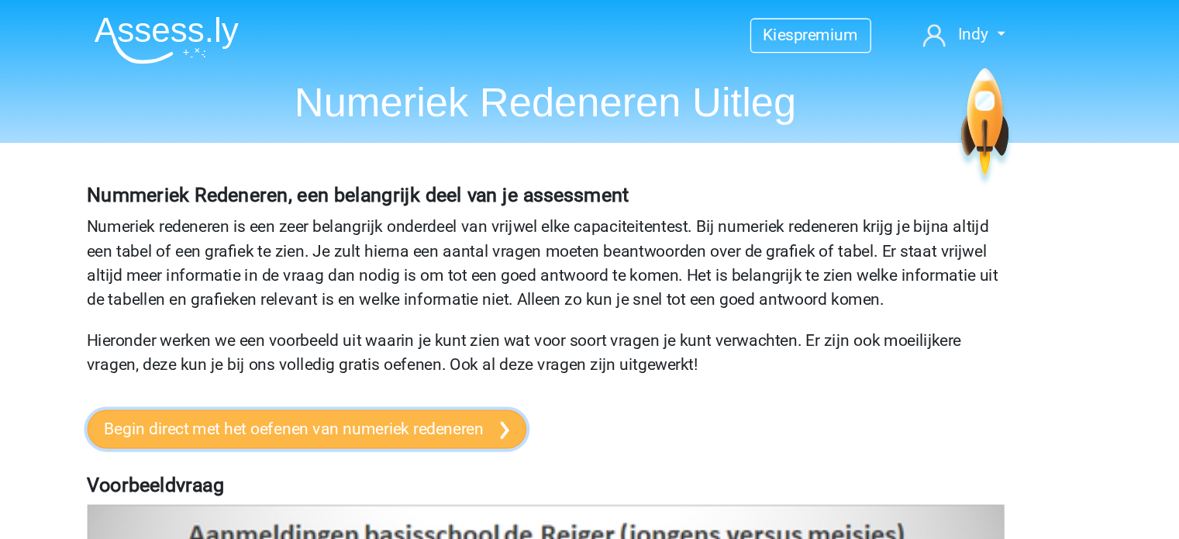
click at [415, 323] on link "Begin direct met het oefenen van numeriek redeneren" at bounding box center [407, 326] width 335 height 29
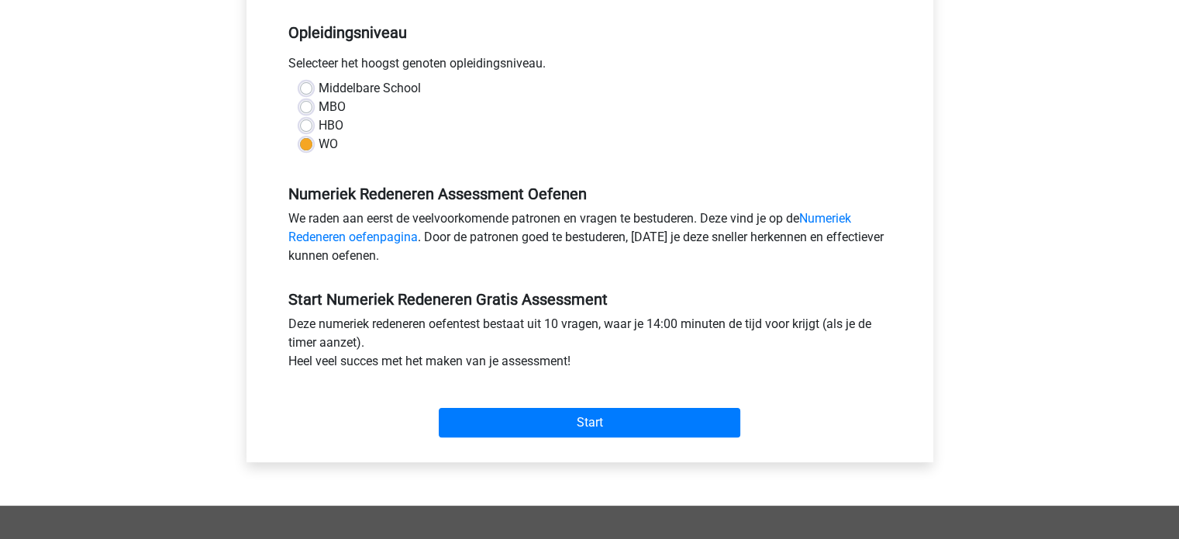
scroll to position [298, 0]
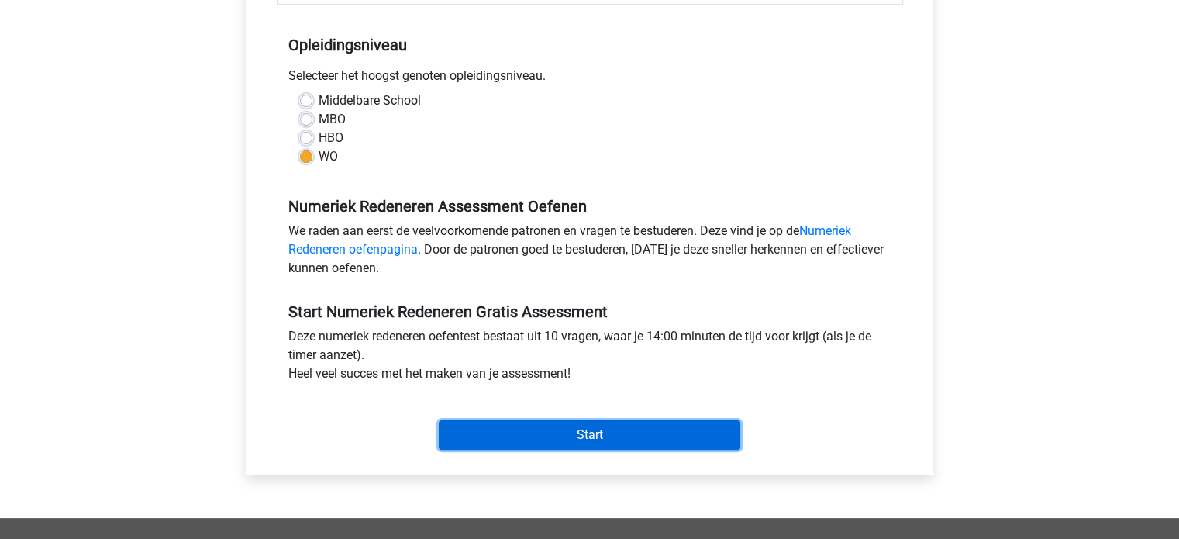
click at [567, 430] on input "Start" at bounding box center [589, 434] width 301 height 29
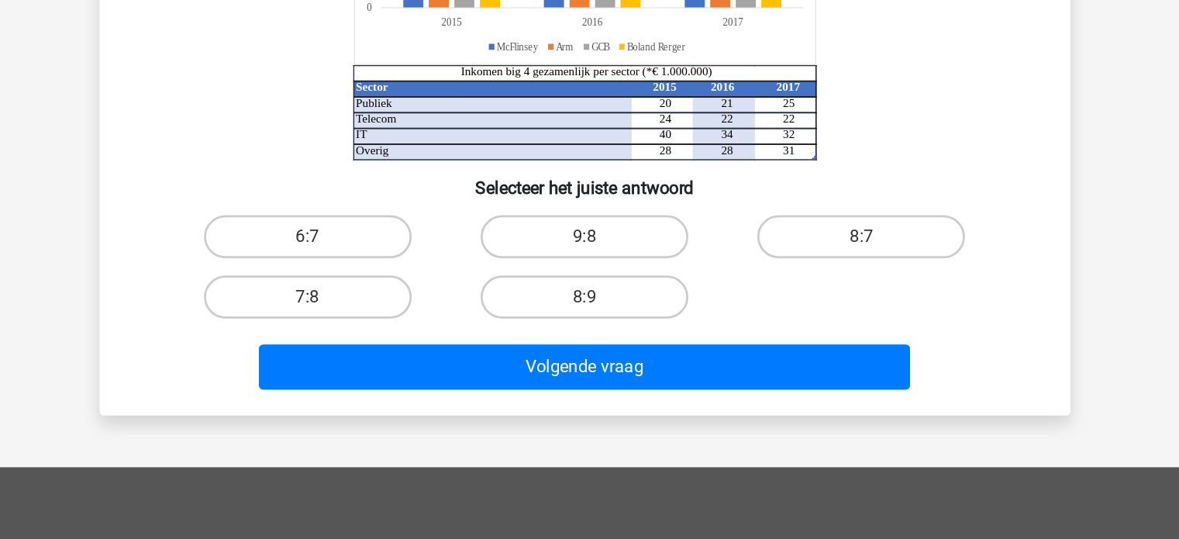
scroll to position [270, 0]
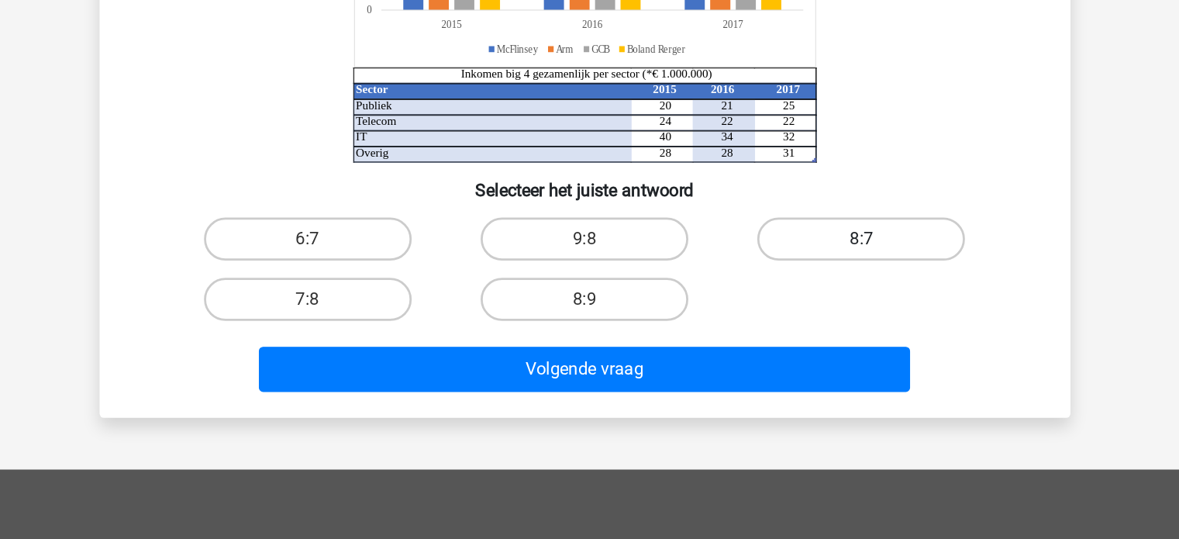
click at [779, 175] on label "8:7" at bounding box center [789, 183] width 150 height 31
click at [789, 184] on input "8:7" at bounding box center [794, 189] width 10 height 10
radio input "true"
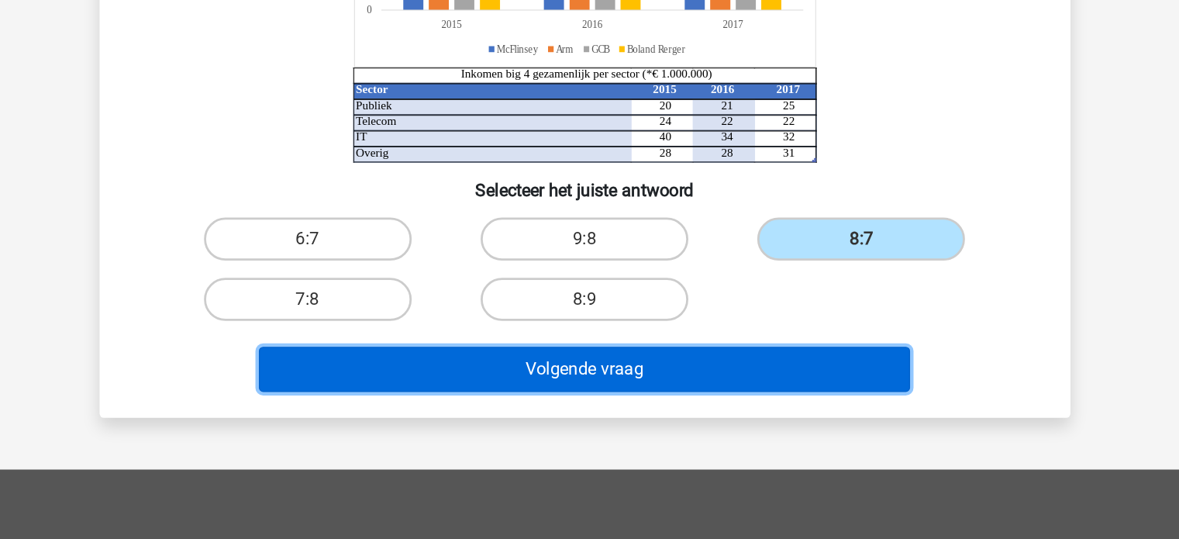
click at [599, 281] on button "Volgende vraag" at bounding box center [589, 277] width 469 height 33
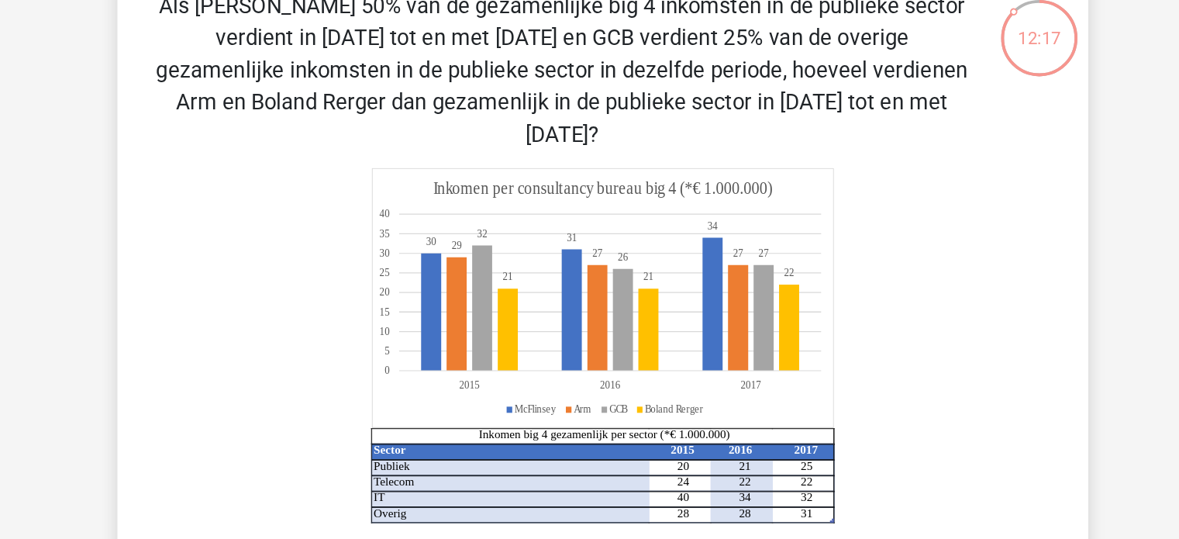
scroll to position [146, 0]
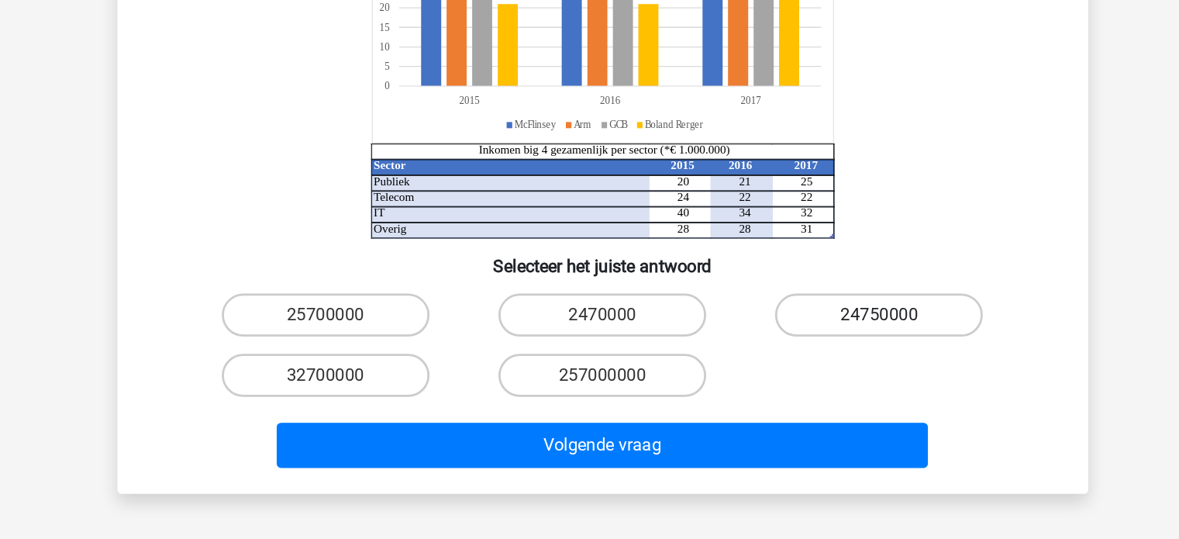
click at [771, 362] on label "24750000" at bounding box center [789, 377] width 150 height 31
click at [789, 377] on input "24750000" at bounding box center [794, 382] width 10 height 10
radio input "true"
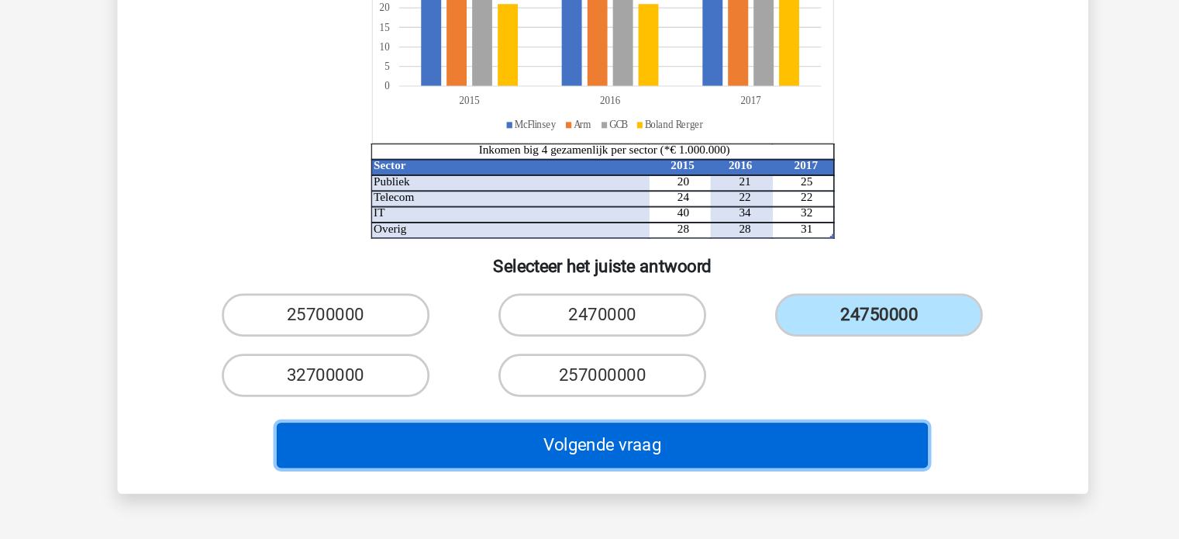
click at [629, 455] on button "Volgende vraag" at bounding box center [589, 471] width 469 height 33
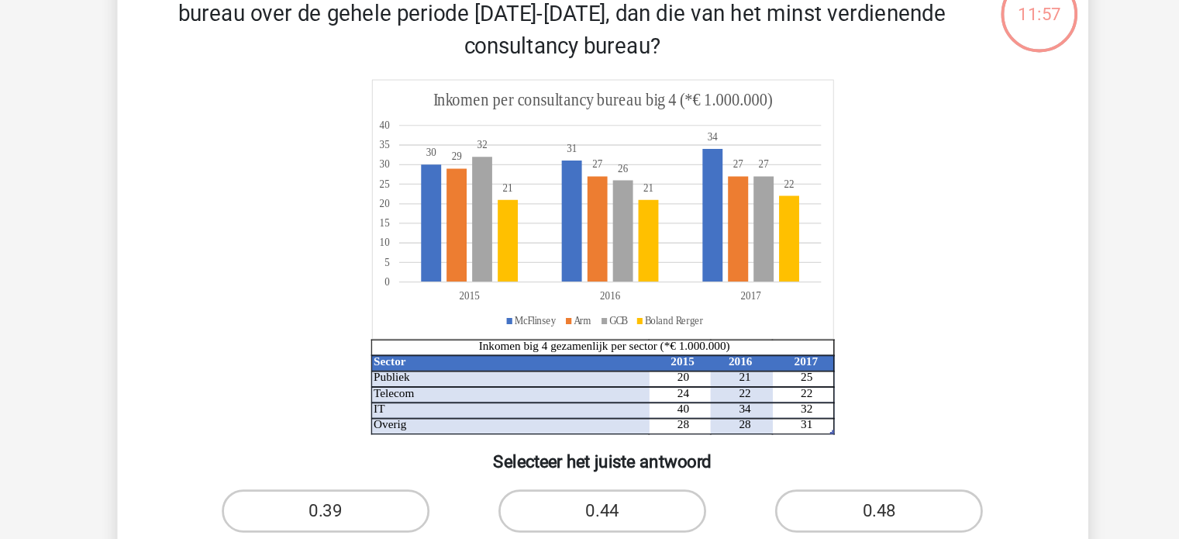
scroll to position [0, 0]
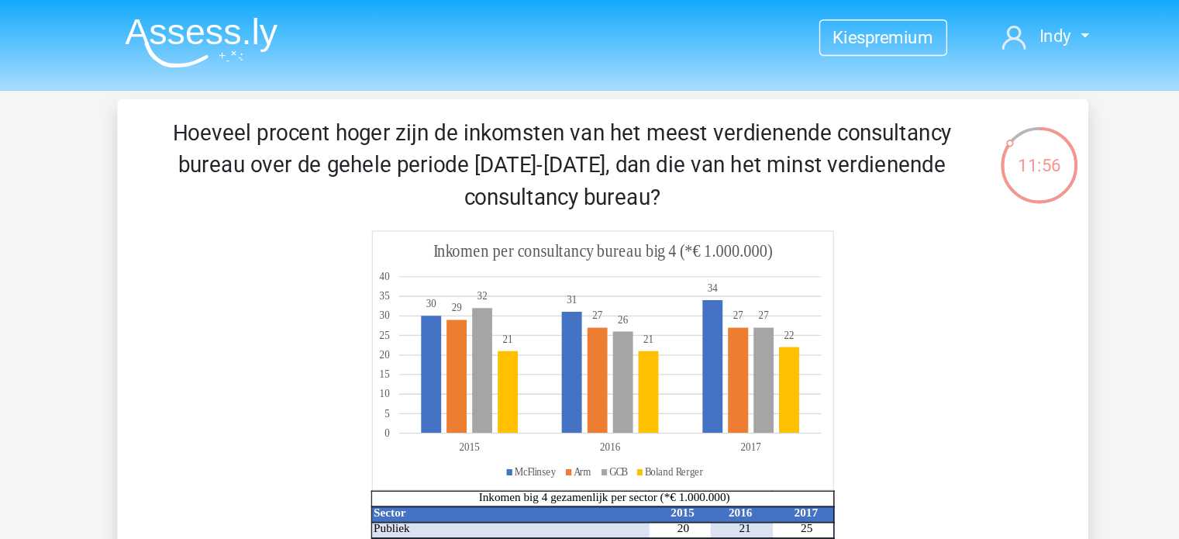
click at [476, 122] on p "Hoeveel procent hoger zijn de inkomsten van het meest verdienende consultancy b…" at bounding box center [560, 119] width 591 height 70
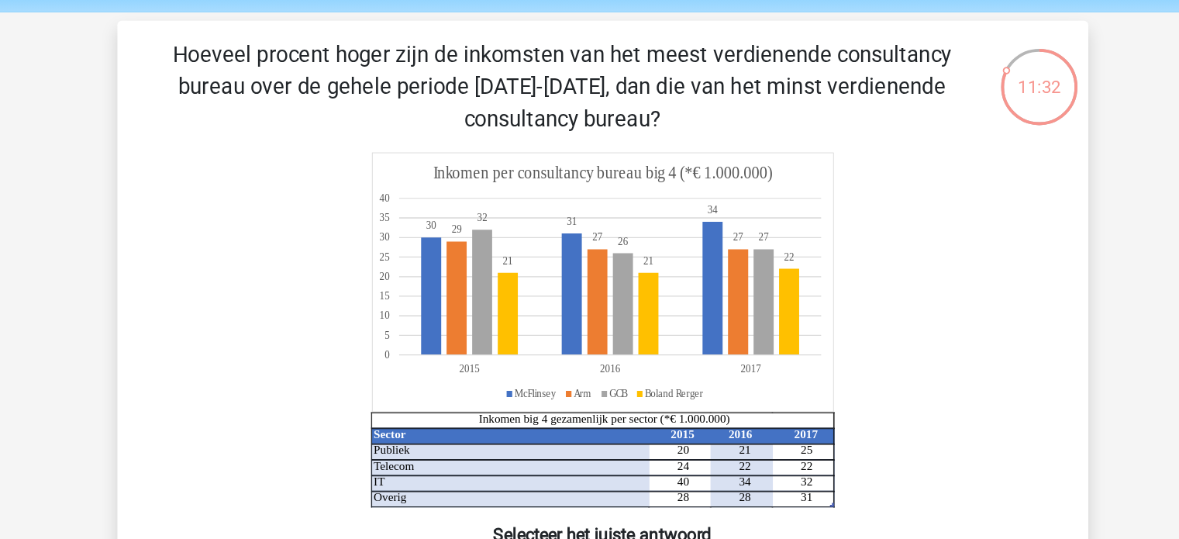
scroll to position [57, 0]
click at [560, 146] on icon at bounding box center [589, 203] width 332 height 187
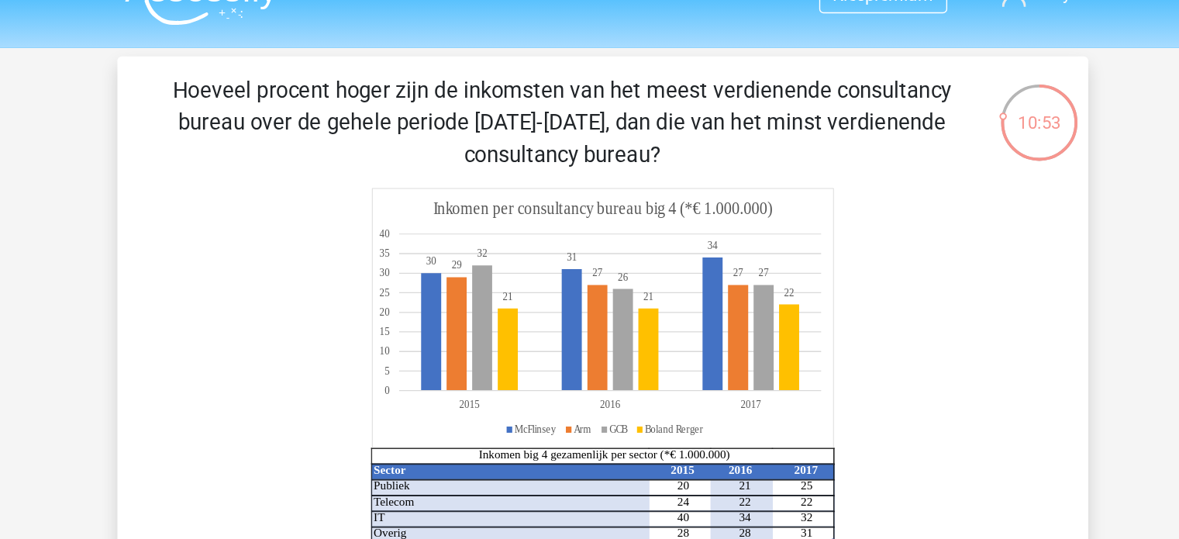
scroll to position [22, 0]
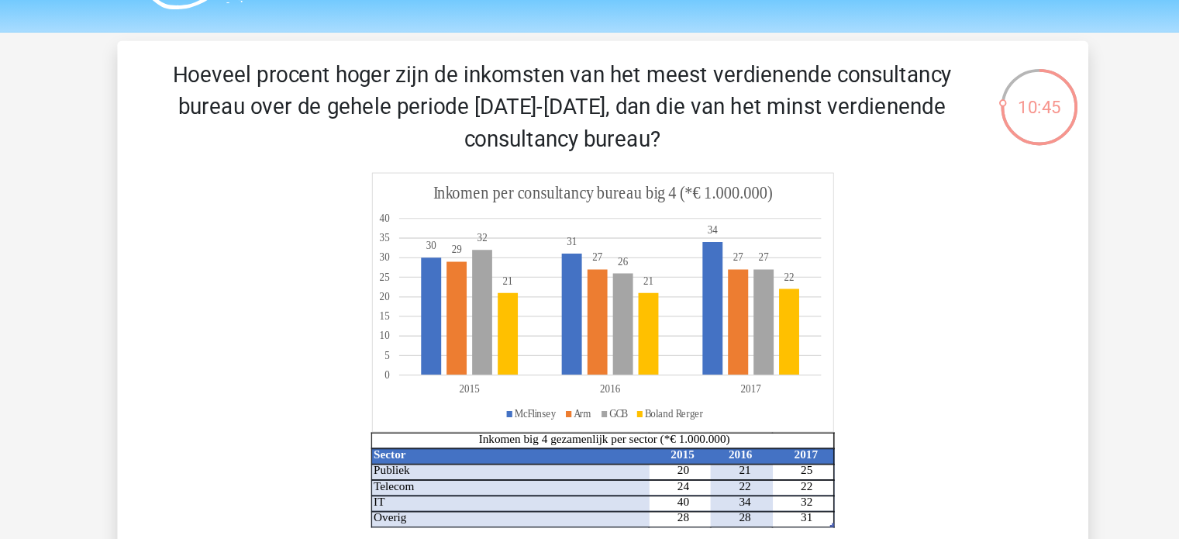
click at [442, 121] on p "Hoeveel procent hoger zijn de inkomsten van het meest verdienende consultancy b…" at bounding box center [560, 96] width 591 height 70
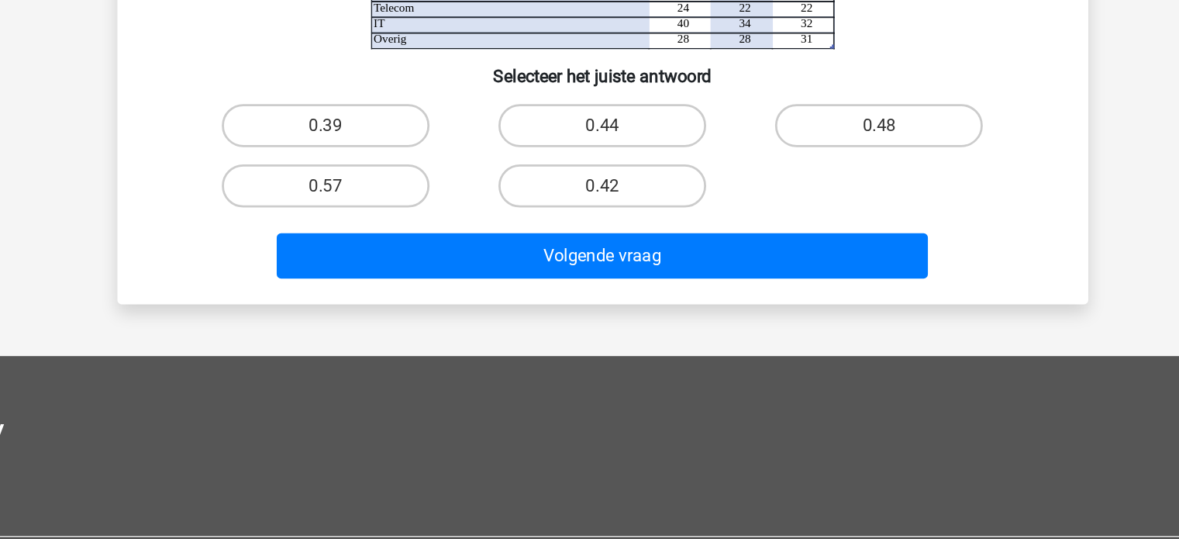
scroll to position [236, 0]
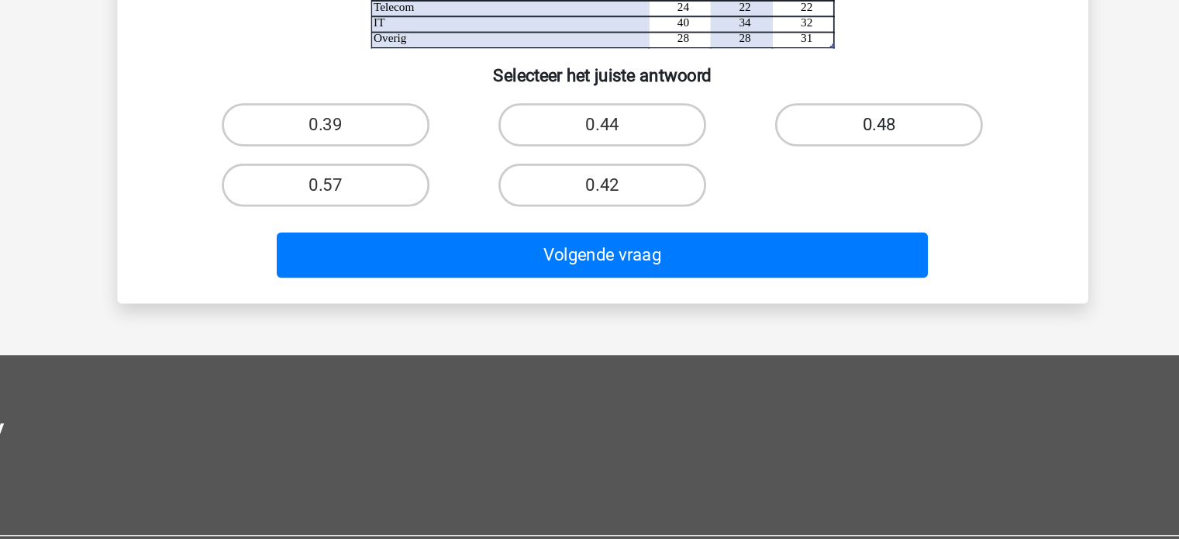
click at [780, 243] on label "0.48" at bounding box center [789, 240] width 150 height 31
click at [789, 243] on input "0.48" at bounding box center [794, 245] width 10 height 10
radio input "true"
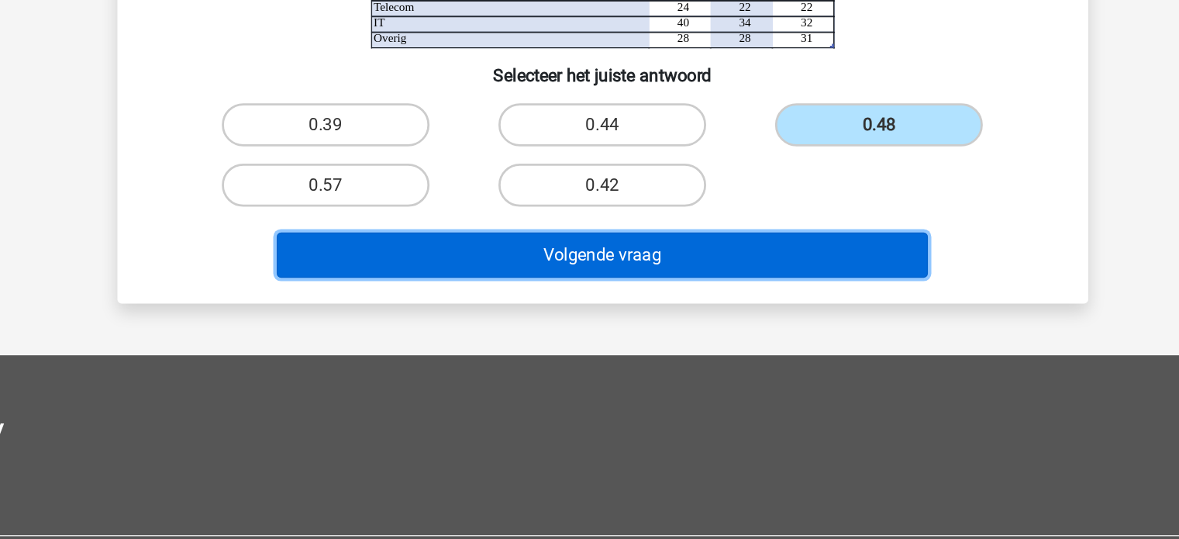
click at [669, 336] on button "Volgende vraag" at bounding box center [589, 334] width 469 height 33
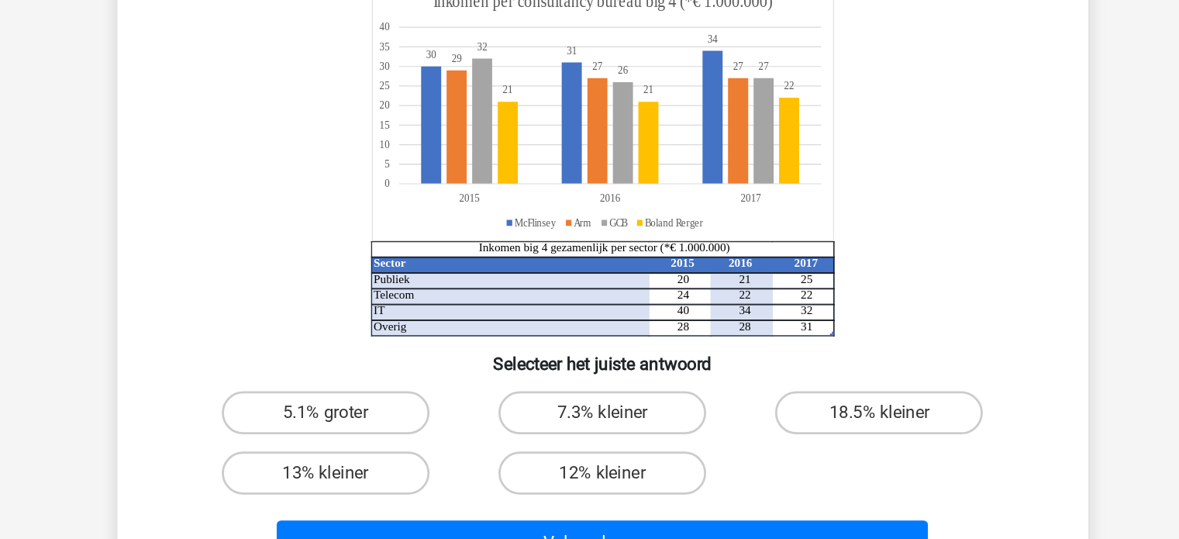
scroll to position [71, 0]
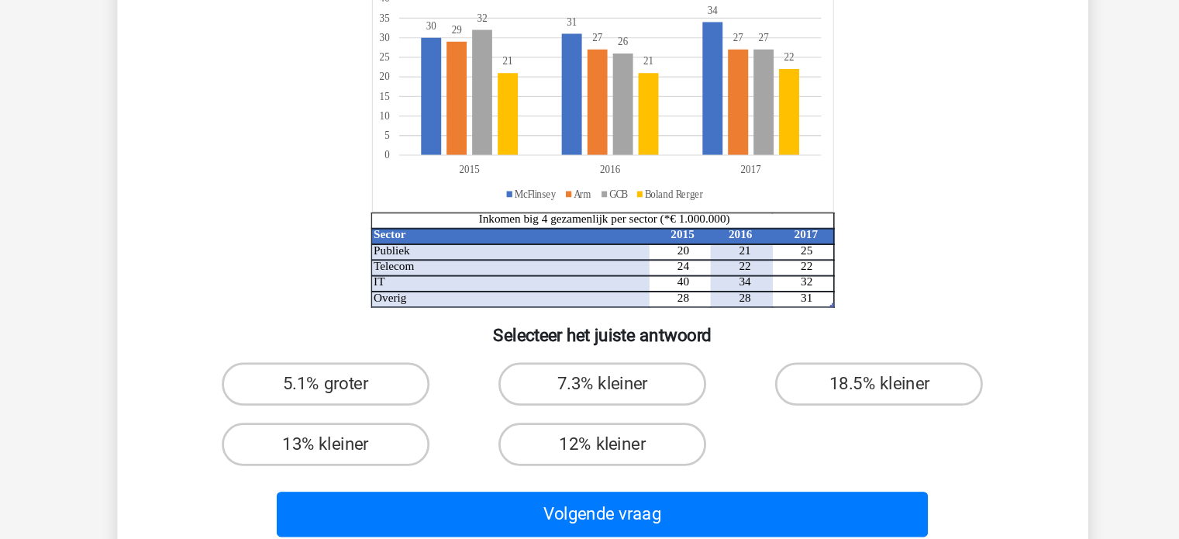
click at [835, 297] on icon "Sector 2015 2016 2017 Publiek 20 21 25 Telecom 24 22 22 IT 40 34 32 Overig 28 2…" at bounding box center [589, 199] width 625 height 256
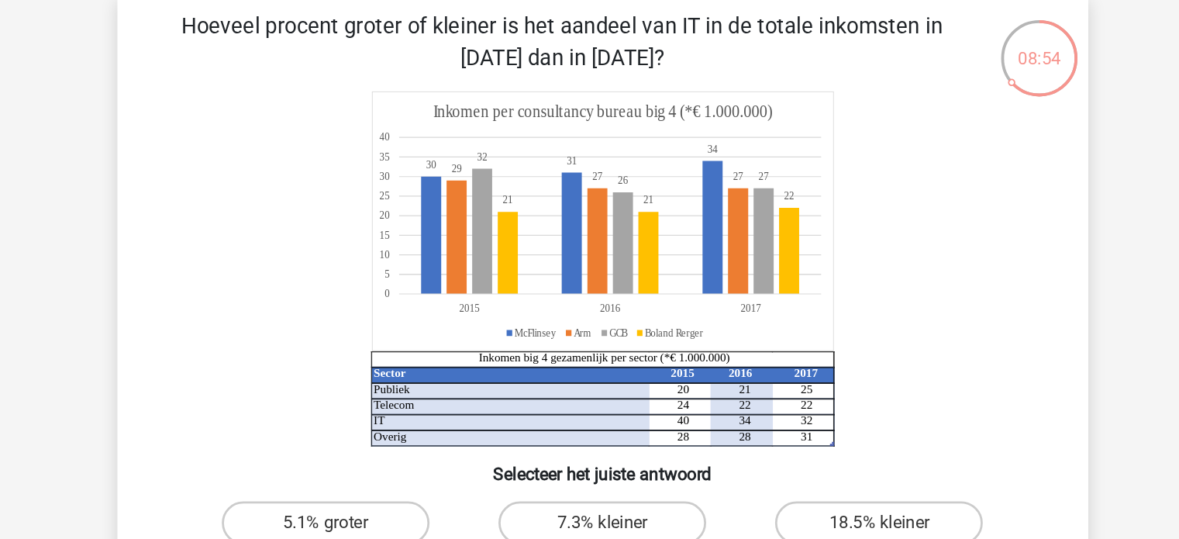
scroll to position [23, 0]
click at [452, 106] on div "Hoeveel procent groter of kleiner is het aandeel van IT in de totale inkomsten …" at bounding box center [589, 303] width 687 height 486
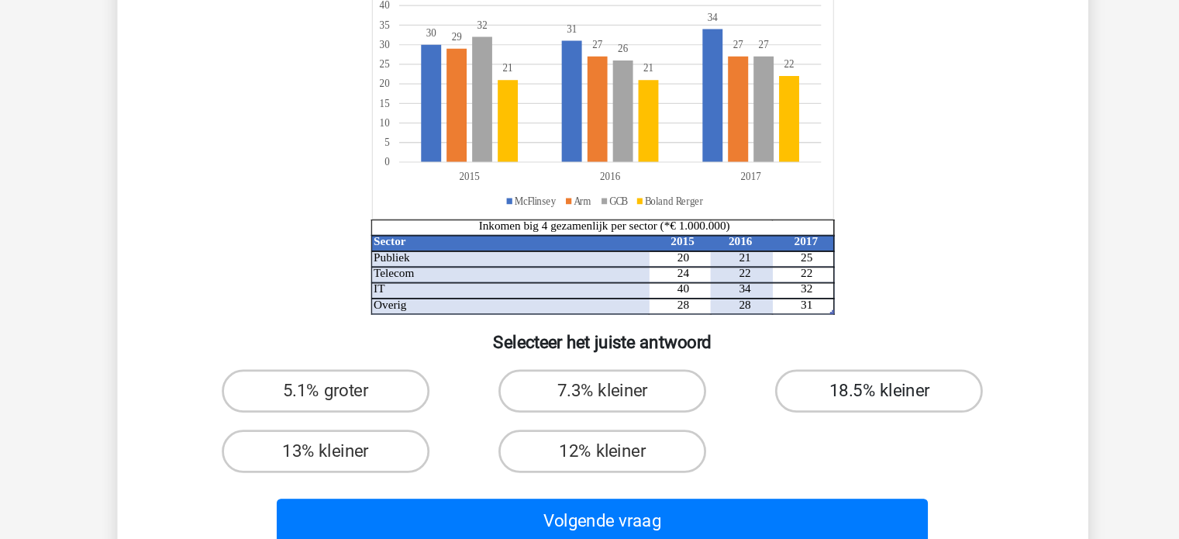
click at [769, 423] on label "18.5% kleiner" at bounding box center [789, 430] width 150 height 31
click at [789, 430] on input "18.5% kleiner" at bounding box center [794, 435] width 10 height 10
radio input "true"
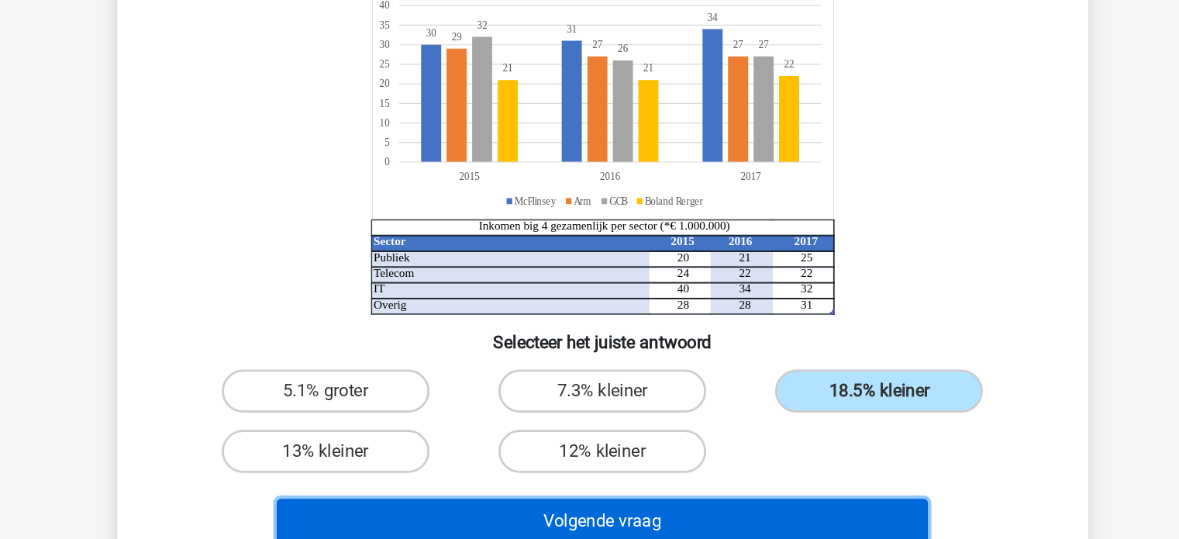
click at [662, 516] on button "Volgende vraag" at bounding box center [589, 524] width 469 height 33
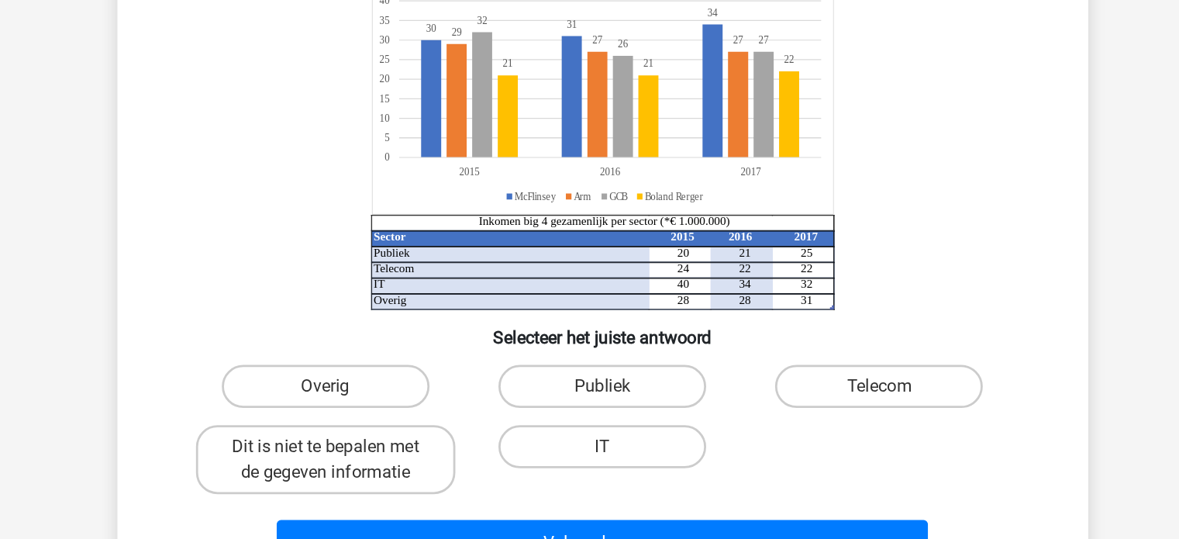
scroll to position [26, 0]
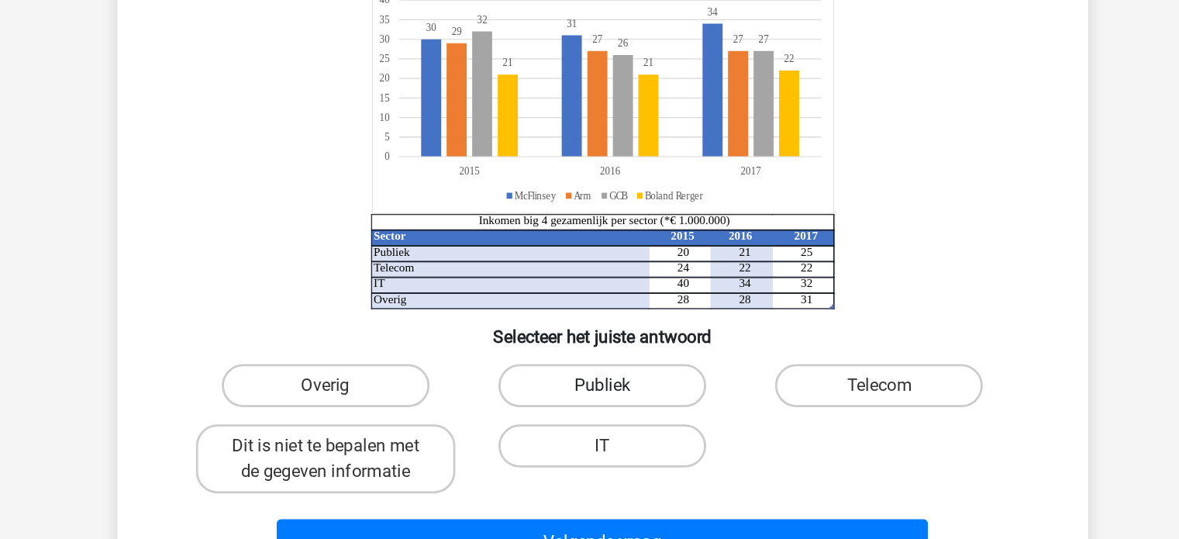
click at [635, 424] on label "Publiek" at bounding box center [590, 427] width 150 height 31
click at [599, 428] on input "Publiek" at bounding box center [594, 433] width 10 height 10
radio input "true"
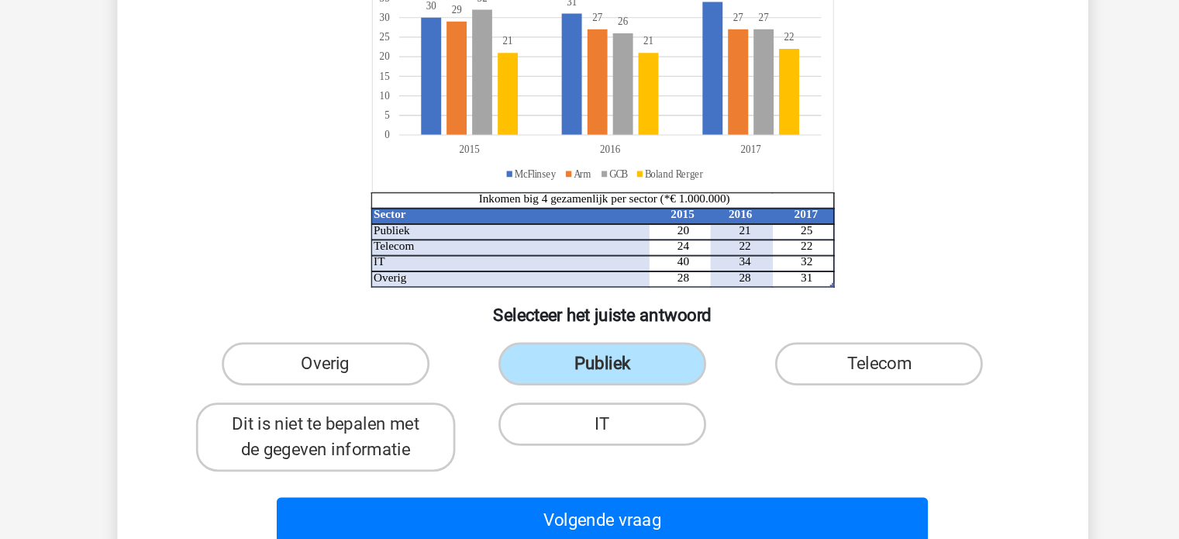
scroll to position [43, 0]
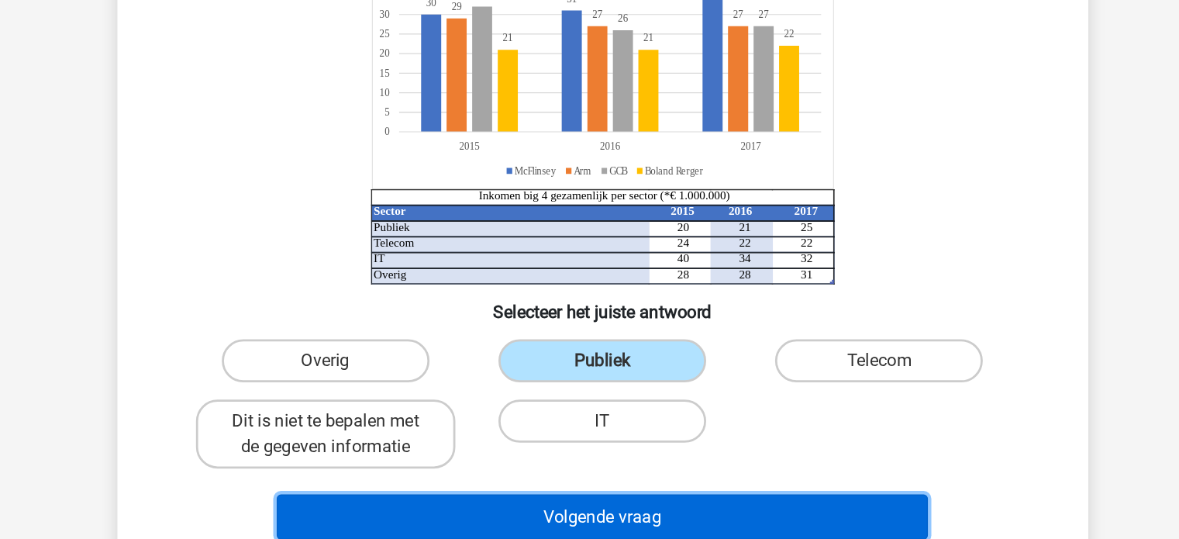
click at [671, 521] on button "Volgende vraag" at bounding box center [589, 522] width 469 height 33
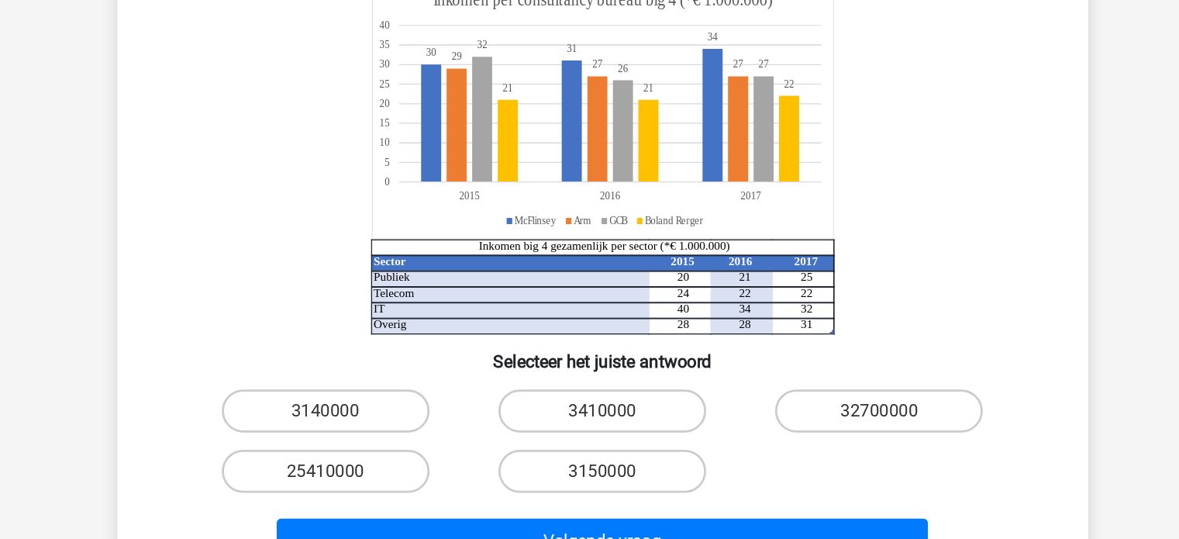
scroll to position [43, 0]
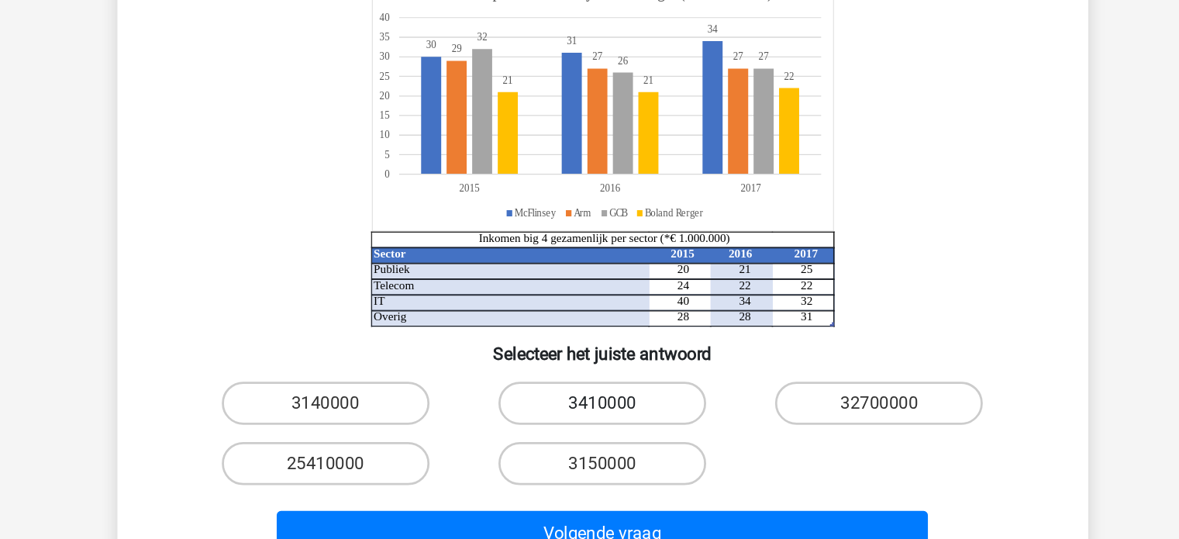
click at [616, 438] on label "3410000" at bounding box center [590, 433] width 150 height 31
click at [599, 438] on input "3410000" at bounding box center [594, 439] width 10 height 10
radio input "true"
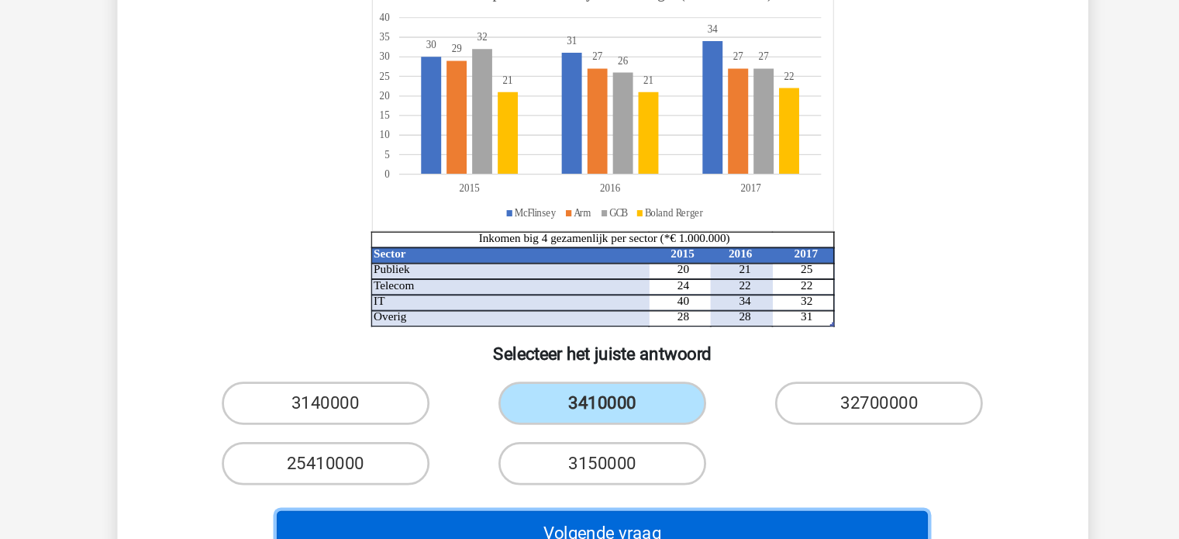
click at [644, 521] on button "Volgende vraag" at bounding box center [589, 527] width 469 height 33
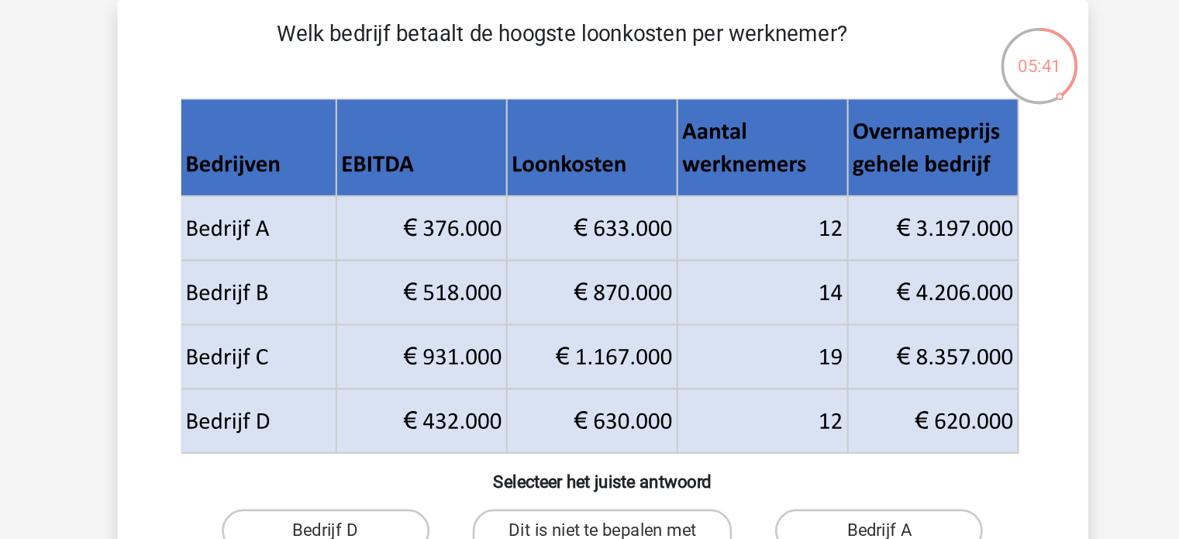
scroll to position [7, 0]
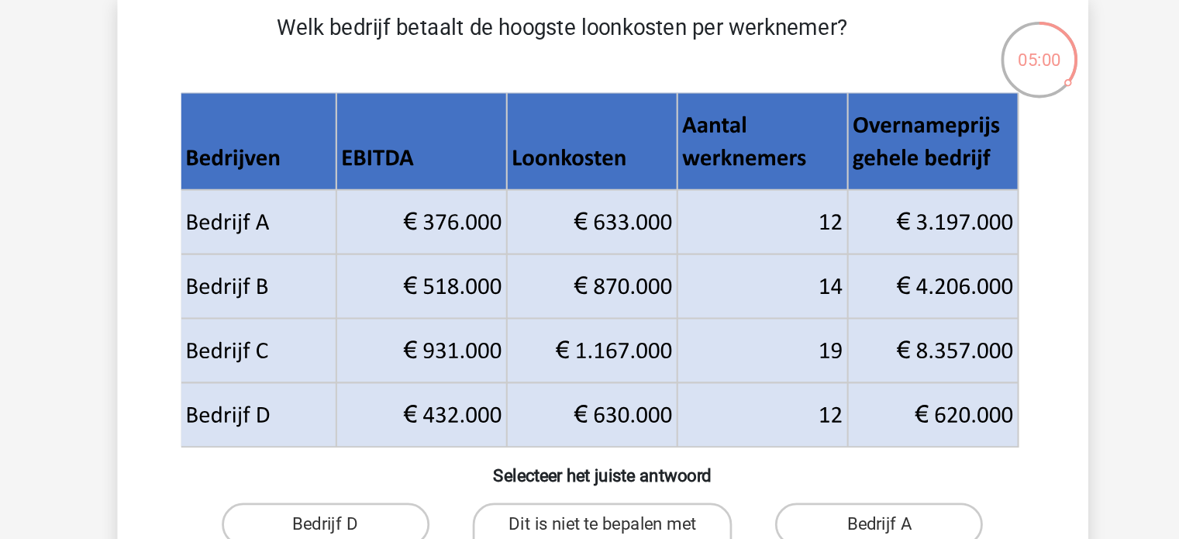
click at [609, 348] on icon at bounding box center [586, 344] width 603 height 92
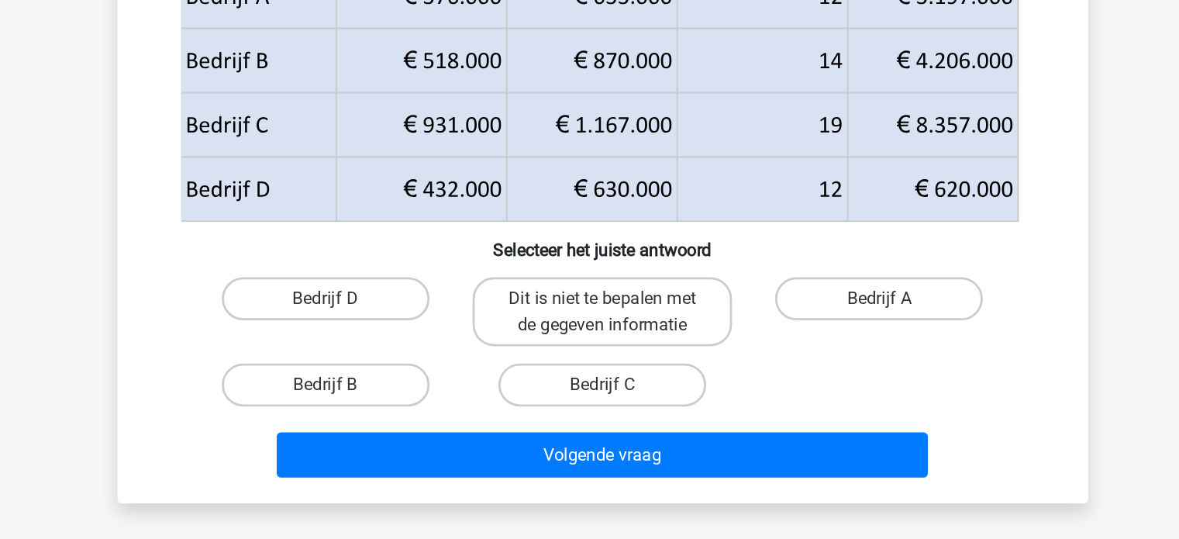
scroll to position [90, 0]
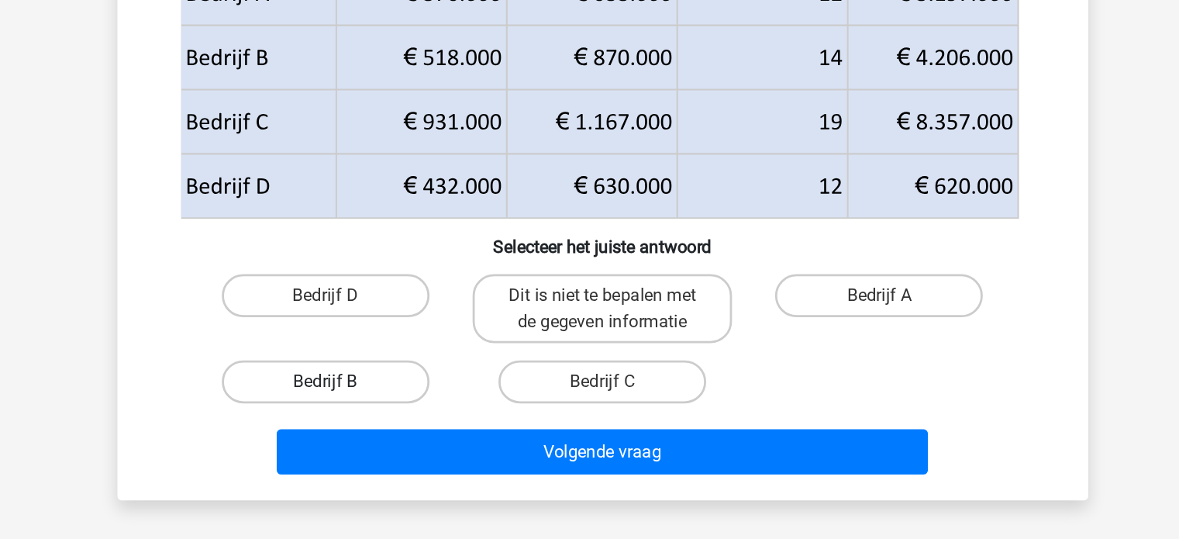
click at [453, 433] on label "Bedrijf B" at bounding box center [390, 425] width 150 height 31
click at [400, 433] on input "Bedrijf B" at bounding box center [395, 430] width 10 height 10
radio input "true"
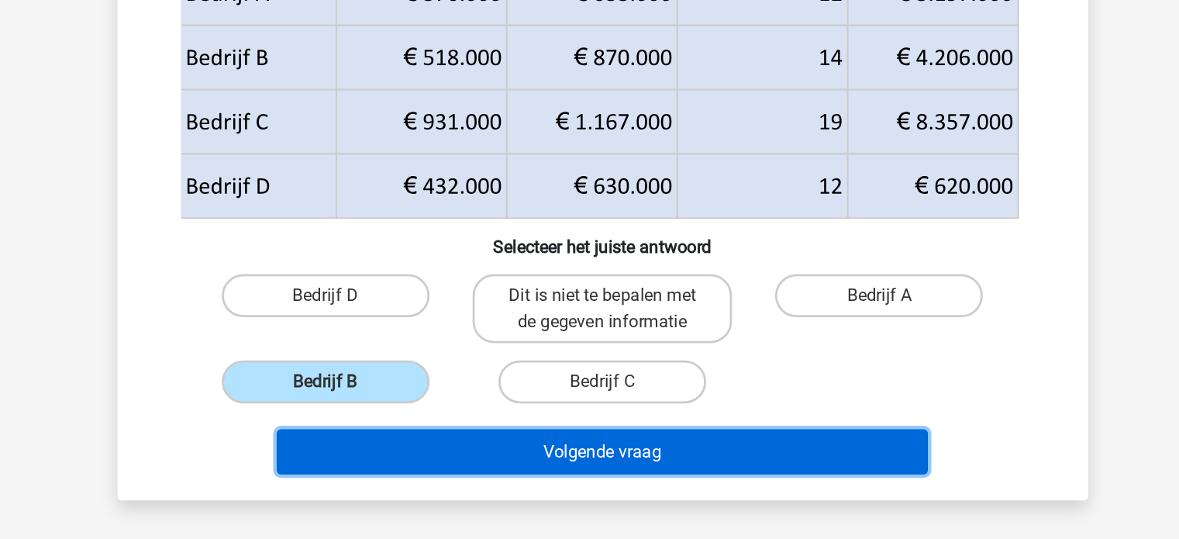
click at [519, 473] on button "Volgende vraag" at bounding box center [589, 475] width 469 height 33
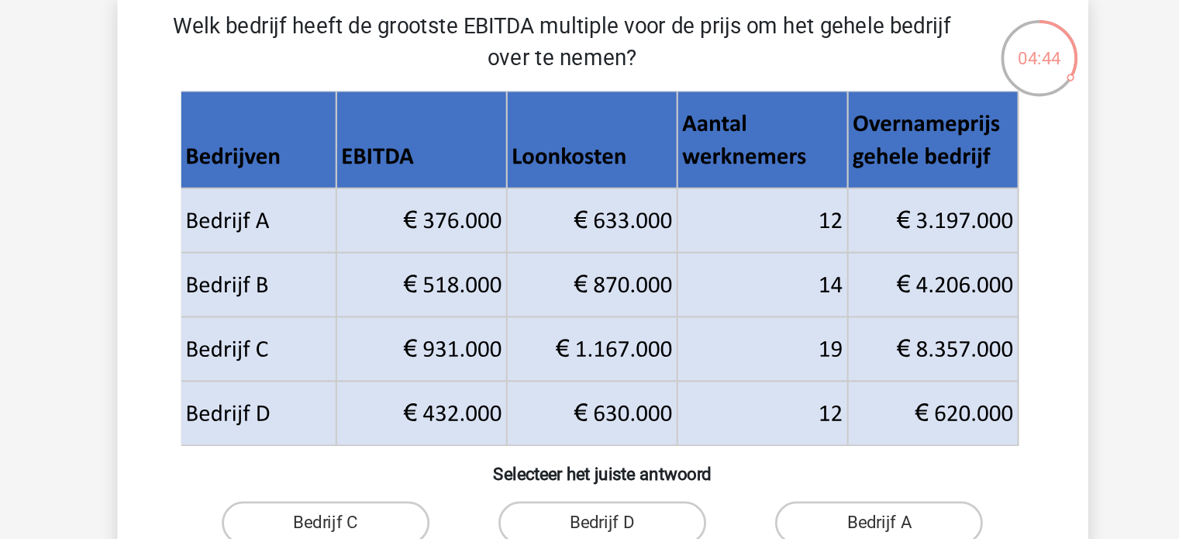
scroll to position [71, 0]
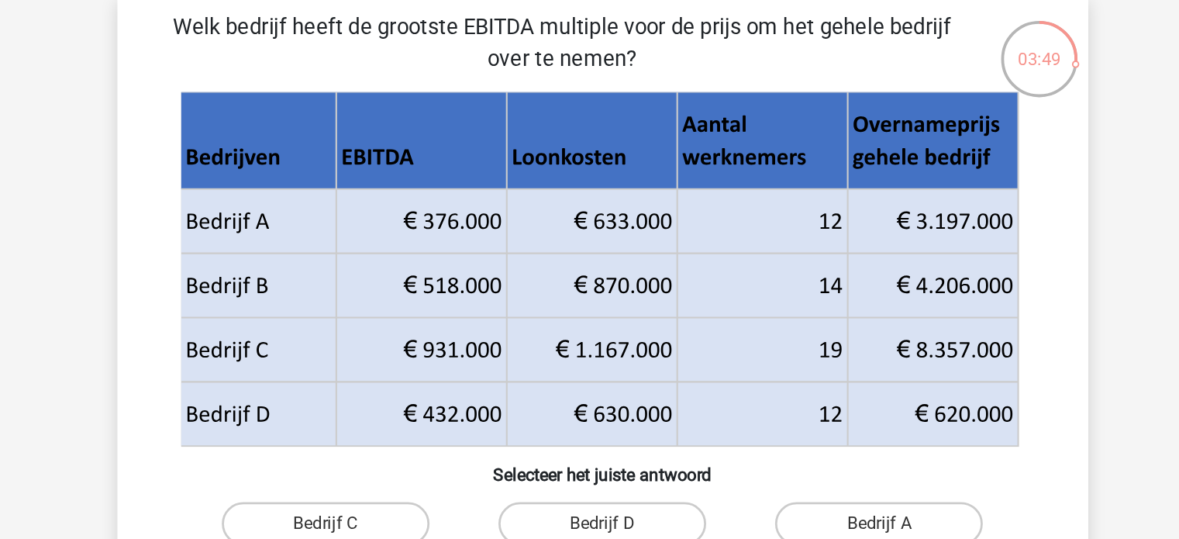
click at [535, 256] on icon at bounding box center [586, 280] width 603 height 92
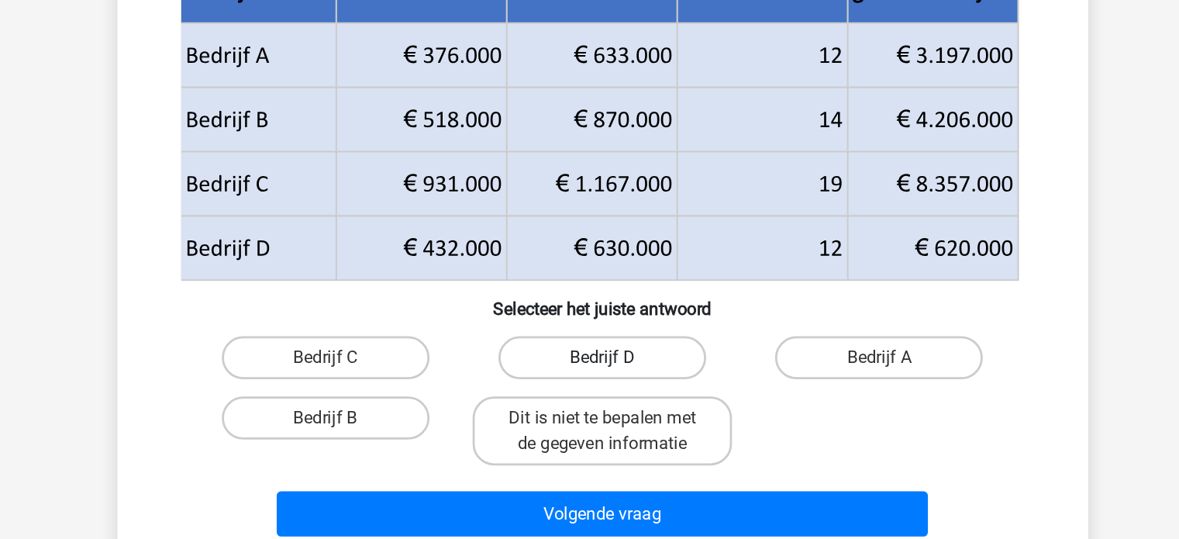
click at [569, 378] on label "Bedrijf D" at bounding box center [590, 382] width 150 height 31
click at [589, 382] on input "Bedrijf D" at bounding box center [594, 387] width 10 height 10
radio input "true"
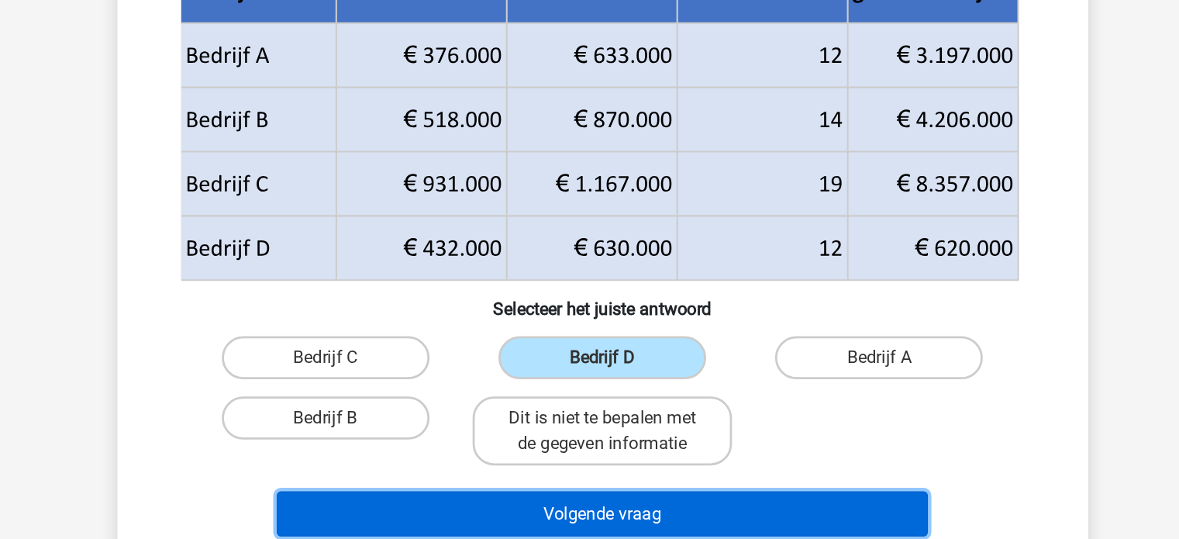
click at [649, 500] on button "Volgende vraag" at bounding box center [589, 494] width 469 height 33
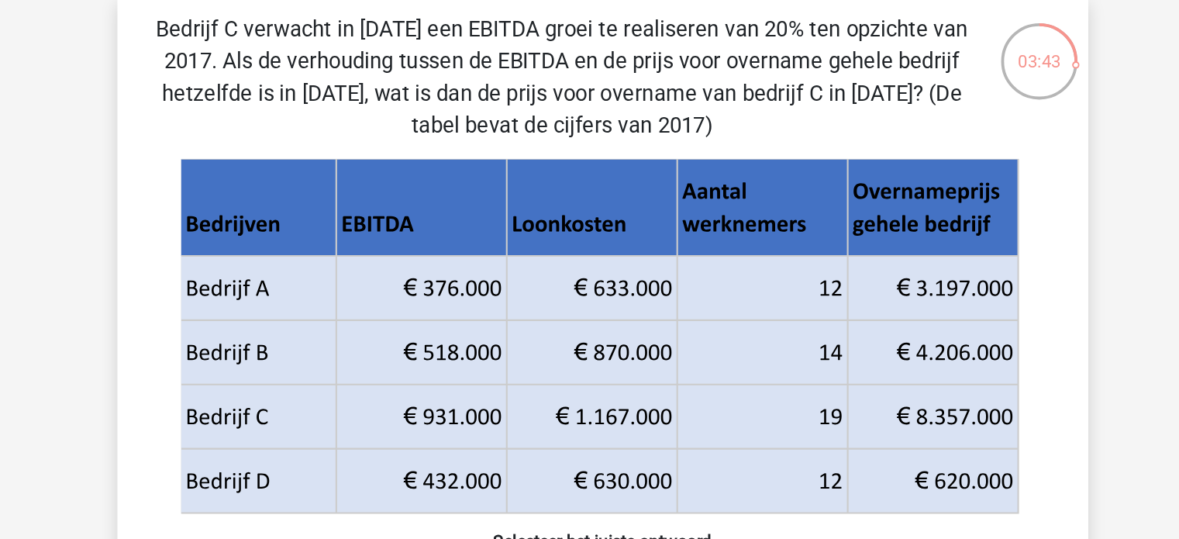
scroll to position [62, 0]
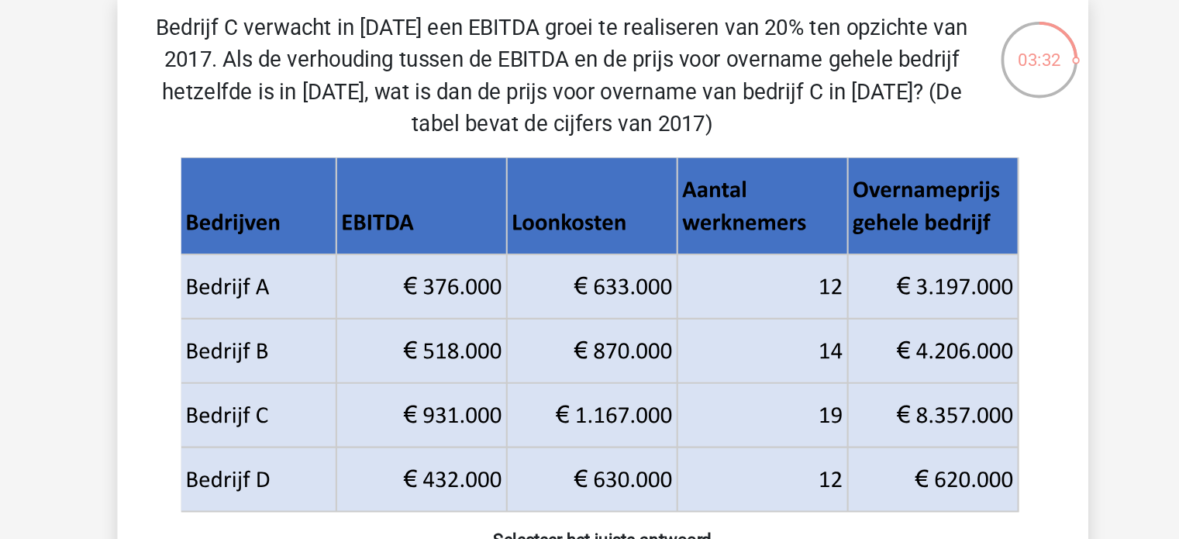
click at [588, 238] on icon at bounding box center [586, 243] width 603 height 92
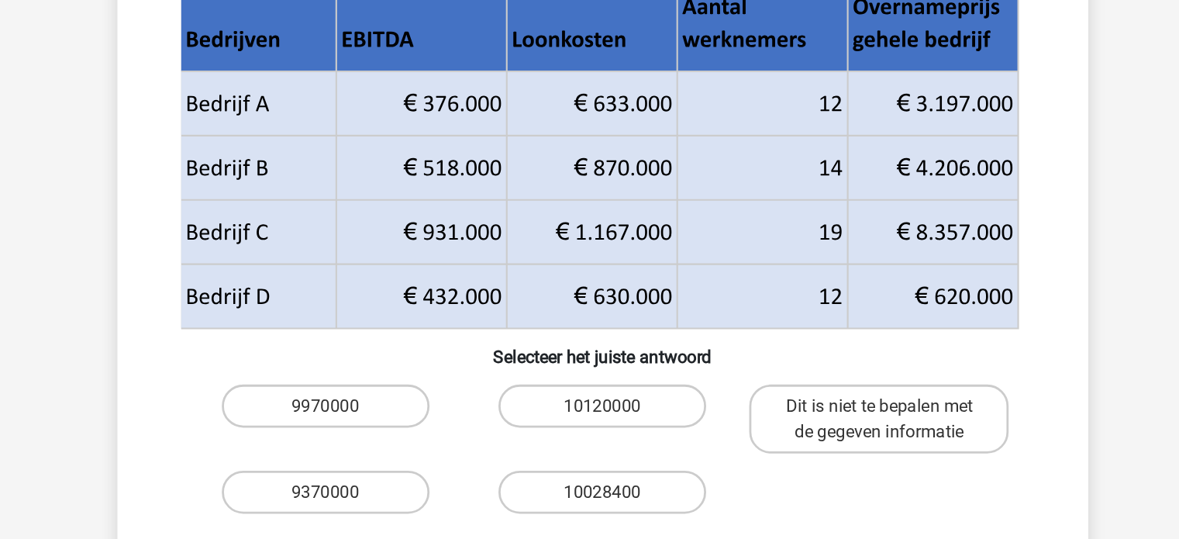
scroll to position [126, 0]
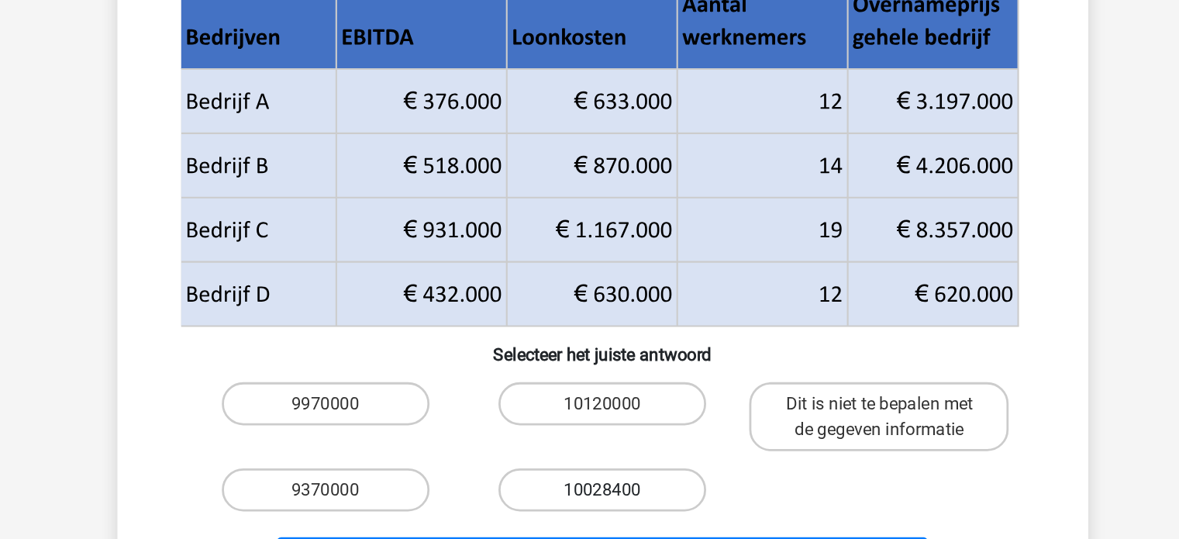
click at [589, 428] on label "10028400" at bounding box center [590, 434] width 150 height 31
click at [589, 435] on input "10028400" at bounding box center [594, 440] width 10 height 10
radio input "true"
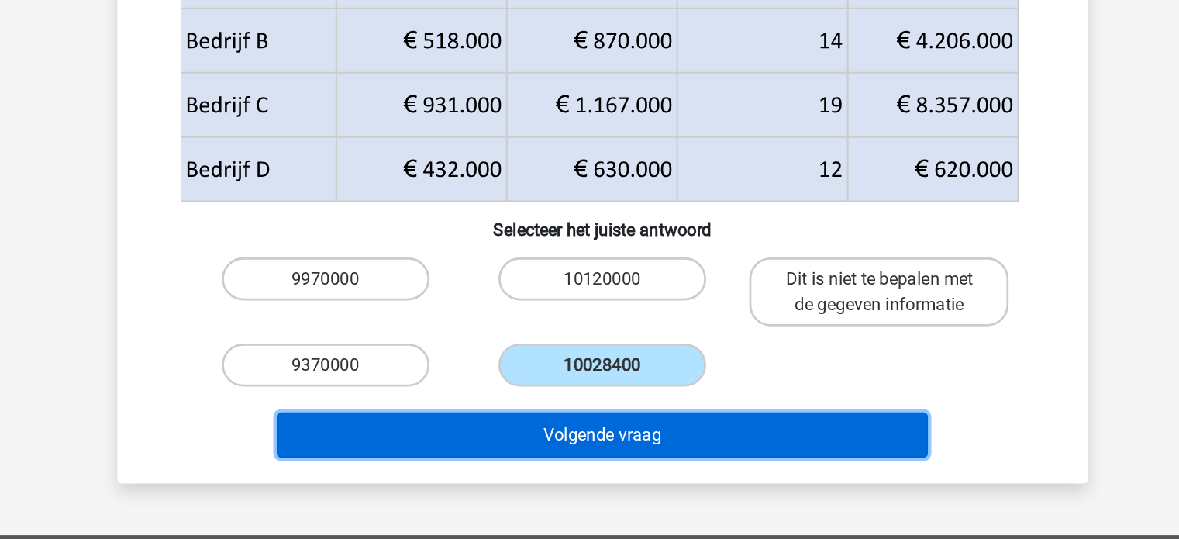
click at [574, 463] on button "Volgende vraag" at bounding box center [589, 463] width 469 height 33
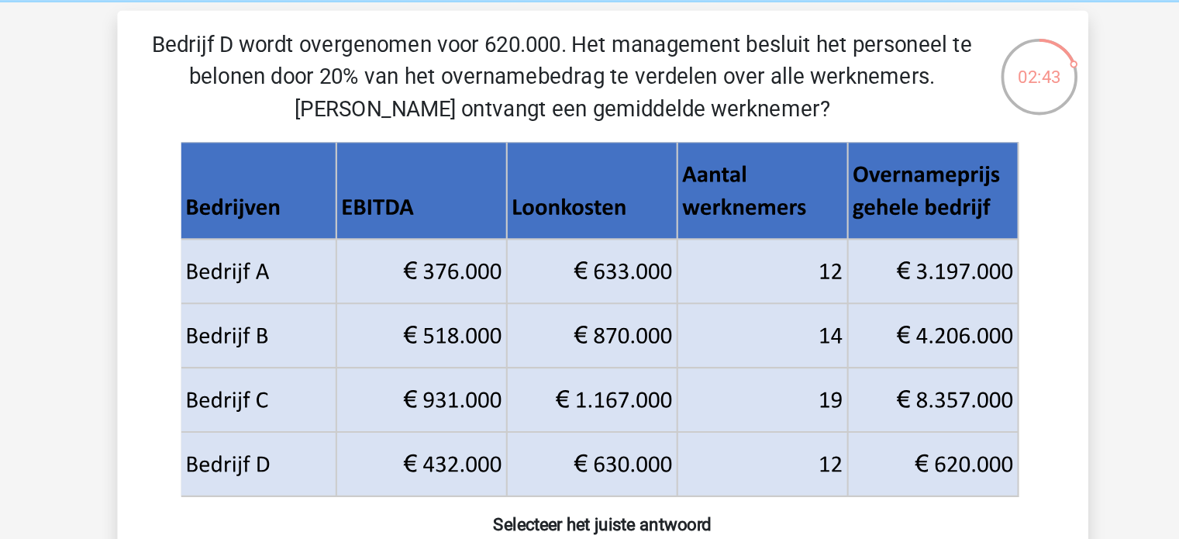
scroll to position [61, 0]
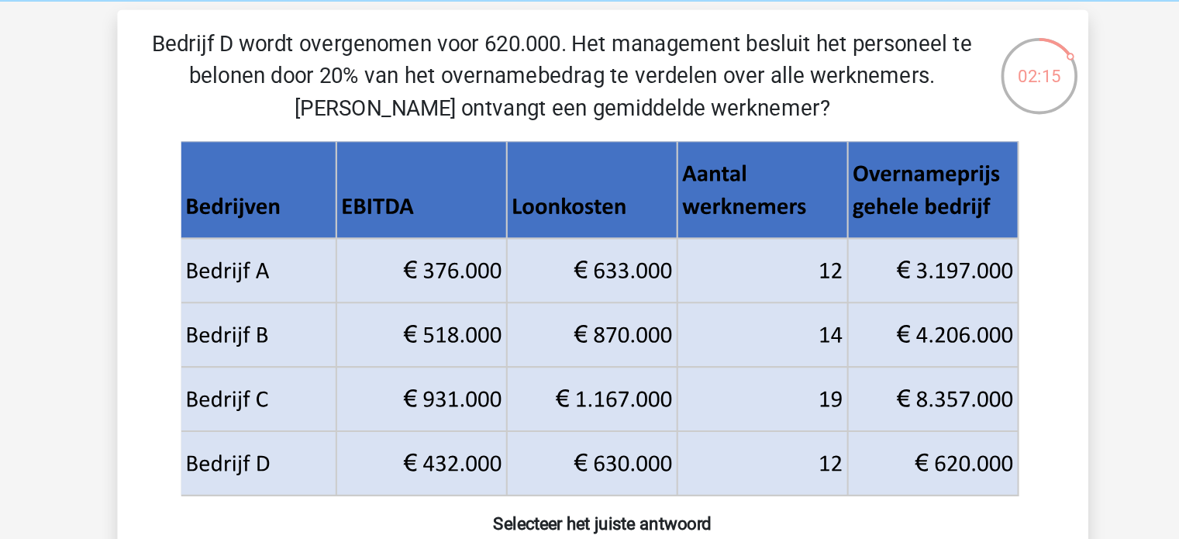
click at [677, 306] on icon at bounding box center [586, 313] width 603 height 92
click at [653, 298] on icon at bounding box center [586, 313] width 603 height 92
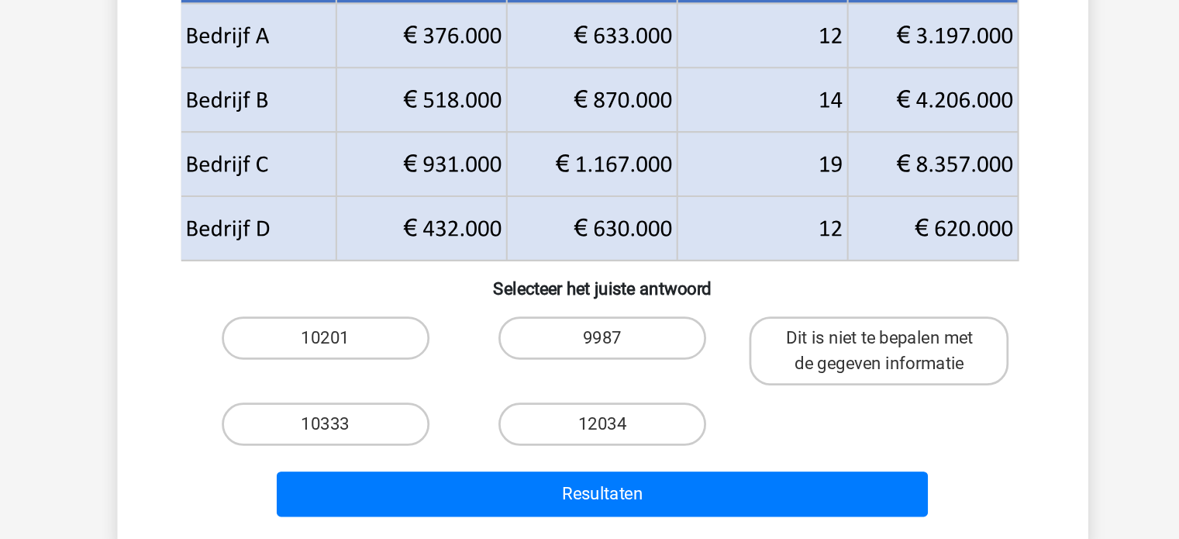
scroll to position [86, 0]
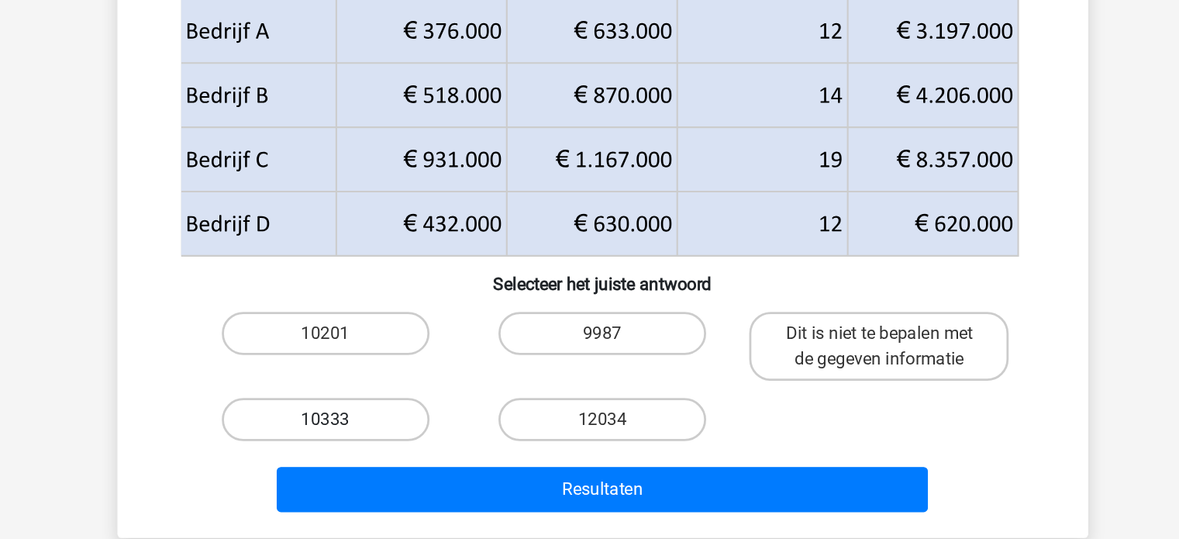
click at [433, 449] on label "10333" at bounding box center [390, 452] width 150 height 31
click at [400, 453] on input "10333" at bounding box center [395, 458] width 10 height 10
radio input "true"
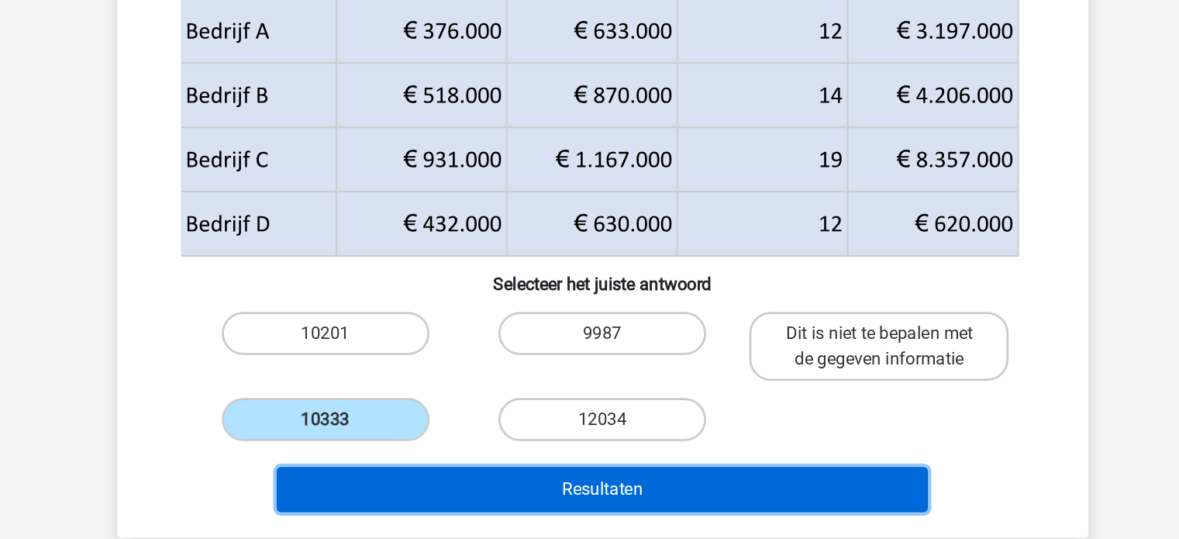
click at [503, 503] on button "Resultaten" at bounding box center [589, 503] width 469 height 33
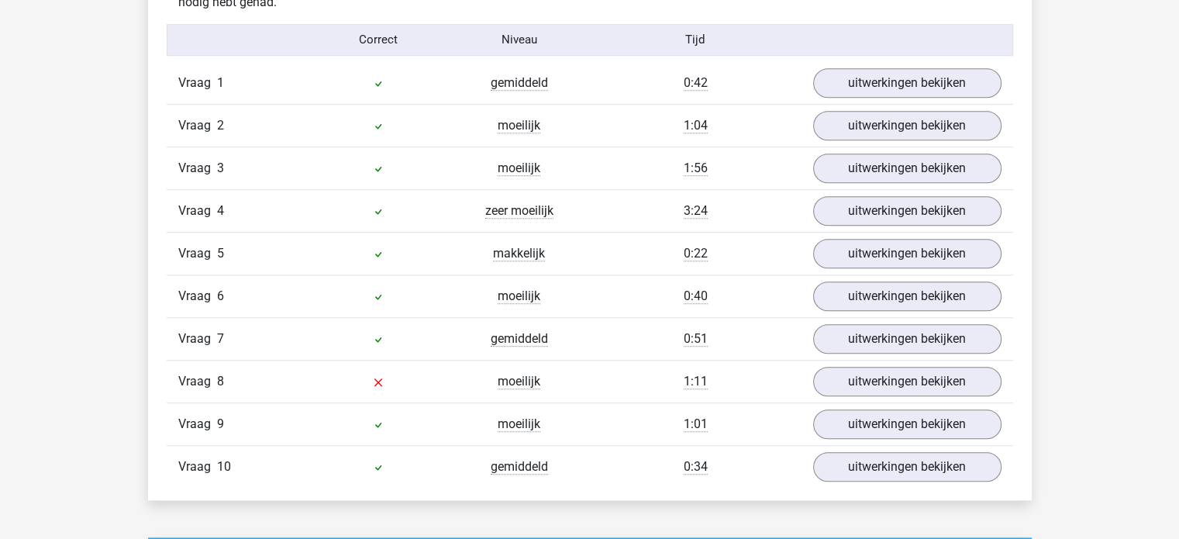
scroll to position [1276, 0]
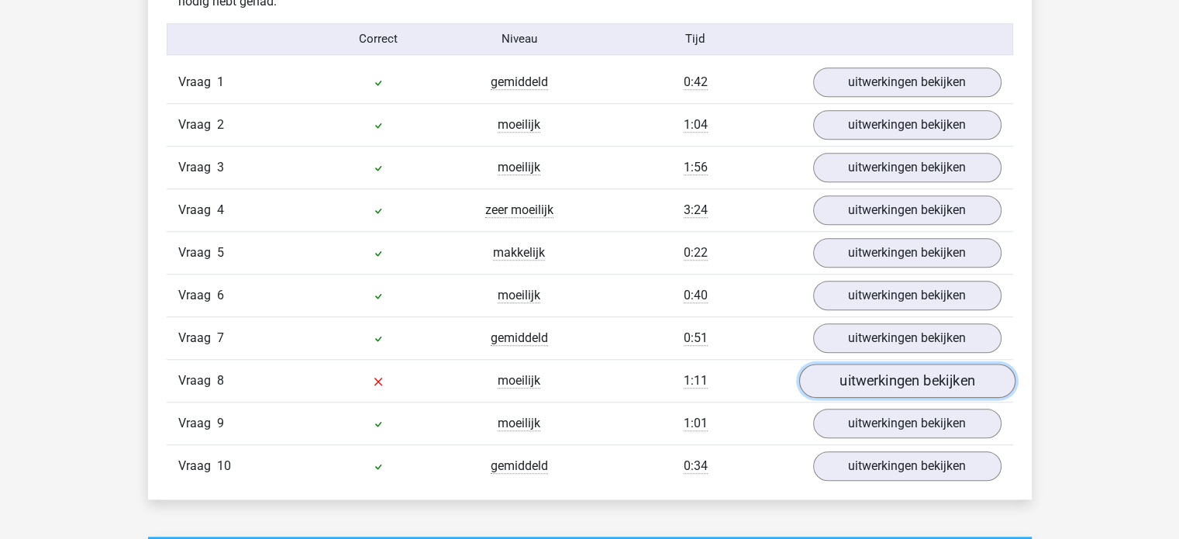
click at [868, 371] on link "uitwerkingen bekijken" at bounding box center [906, 380] width 216 height 34
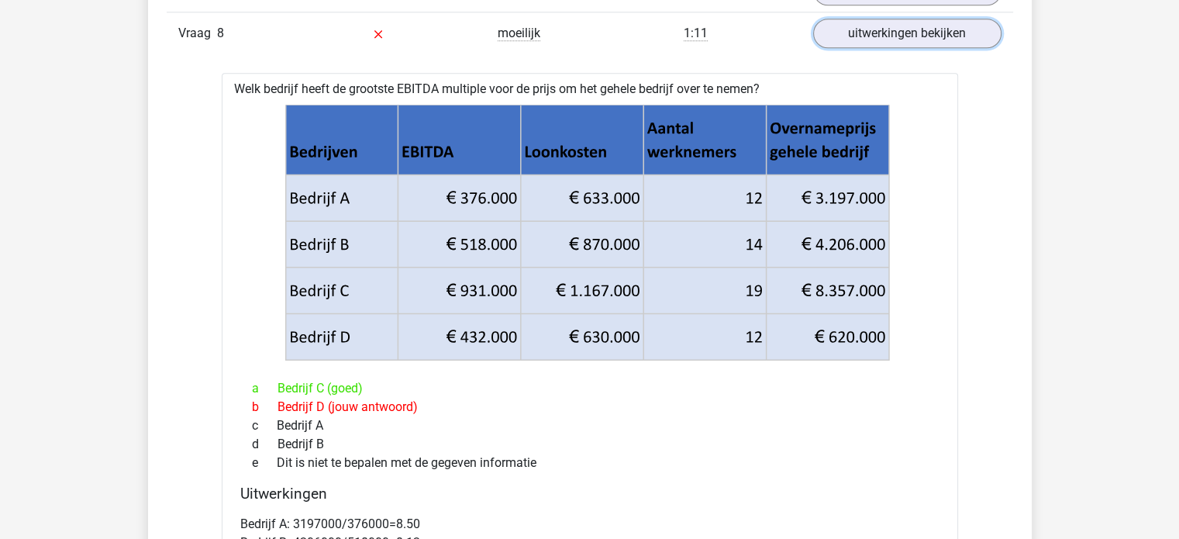
scroll to position [1437, 0]
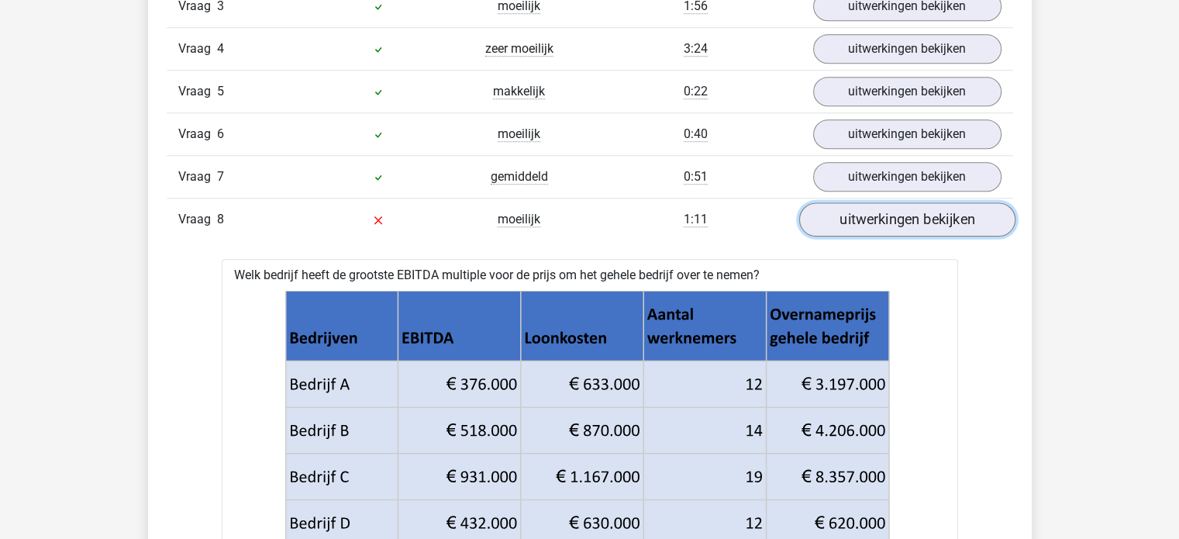
click at [927, 208] on link "uitwerkingen bekijken" at bounding box center [906, 219] width 216 height 34
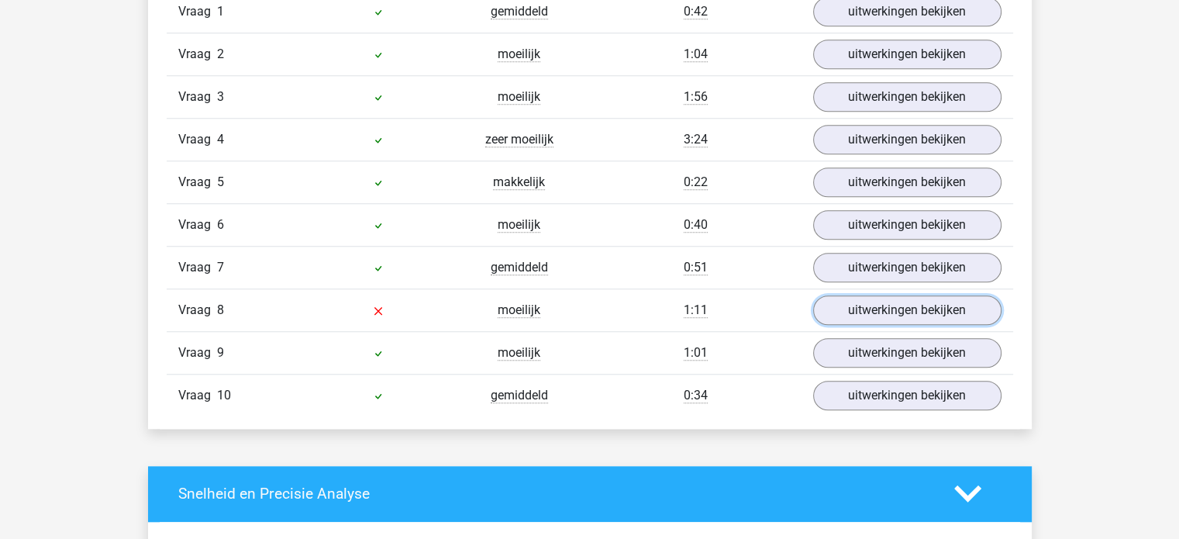
scroll to position [1345, 0]
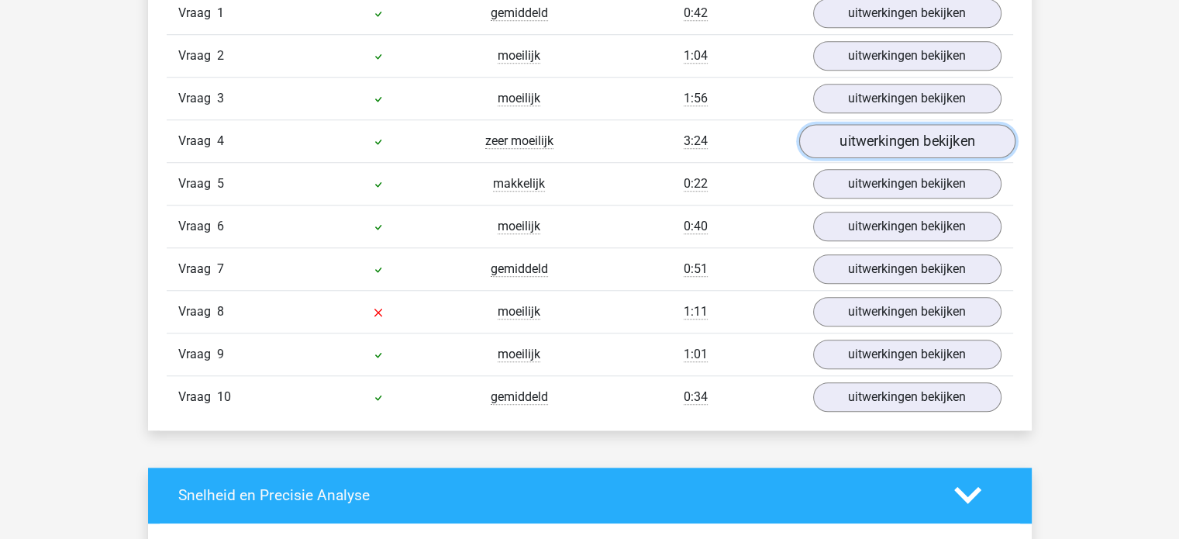
click at [847, 136] on link "uitwerkingen bekijken" at bounding box center [906, 141] width 216 height 34
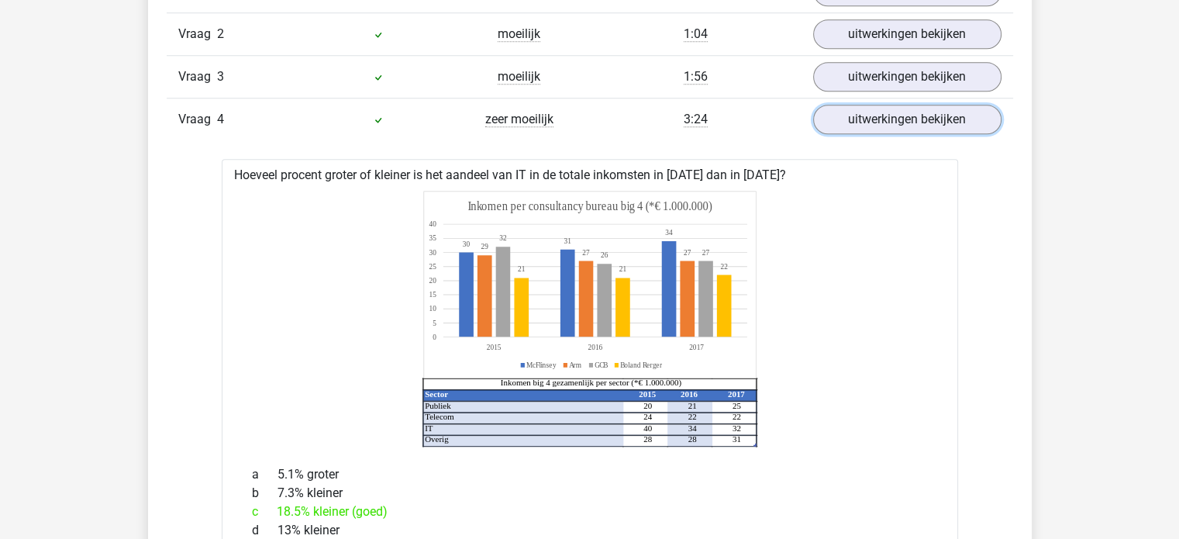
scroll to position [1368, 0]
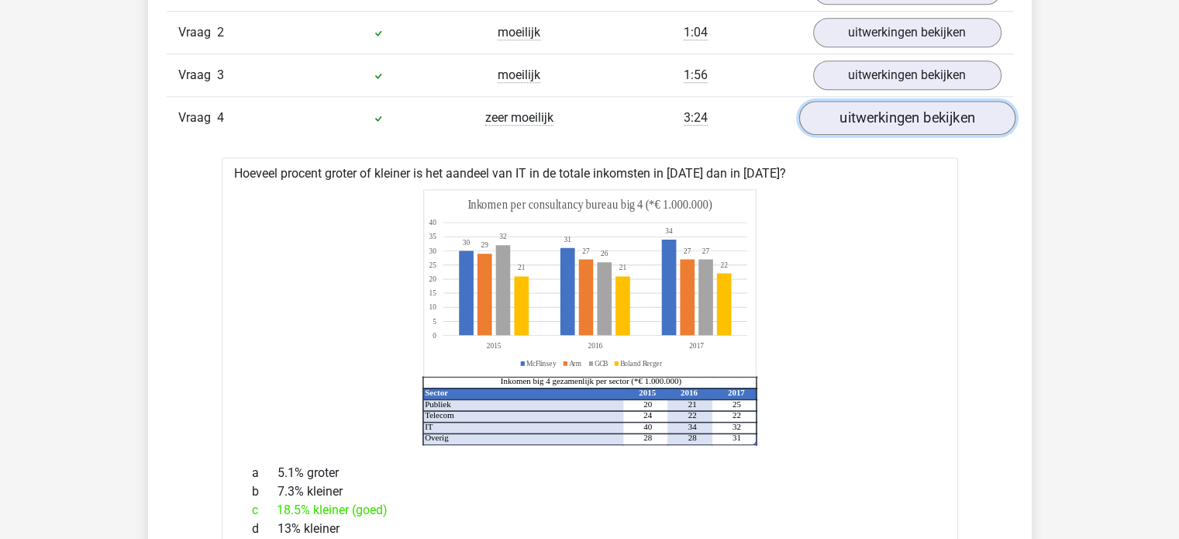
click at [897, 123] on link "uitwerkingen bekijken" at bounding box center [906, 118] width 216 height 34
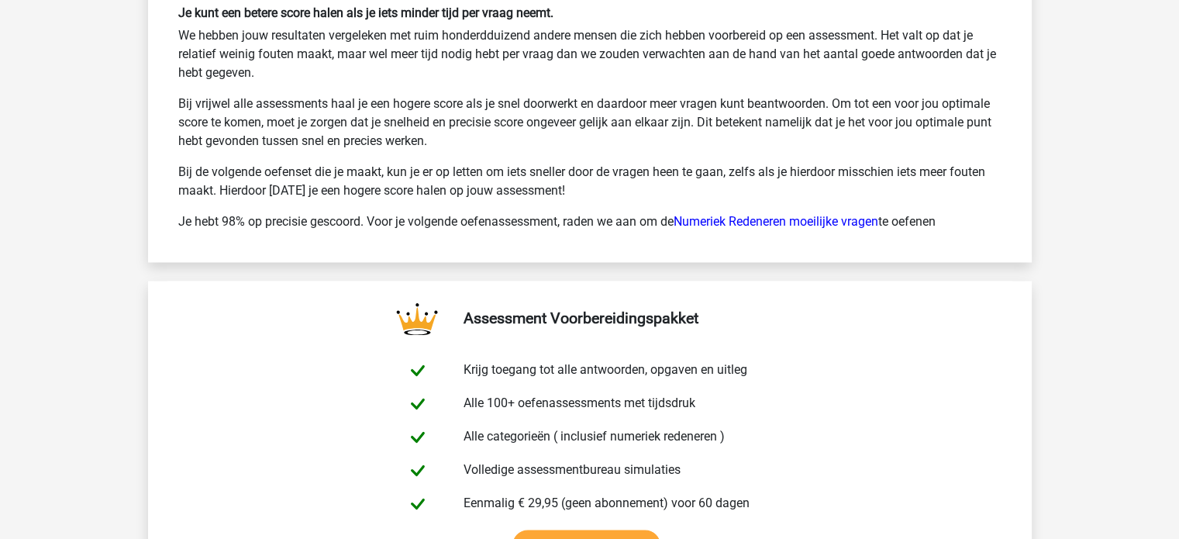
scroll to position [2396, 0]
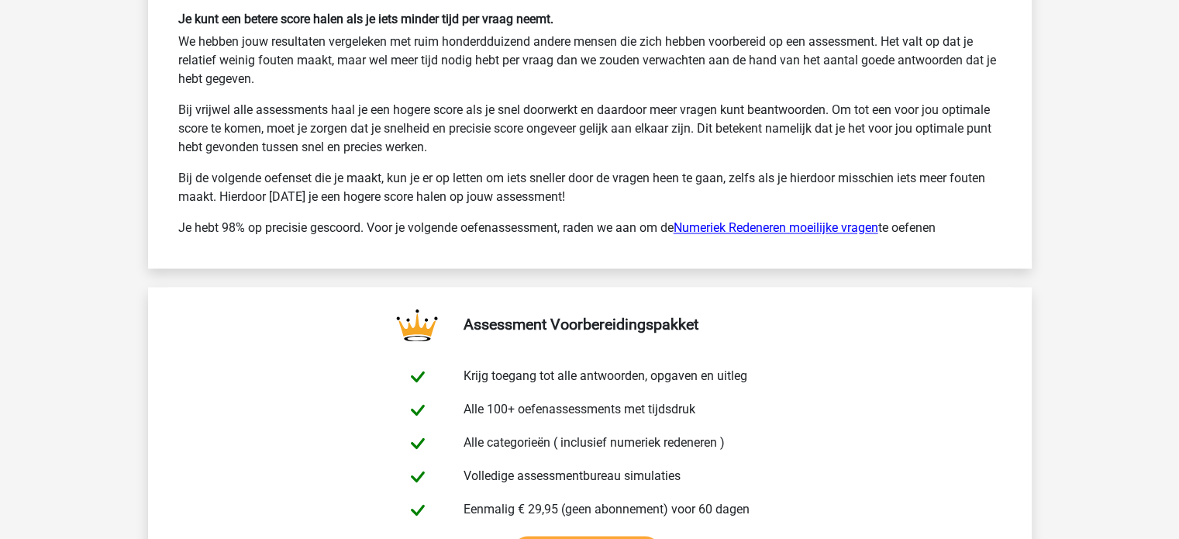
click at [845, 221] on link "Numeriek Redeneren moeilijke vragen" at bounding box center [775, 227] width 205 height 15
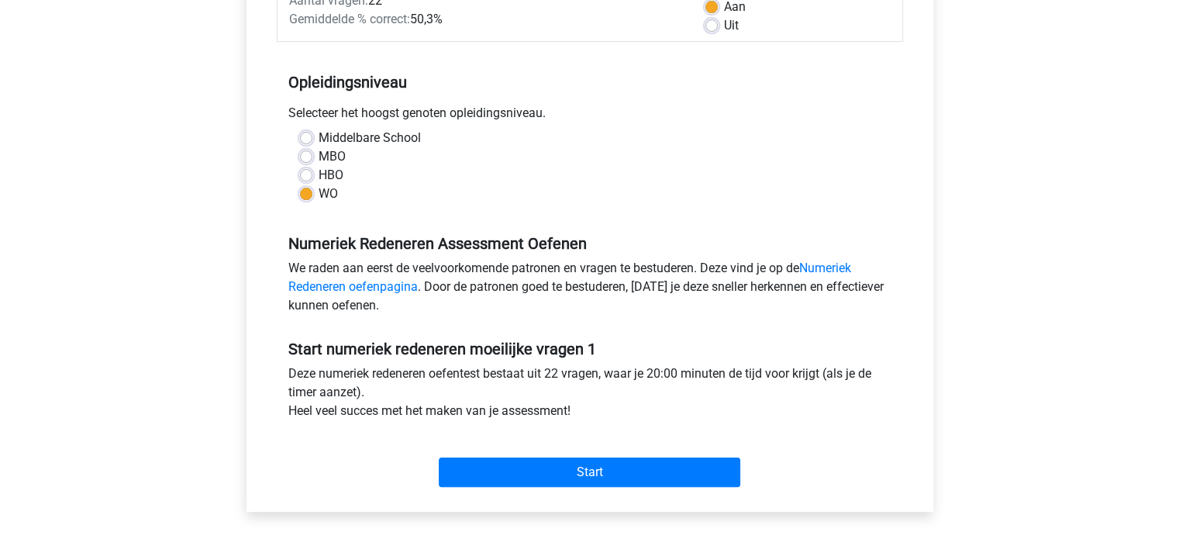
scroll to position [291, 0]
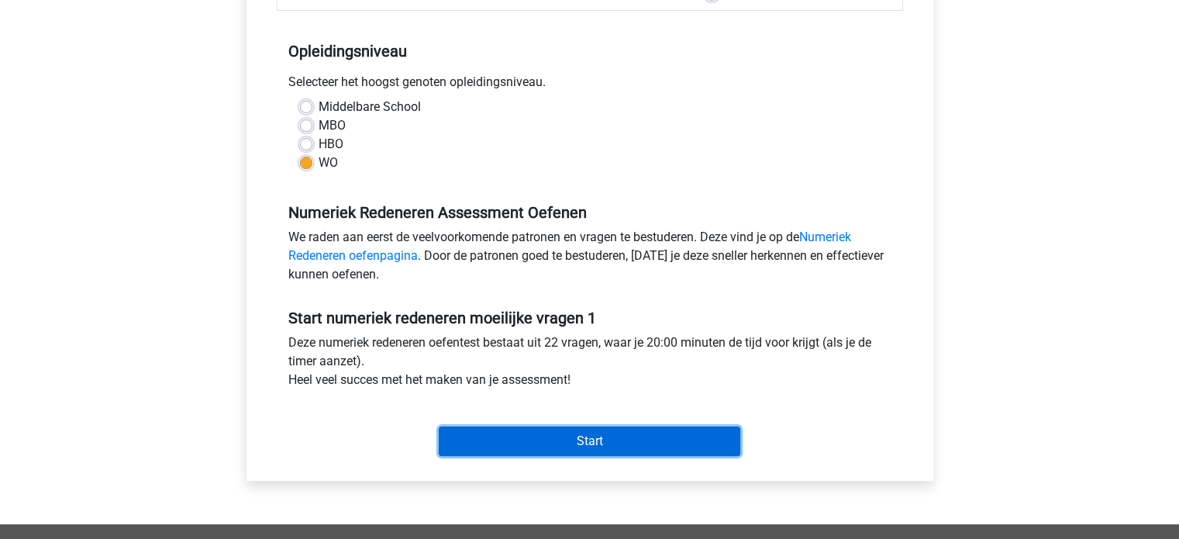
click at [598, 442] on input "Start" at bounding box center [589, 440] width 301 height 29
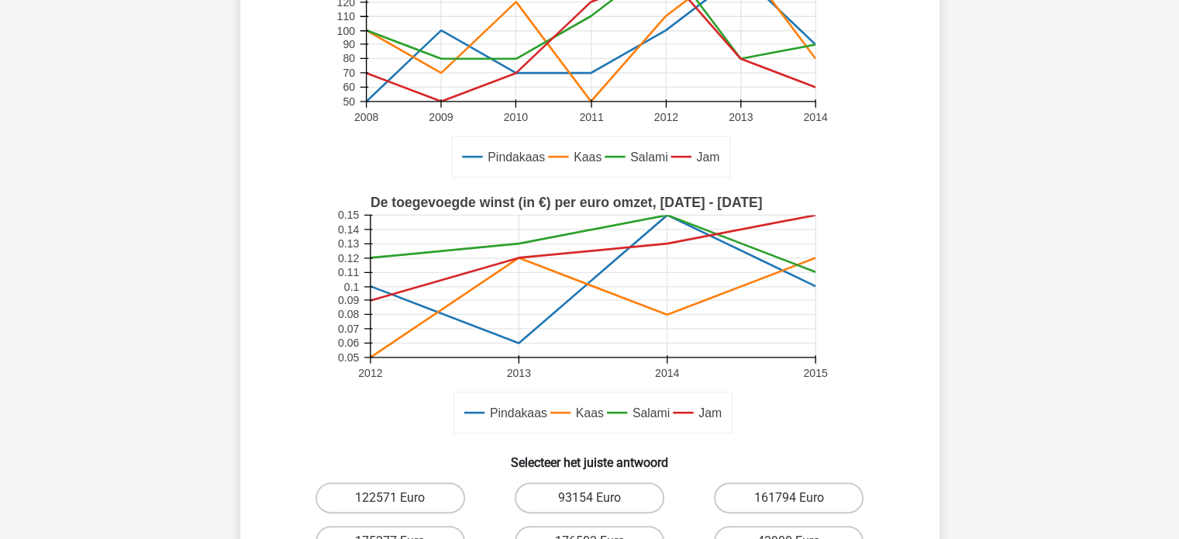
scroll to position [282, 0]
click at [393, 489] on label "122571 Euro" at bounding box center [390, 496] width 150 height 31
click at [393, 497] on input "122571 Euro" at bounding box center [395, 502] width 10 height 10
radio input "true"
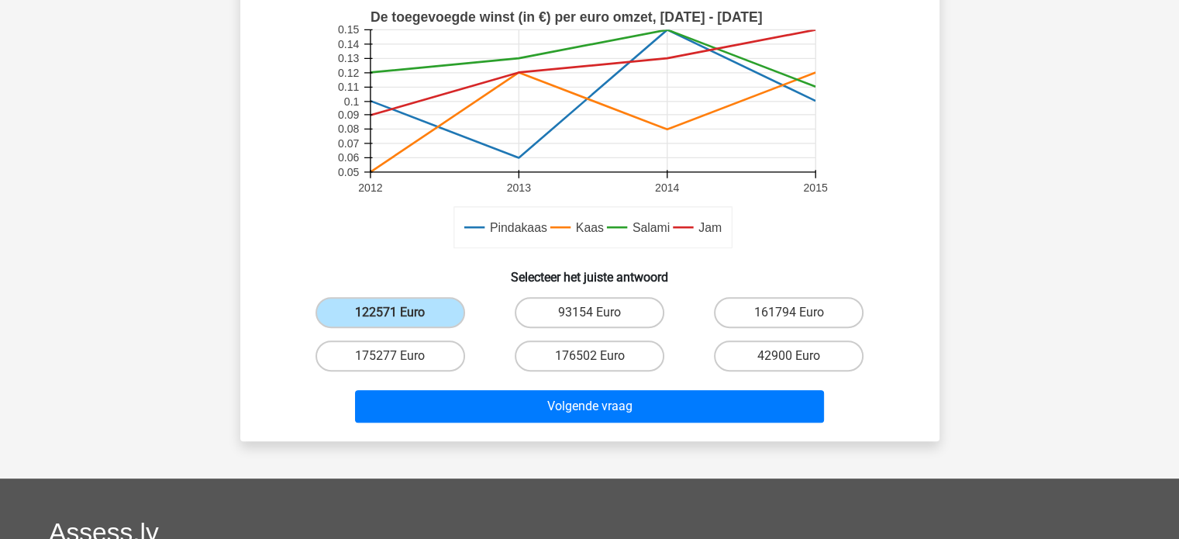
scroll to position [467, 0]
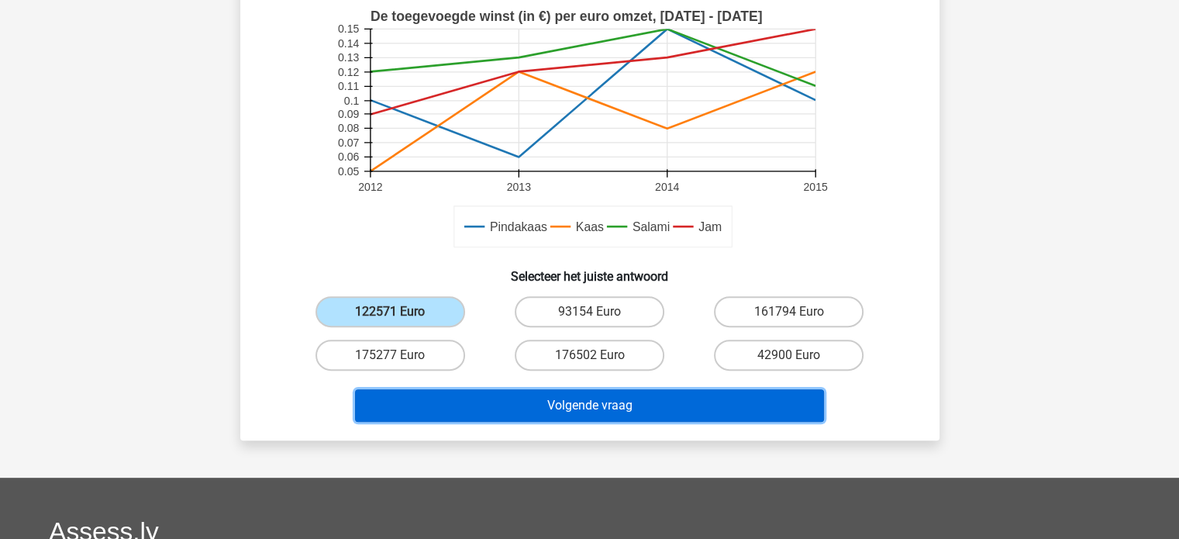
click at [480, 398] on button "Volgende vraag" at bounding box center [589, 405] width 469 height 33
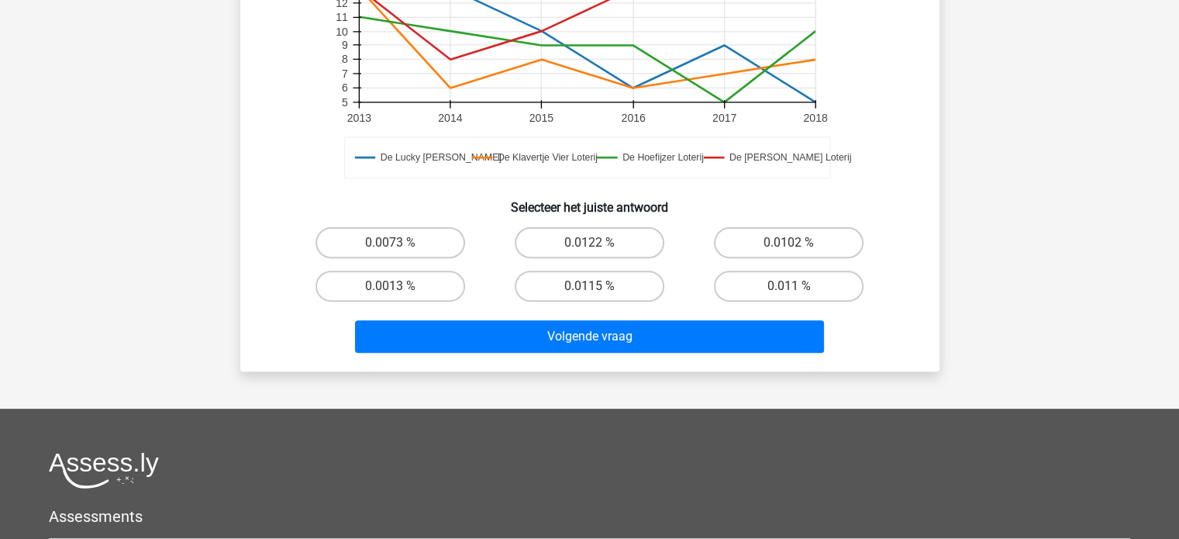
scroll to position [496, 0]
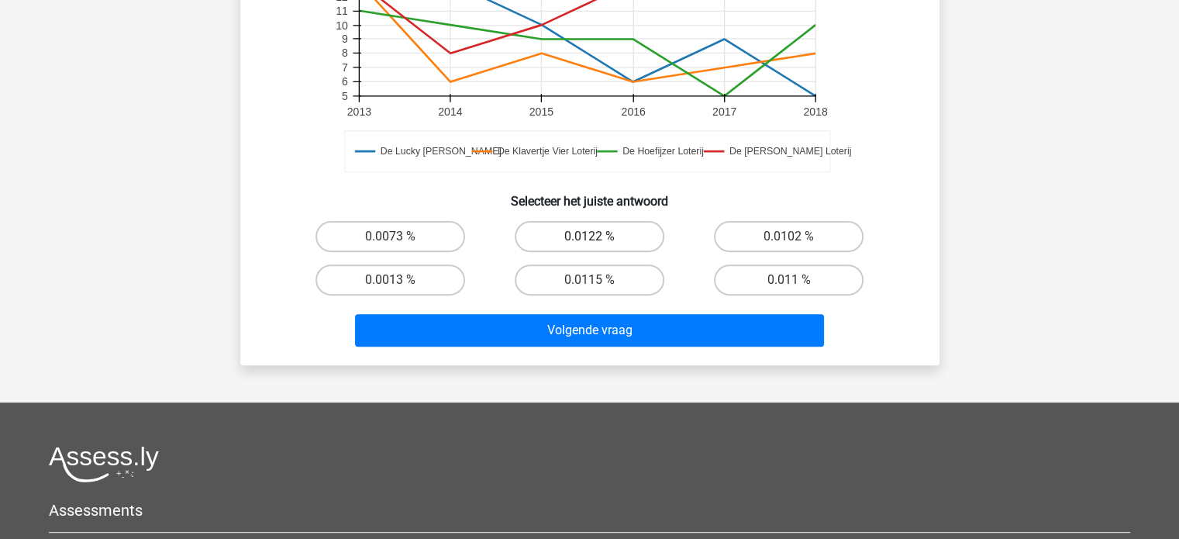
click at [620, 238] on label "0.0122 %" at bounding box center [590, 236] width 150 height 31
click at [599, 238] on input "0.0122 %" at bounding box center [594, 241] width 10 height 10
radio input "true"
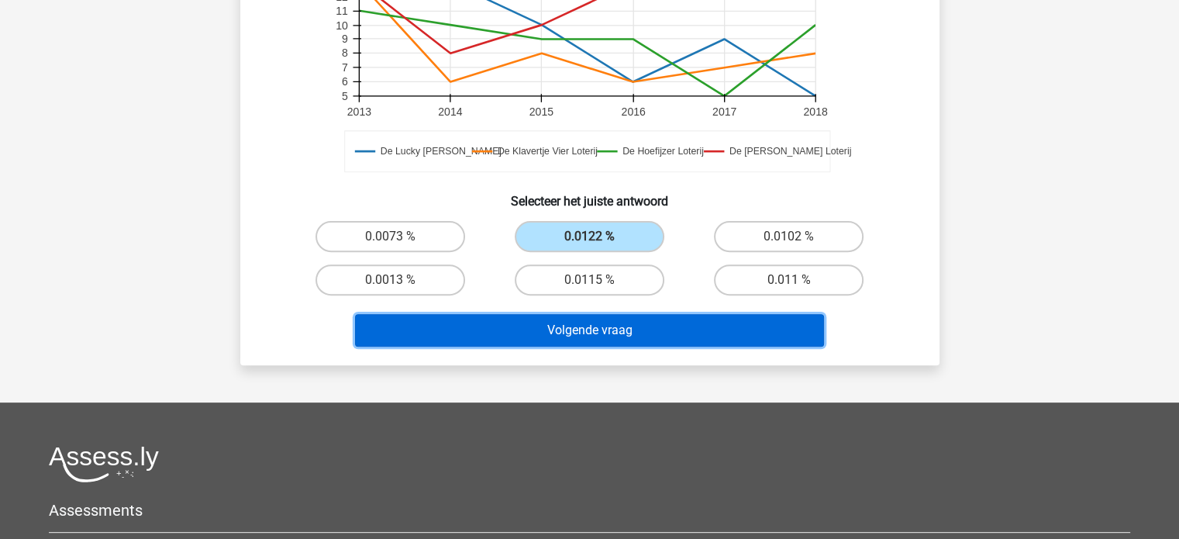
click at [653, 332] on button "Volgende vraag" at bounding box center [589, 330] width 469 height 33
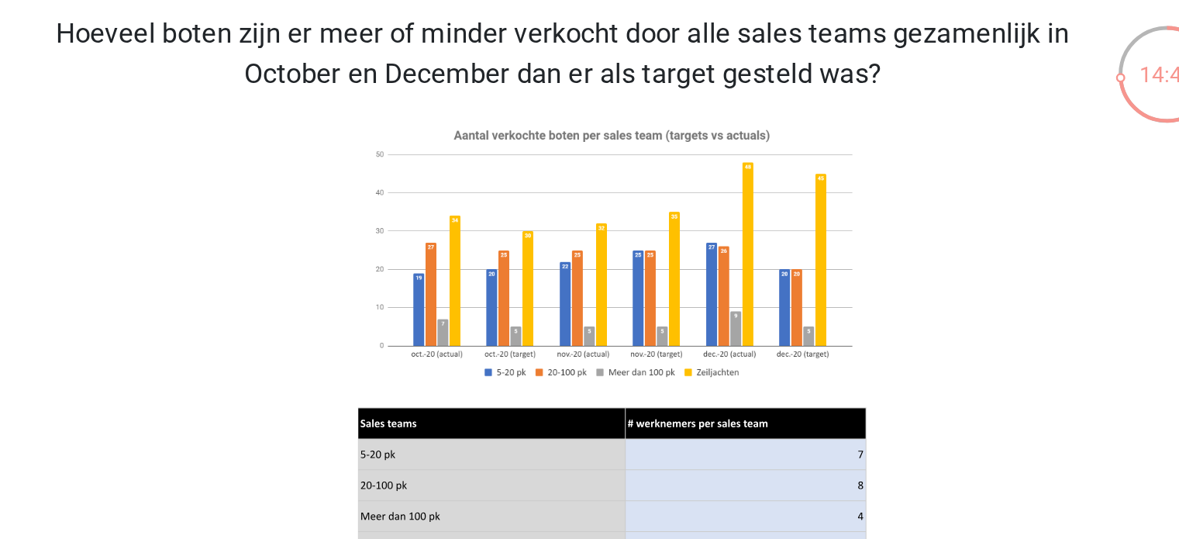
scroll to position [51, 0]
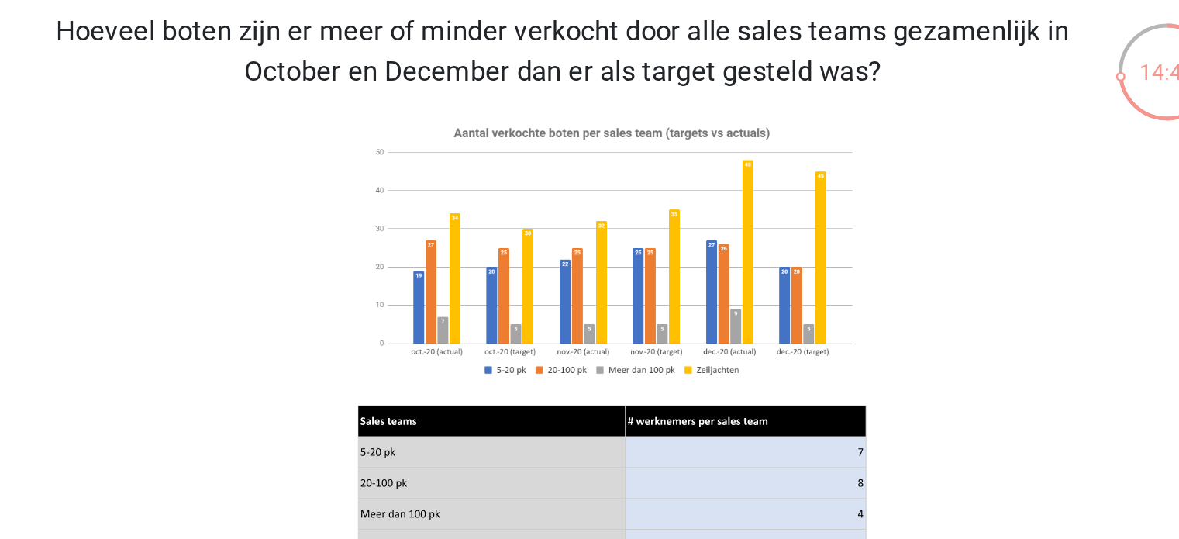
click at [459, 121] on image at bounding box center [588, 169] width 289 height 157
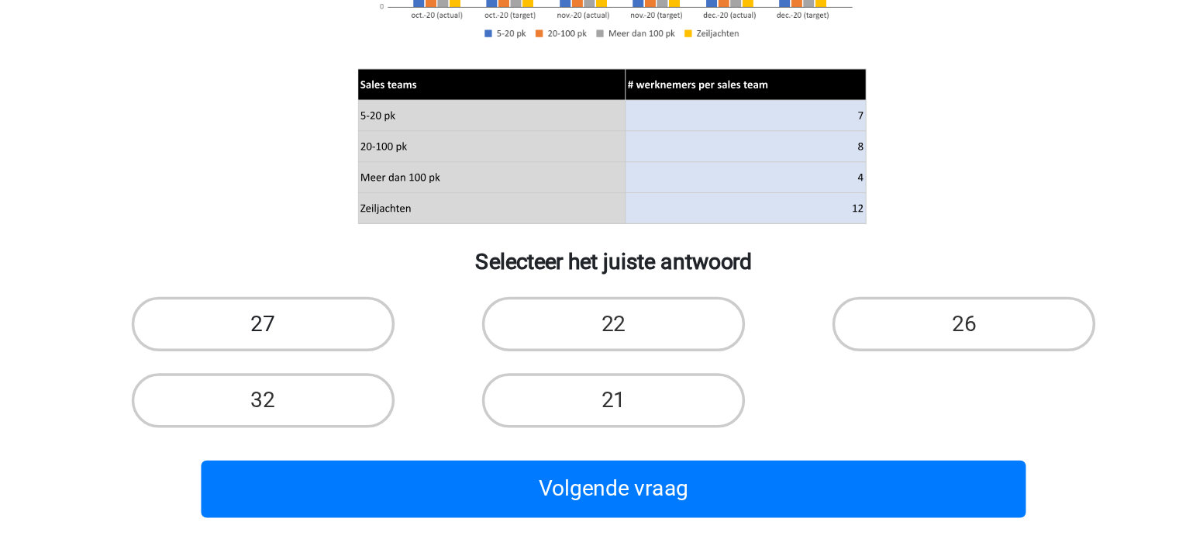
click at [406, 404] on label "27" at bounding box center [390, 402] width 150 height 31
click at [400, 404] on input "27" at bounding box center [395, 407] width 10 height 10
radio input "true"
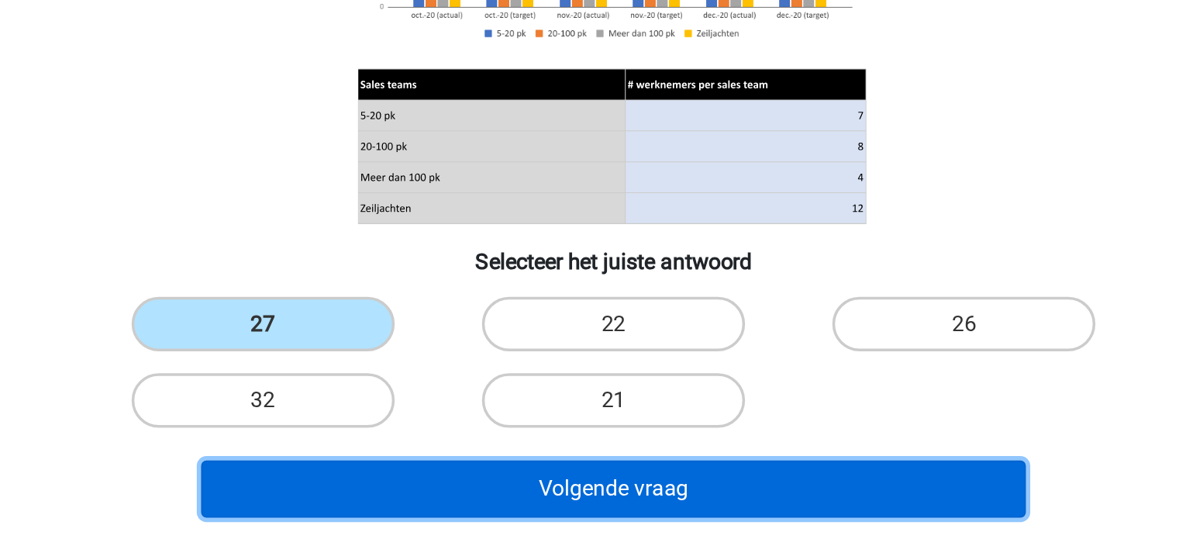
click at [538, 503] on button "Volgende vraag" at bounding box center [589, 496] width 469 height 33
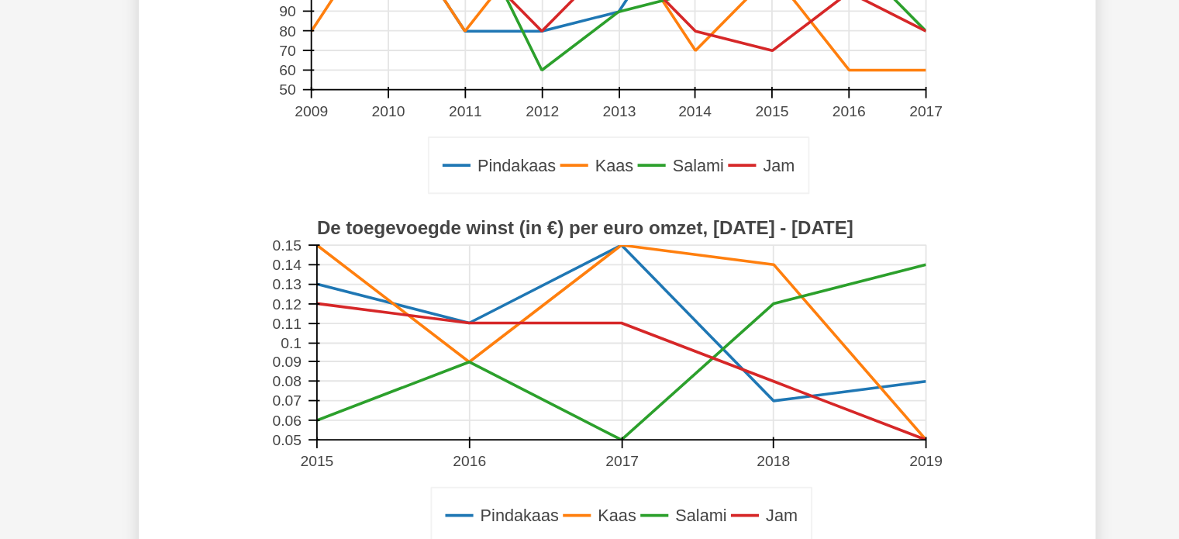
scroll to position [0, 0]
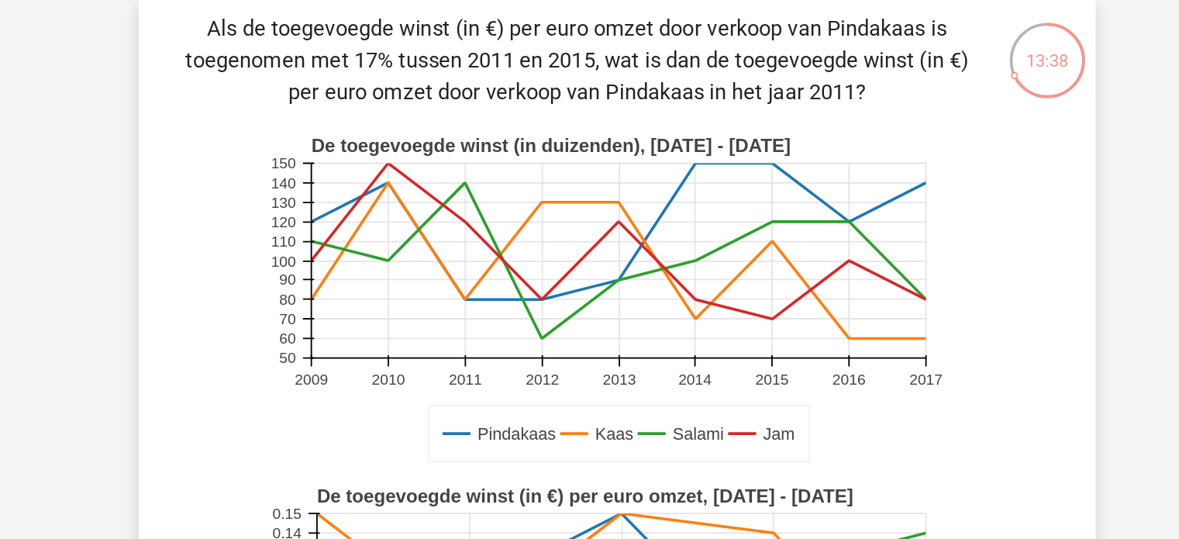
click at [665, 302] on rect at bounding box center [590, 265] width 449 height 142
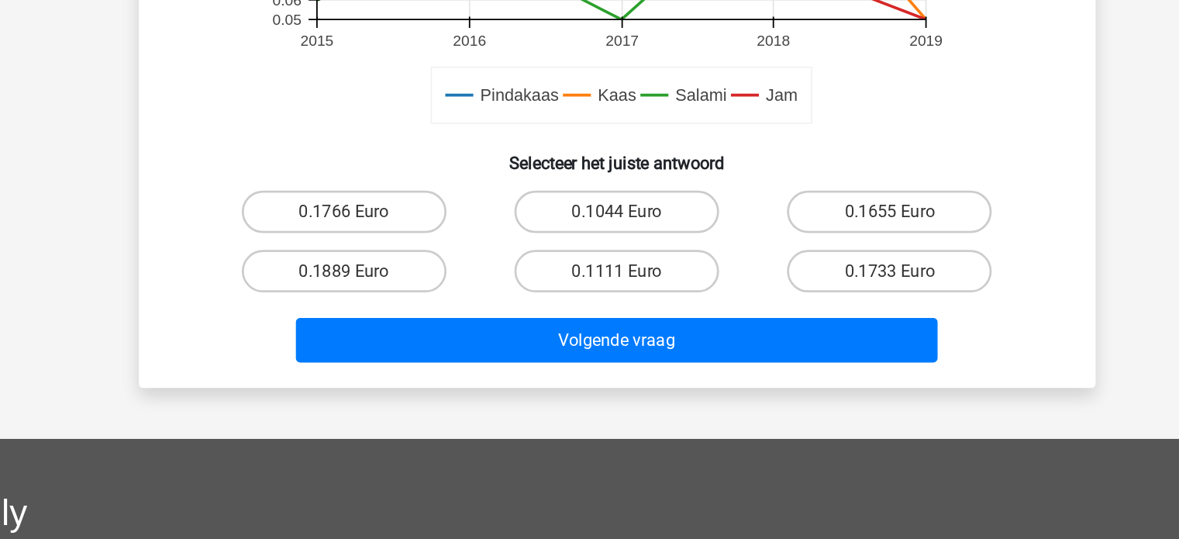
scroll to position [434, 0]
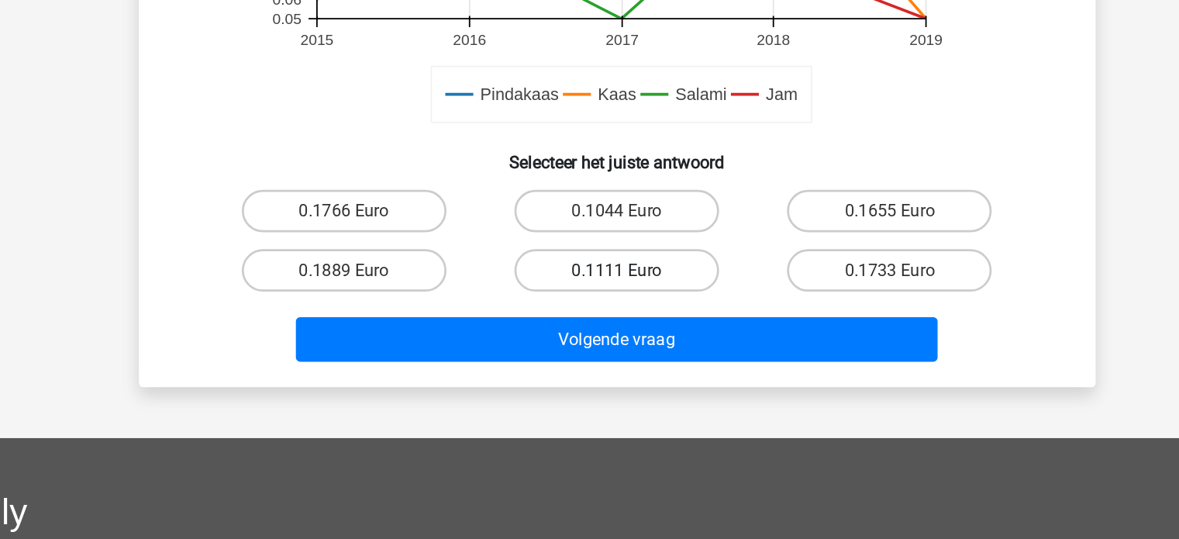
click at [610, 334] on label "0.1111 Euro" at bounding box center [590, 341] width 150 height 31
click at [599, 342] on input "0.1111 Euro" at bounding box center [594, 347] width 10 height 10
radio input "true"
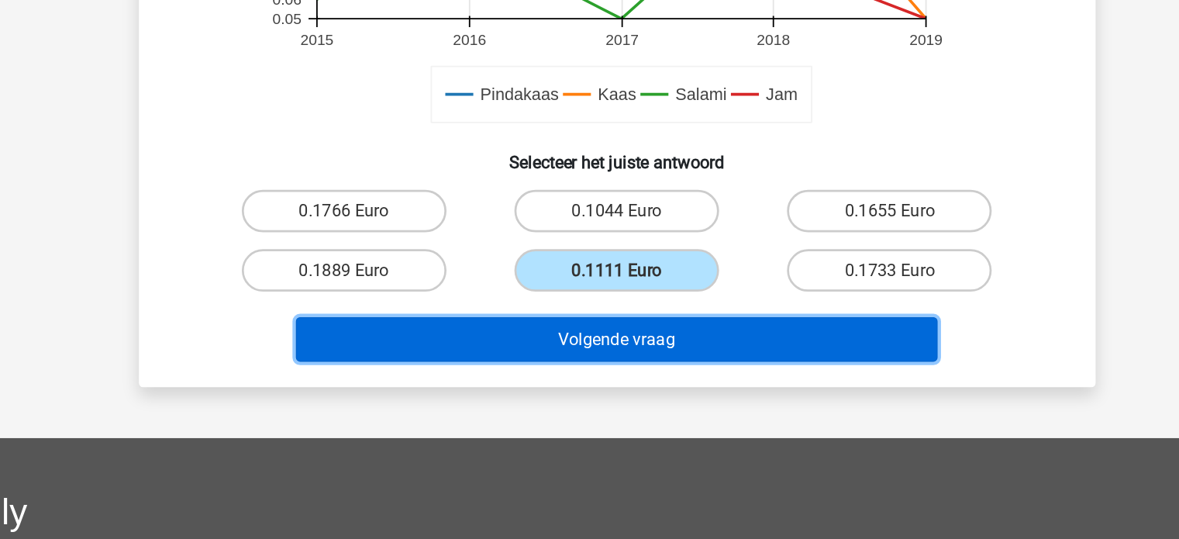
click at [642, 389] on button "Volgende vraag" at bounding box center [589, 392] width 469 height 33
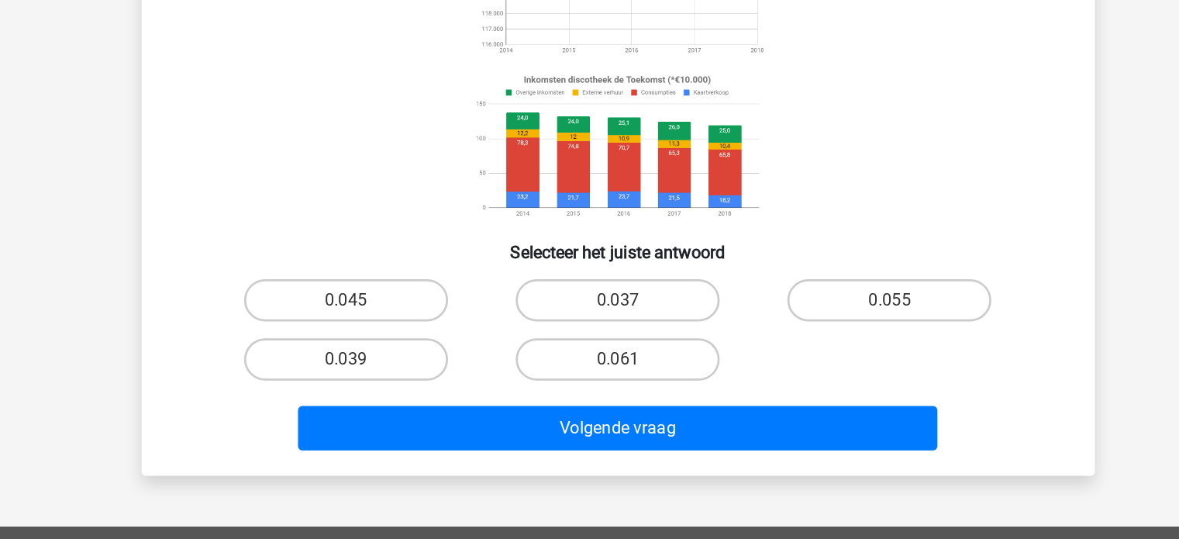
scroll to position [184, 0]
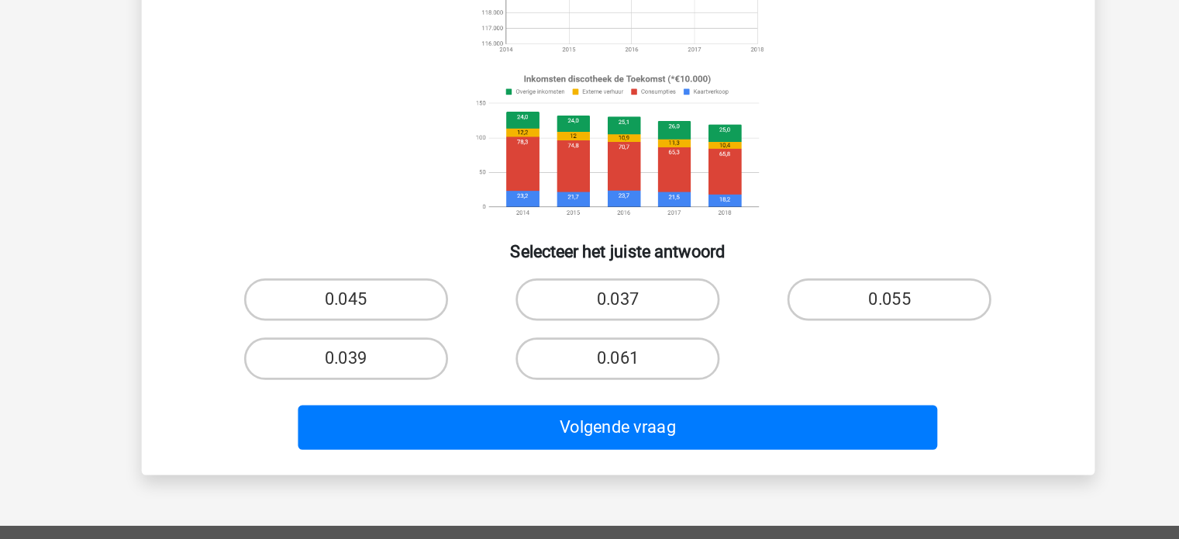
click at [718, 407] on div "0.045 0.037 0.055 0.039 0.061" at bounding box center [590, 384] width 598 height 87
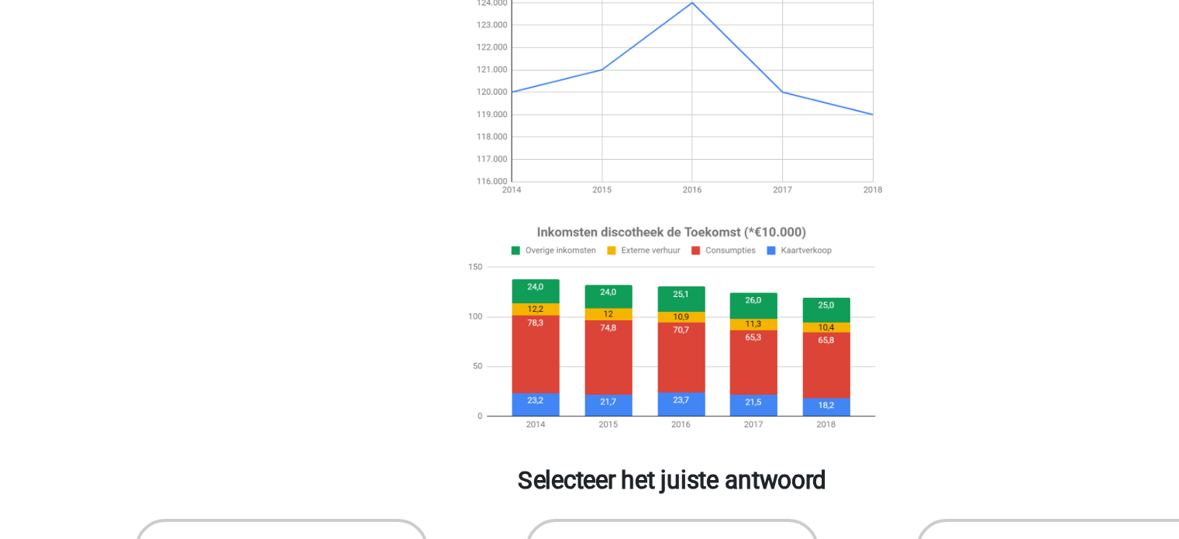
scroll to position [167, 0]
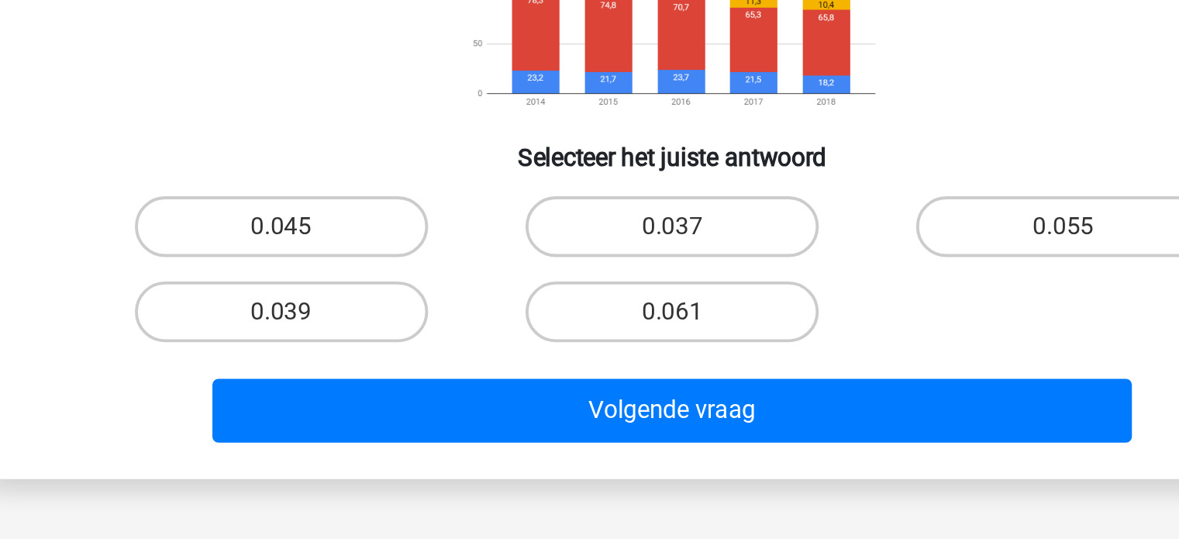
click at [680, 415] on div "0.061" at bounding box center [589, 422] width 187 height 31
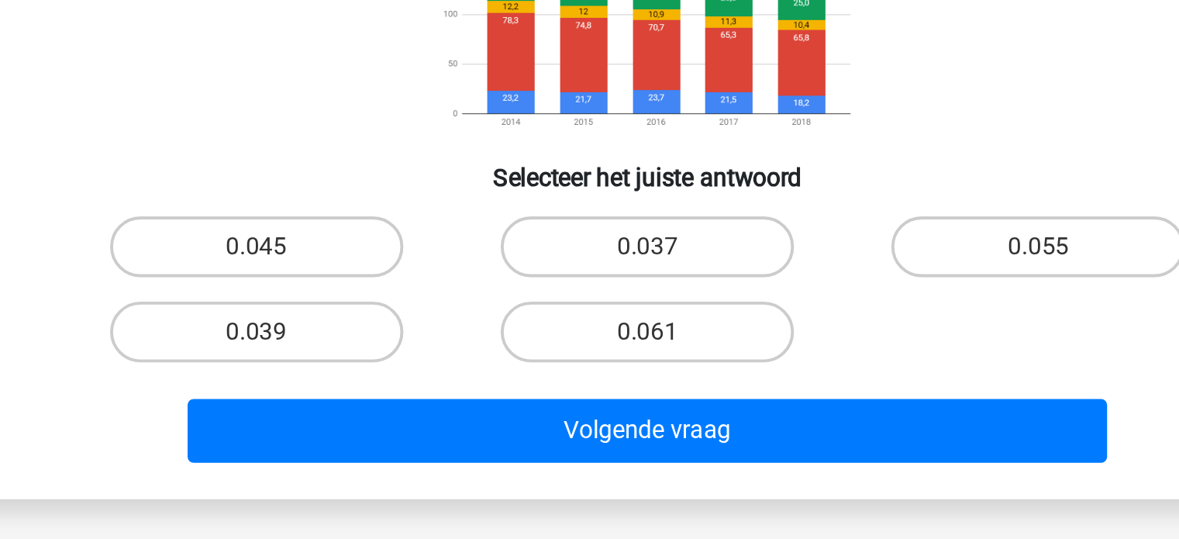
scroll to position [177, 0]
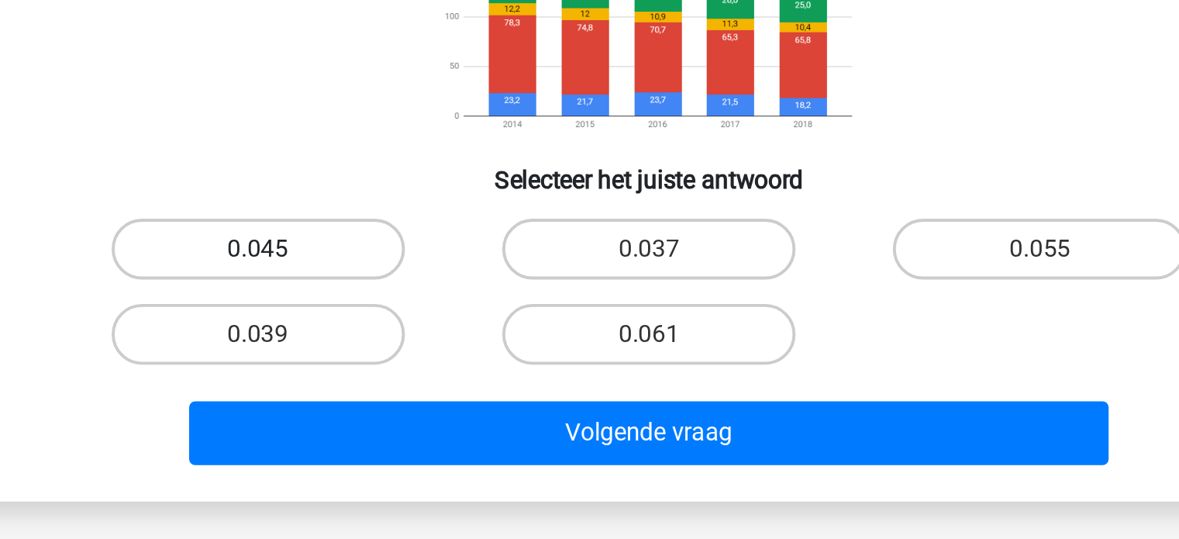
click at [437, 373] on label "0.045" at bounding box center [390, 368] width 150 height 31
click at [400, 373] on input "0.045" at bounding box center [395, 374] width 10 height 10
radio input "true"
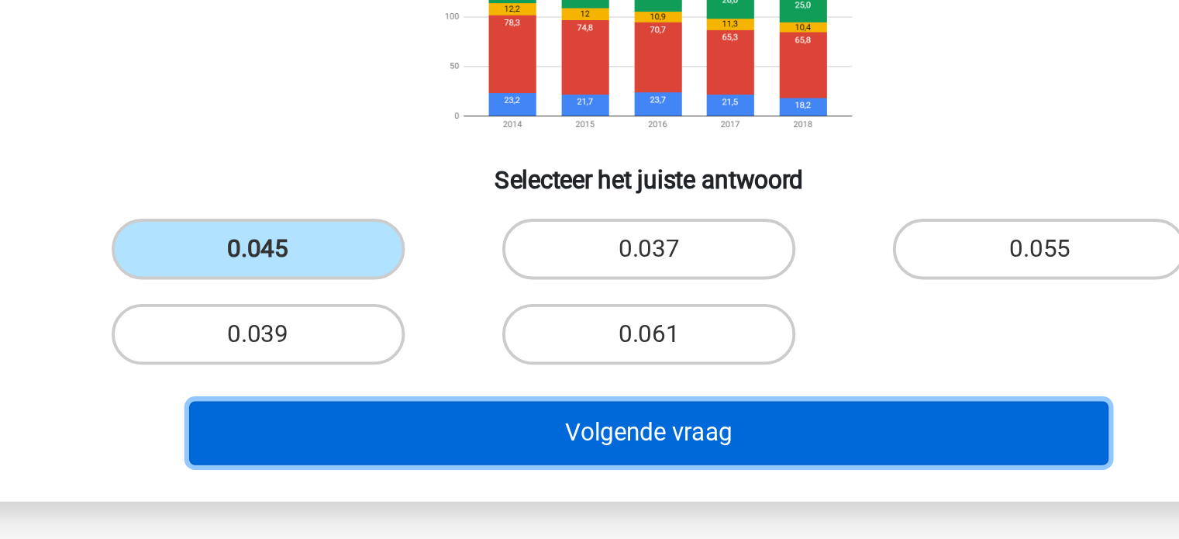
click at [511, 463] on button "Volgende vraag" at bounding box center [589, 462] width 469 height 33
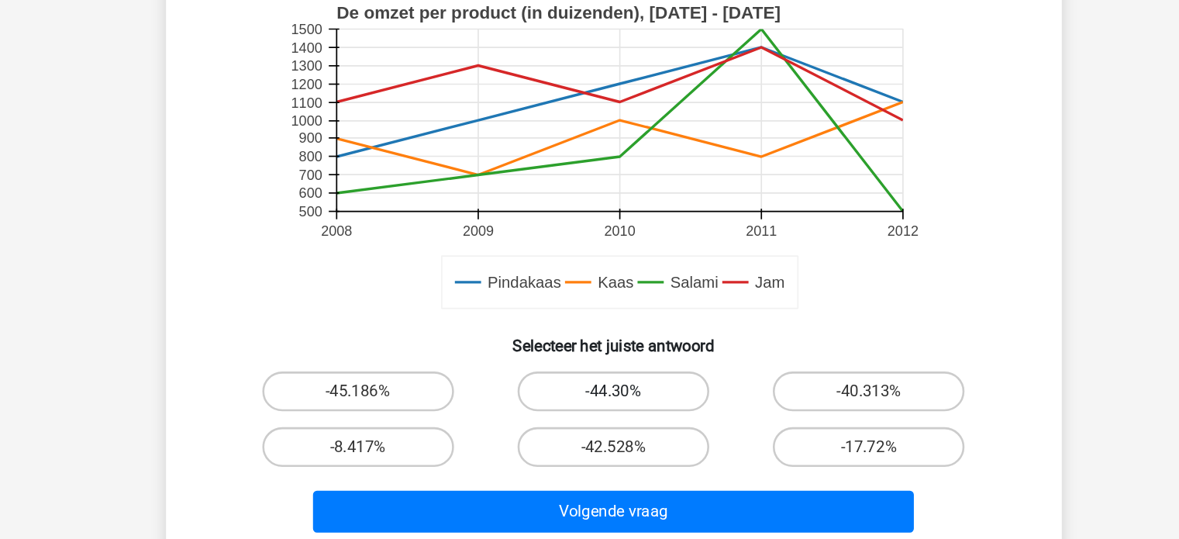
scroll to position [310, 0]
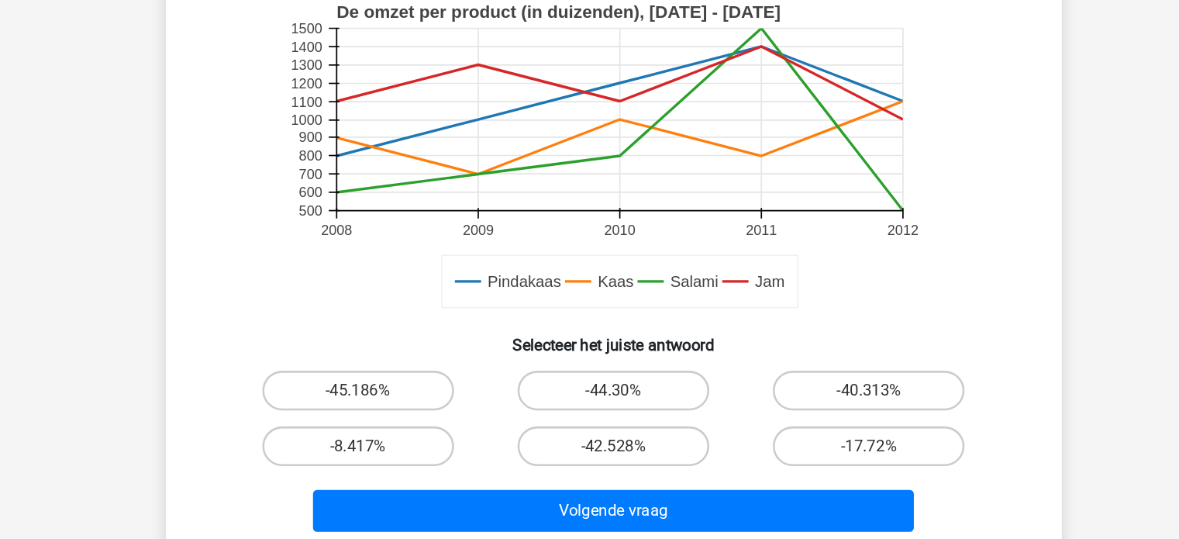
click at [669, 387] on h6 "Selecteer het juiste antwoord" at bounding box center [589, 380] width 649 height 27
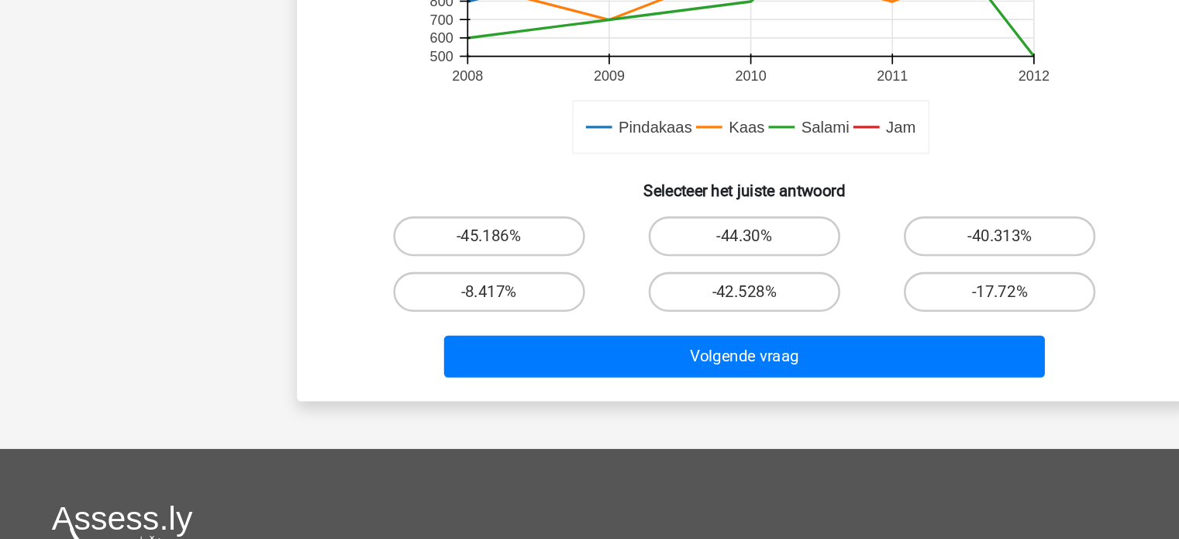
scroll to position [431, 0]
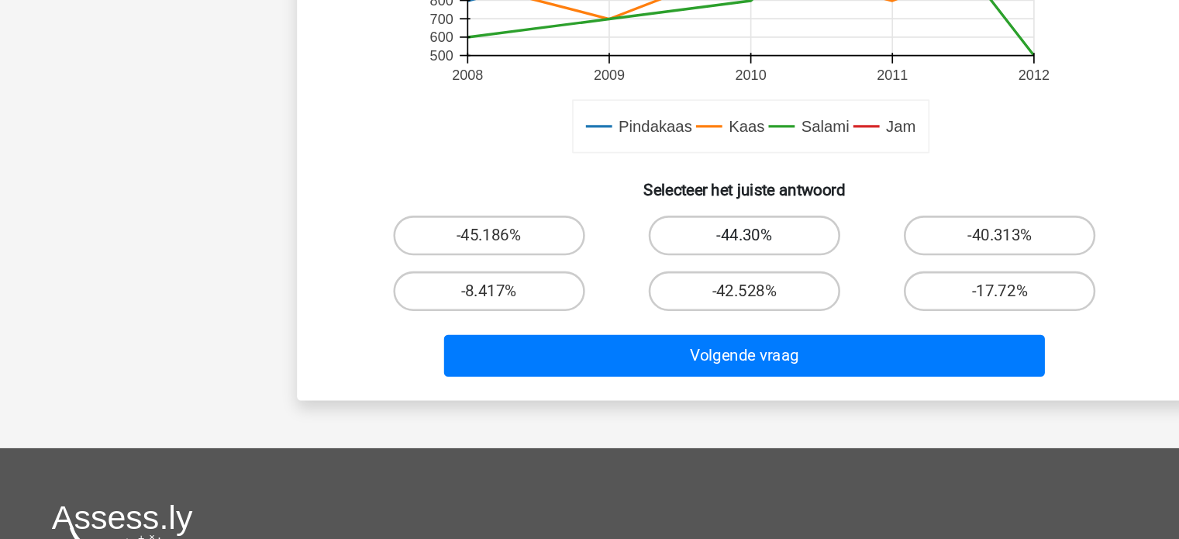
click at [621, 307] on label "-44.30%" at bounding box center [590, 301] width 150 height 31
click at [599, 307] on input "-44.30%" at bounding box center [594, 306] width 10 height 10
radio input "true"
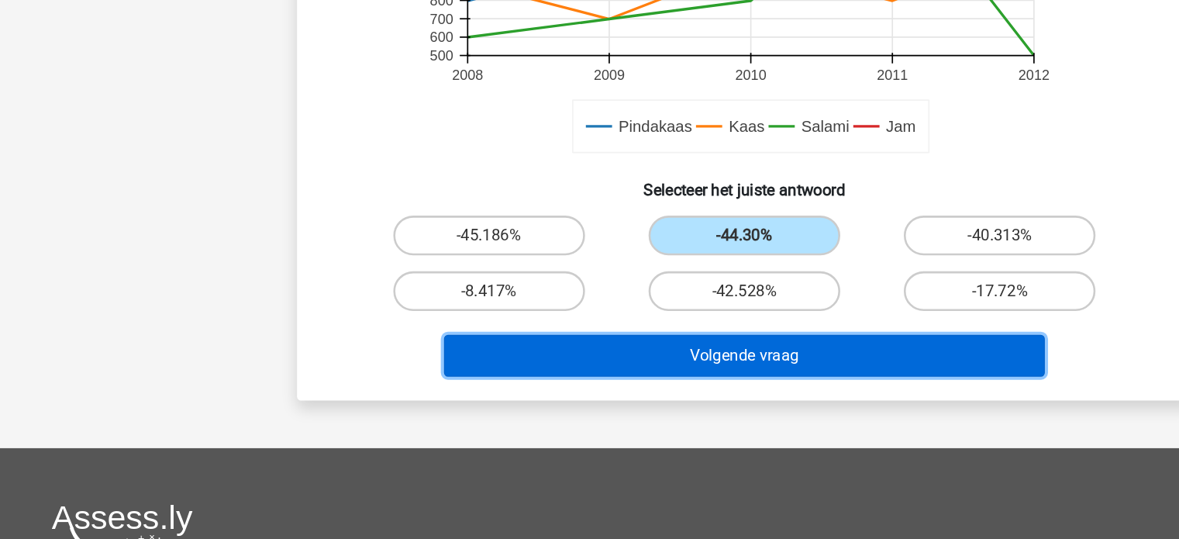
click at [604, 391] on button "Volgende vraag" at bounding box center [589, 395] width 469 height 33
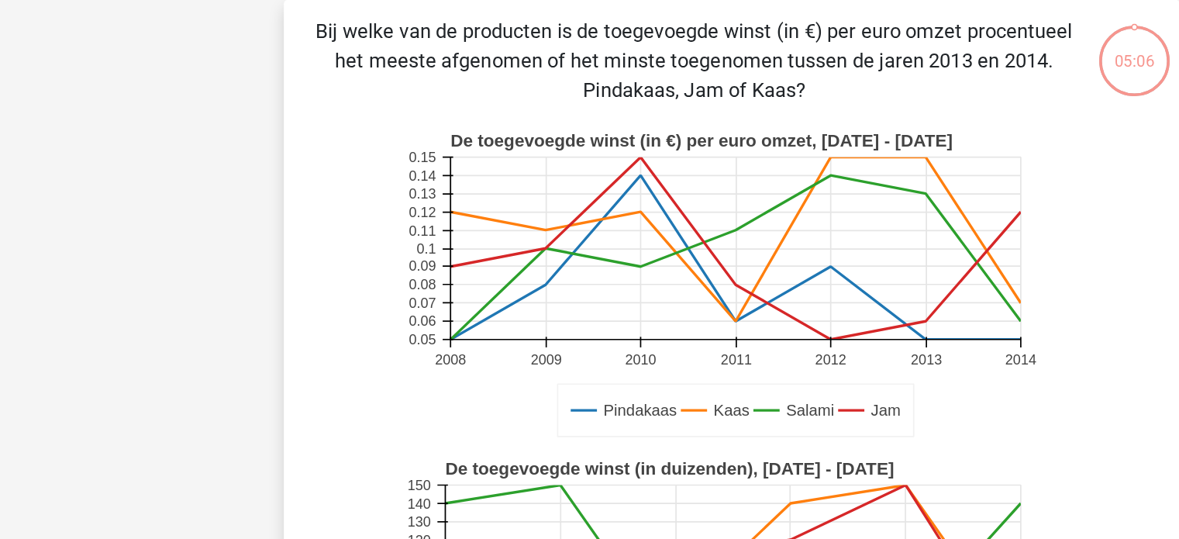
scroll to position [0, 0]
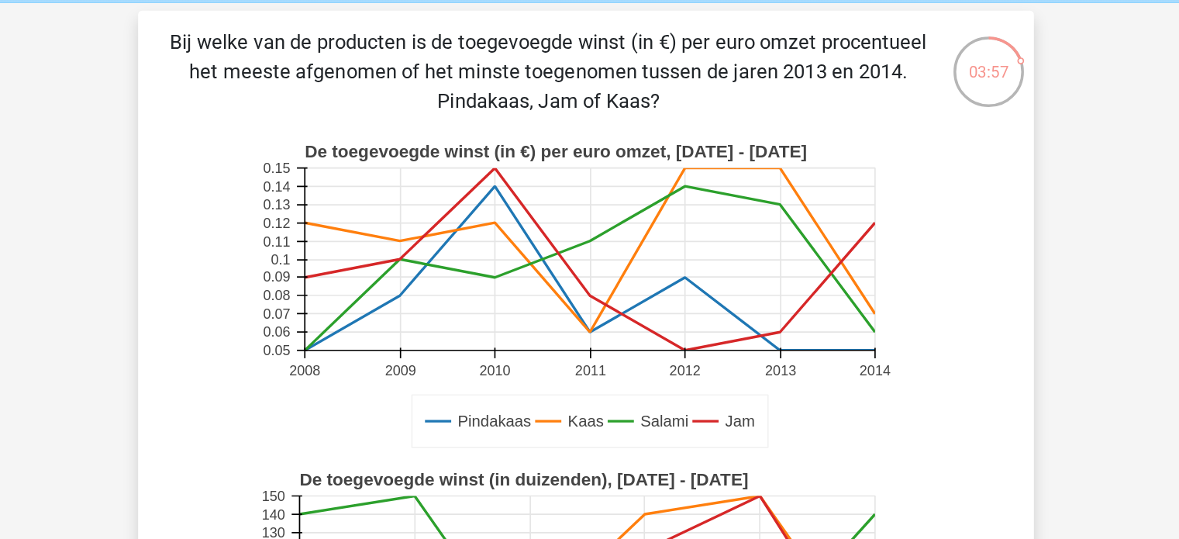
click at [605, 336] on rect at bounding box center [589, 295] width 511 height 256
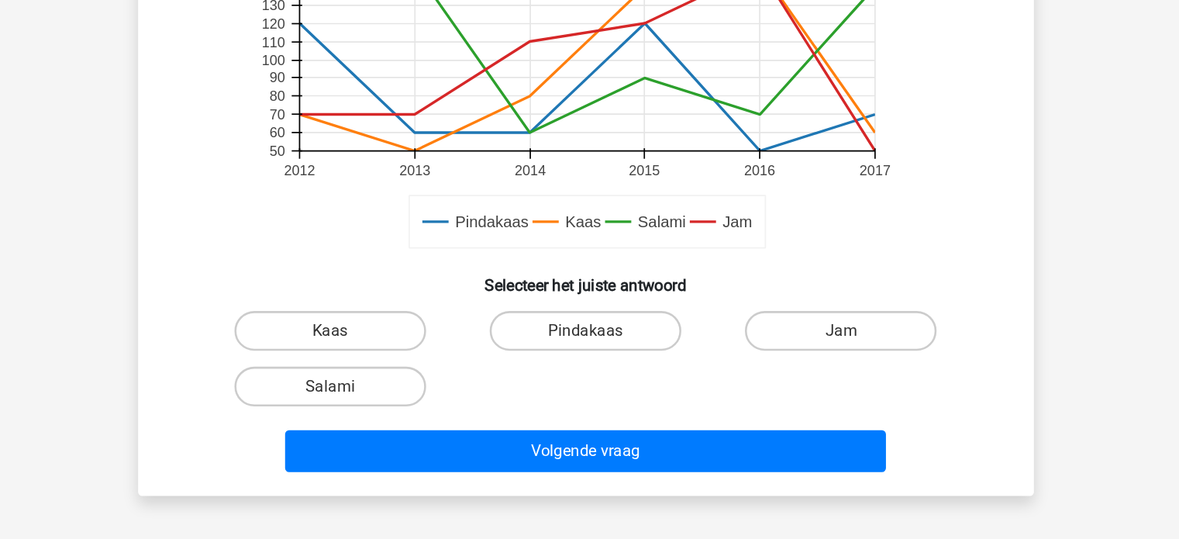
scroll to position [384, 0]
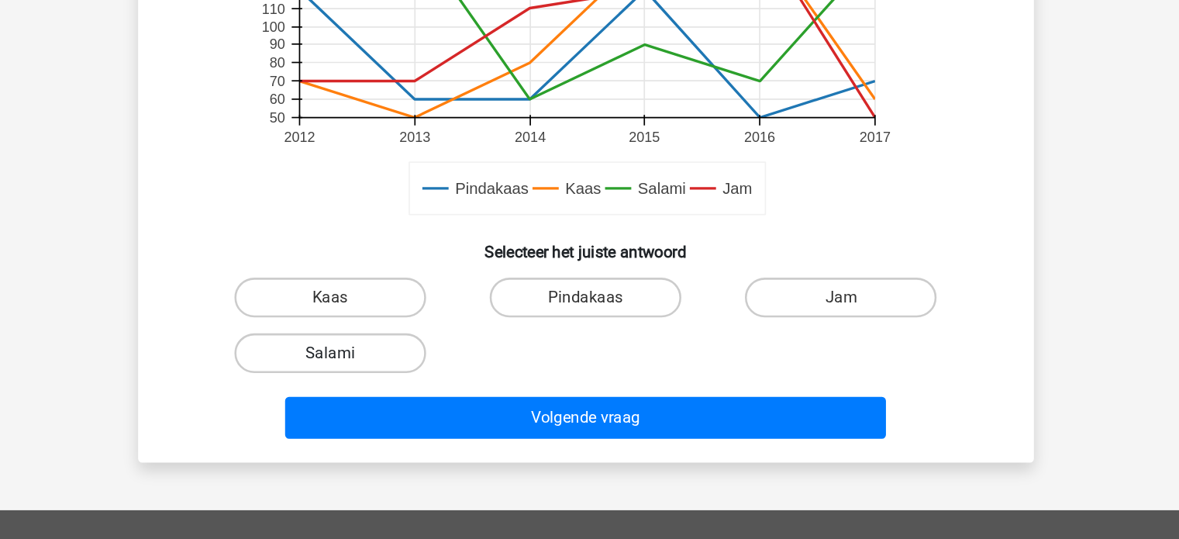
click at [411, 386] on label "Salami" at bounding box center [390, 392] width 150 height 31
click at [400, 392] on input "Salami" at bounding box center [395, 397] width 10 height 10
radio input "true"
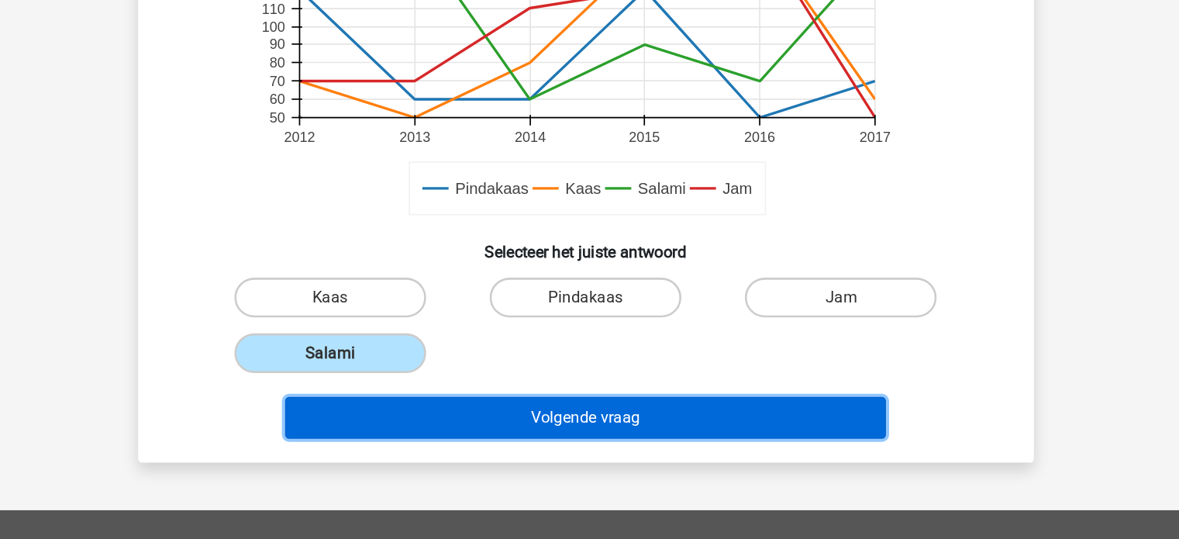
click at [483, 440] on button "Volgende vraag" at bounding box center [589, 442] width 469 height 33
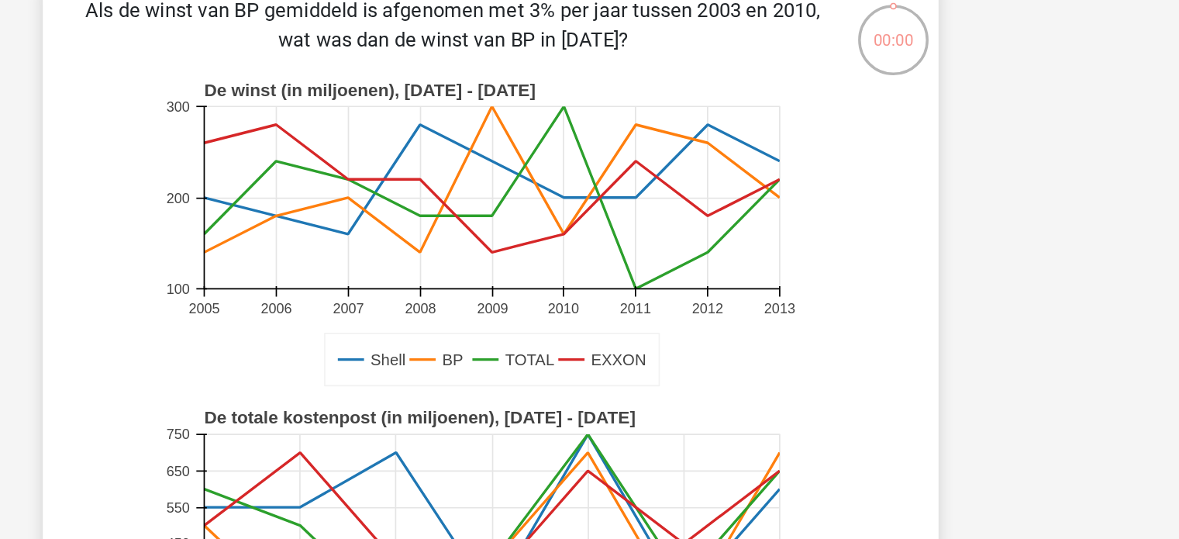
scroll to position [0, 0]
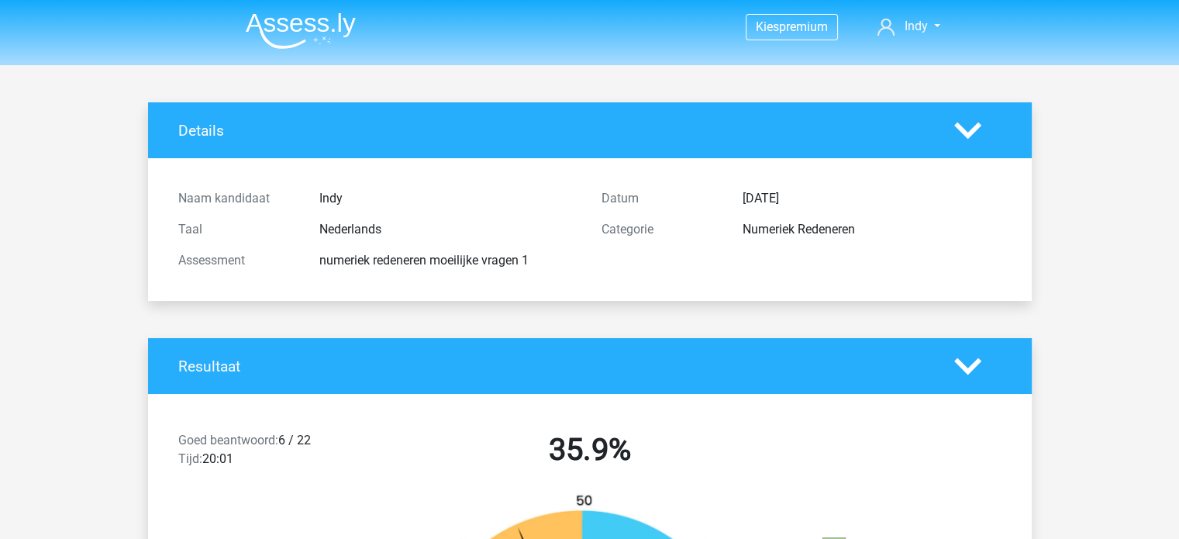
click at [294, 30] on img at bounding box center [301, 30] width 110 height 36
